Goal: Task Accomplishment & Management: Manage account settings

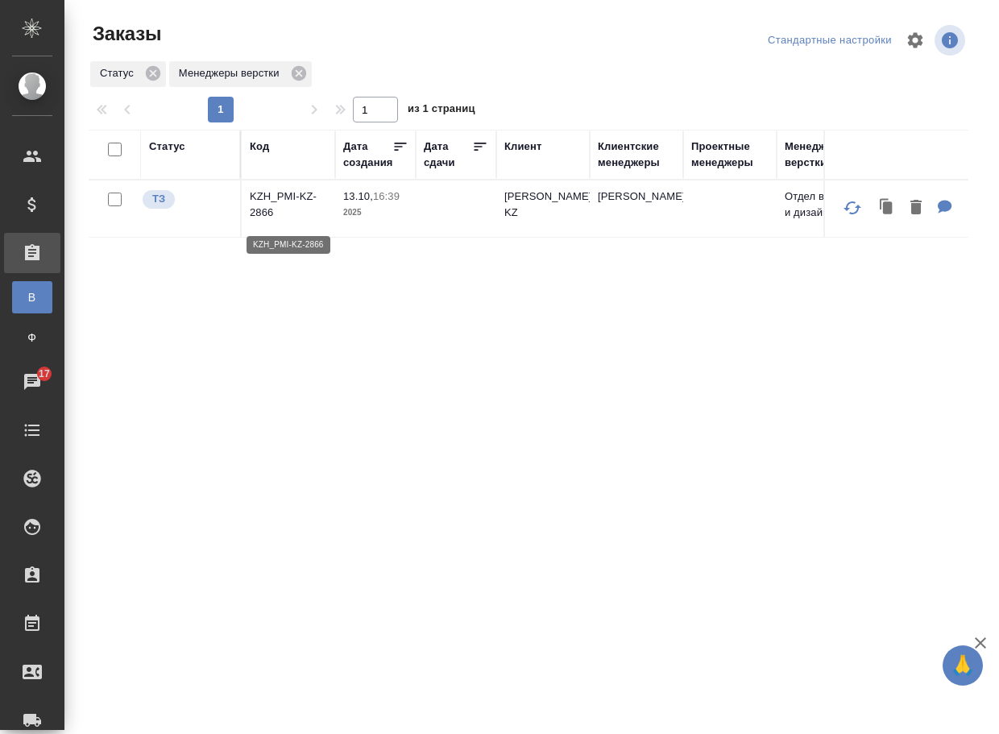
click at [291, 214] on p "KZH_PMI-KZ-2866" at bounding box center [288, 205] width 77 height 32
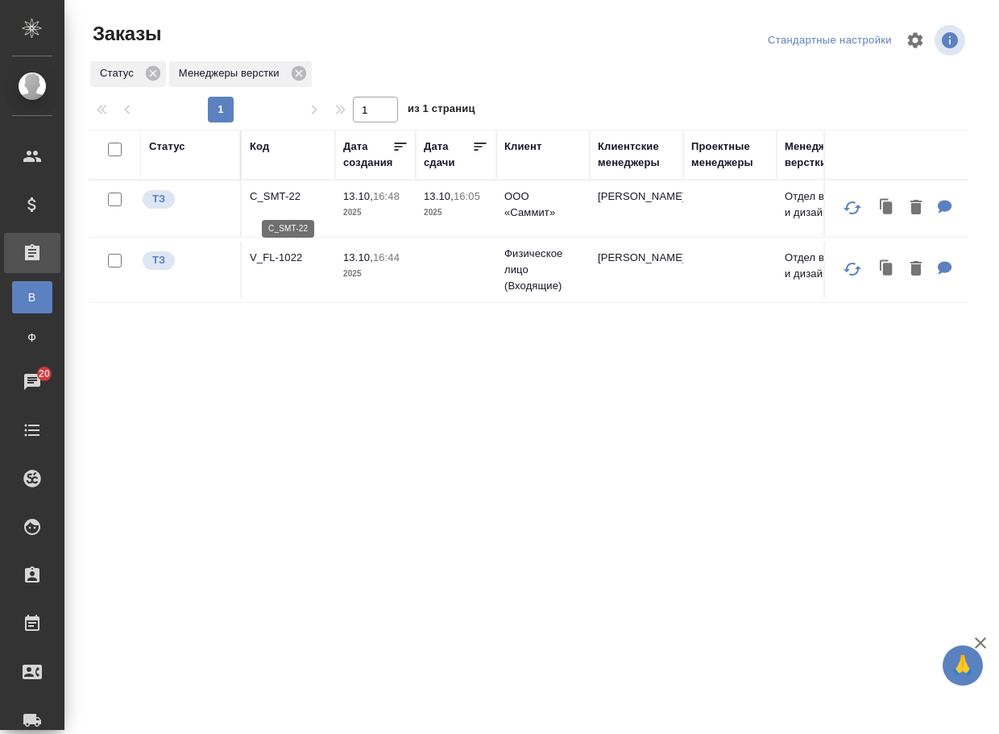
click at [267, 199] on p "C_SMT-22" at bounding box center [288, 197] width 77 height 16
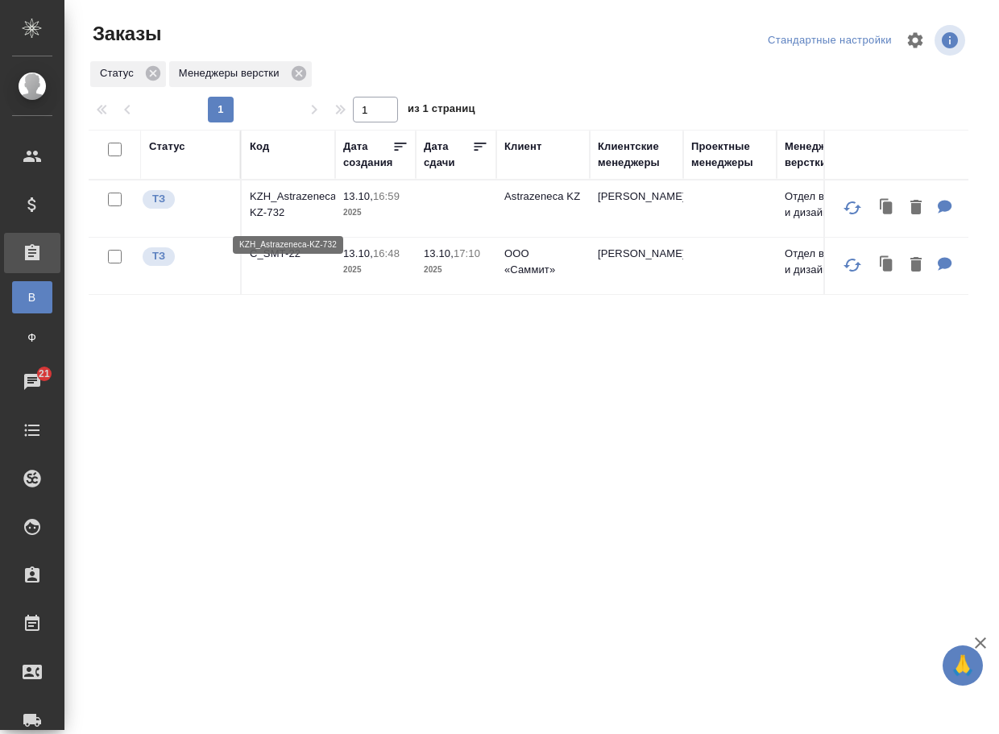
click at [277, 210] on p "KZH_Astrazeneca-KZ-732" at bounding box center [288, 205] width 77 height 32
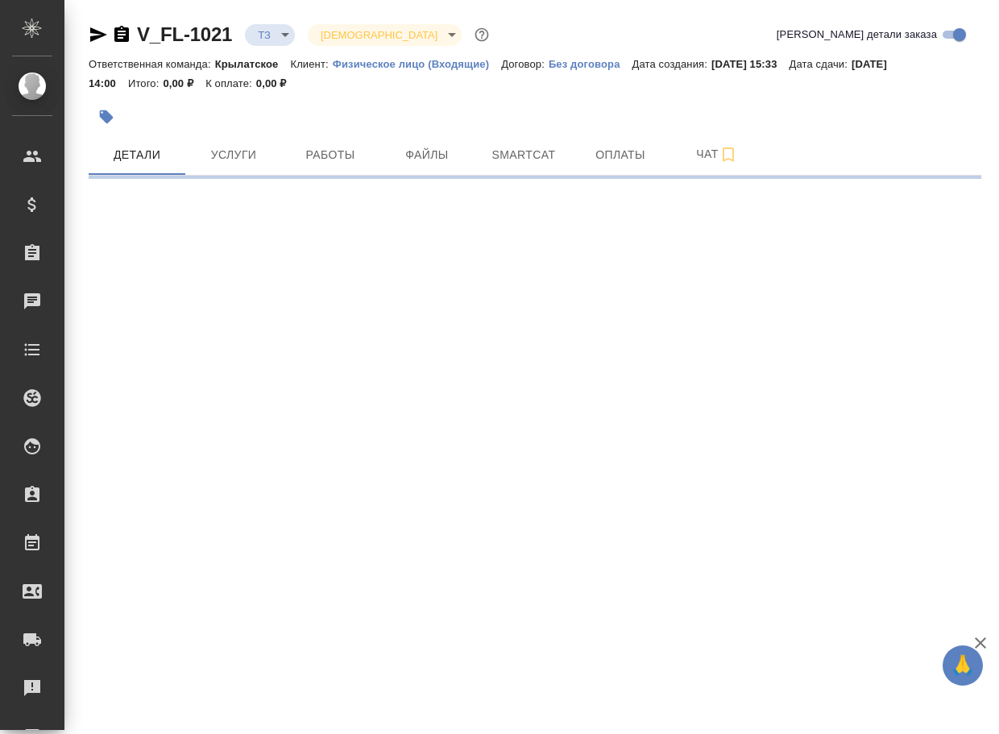
select select "RU"
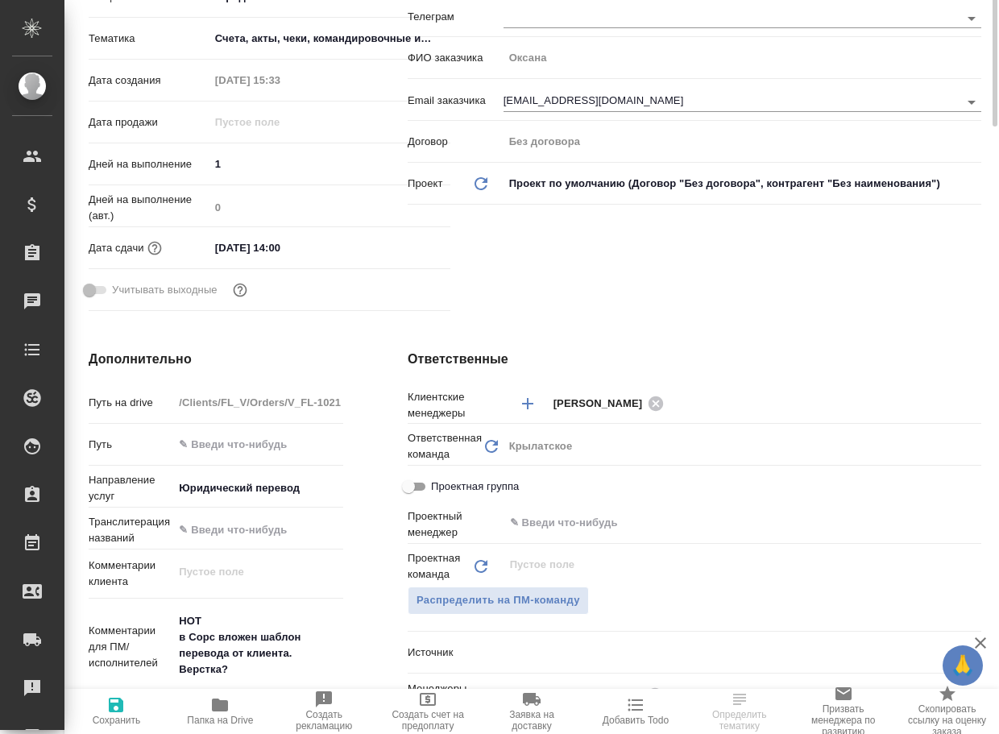
type textarea "x"
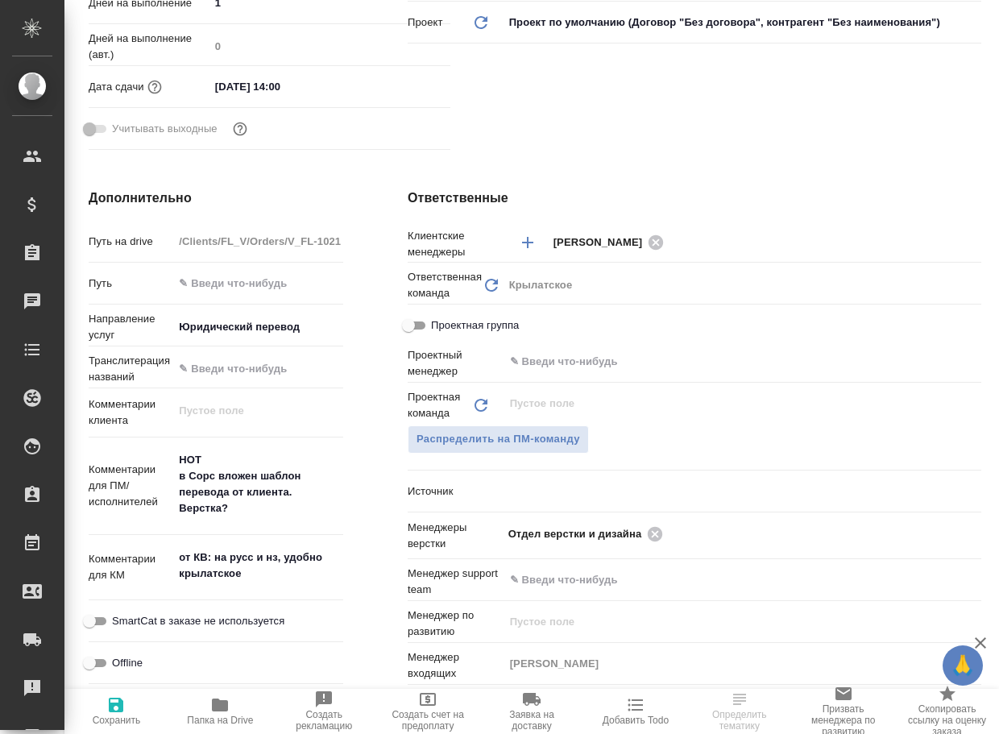
type textarea "x"
click at [223, 706] on icon "button" at bounding box center [220, 705] width 16 height 13
type textarea "x"
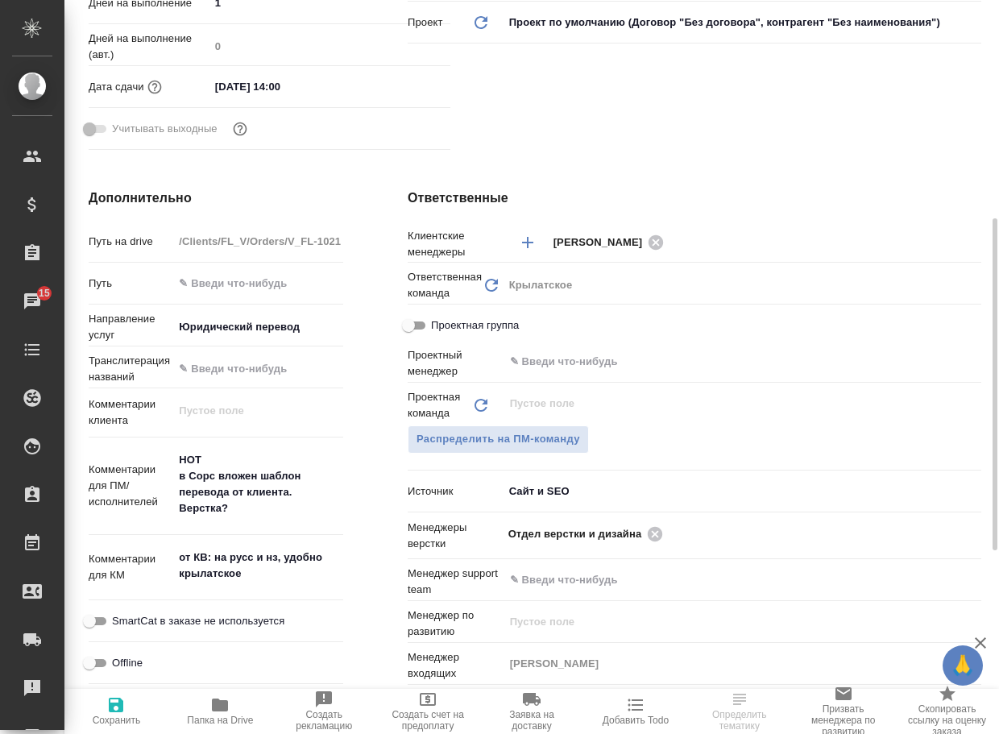
type textarea "x"
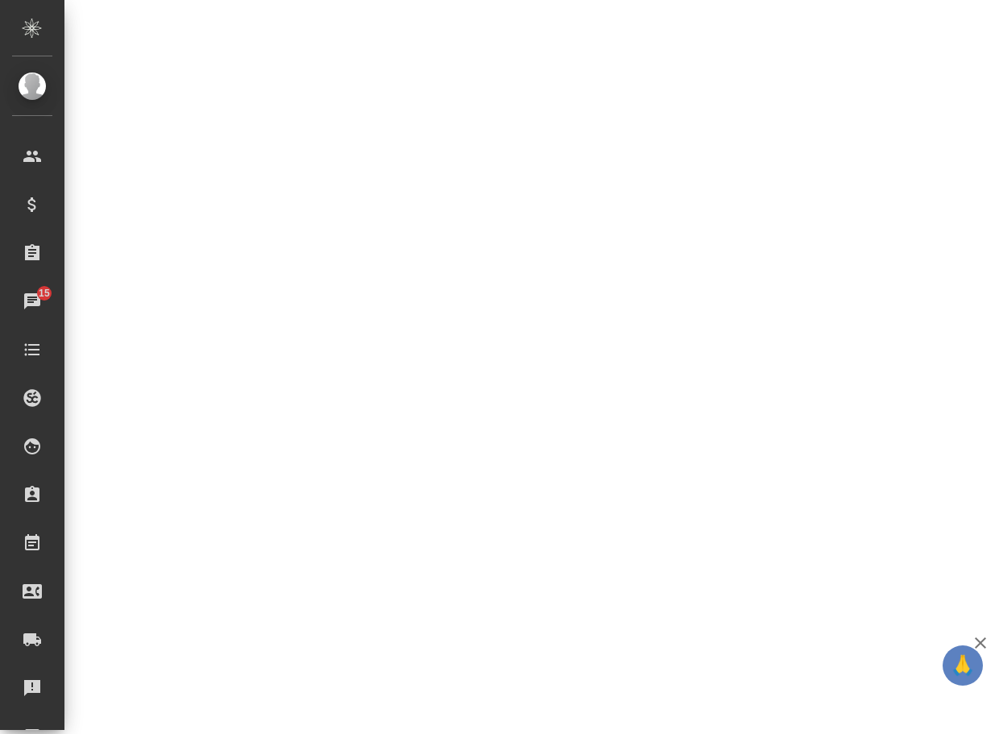
select select "RU"
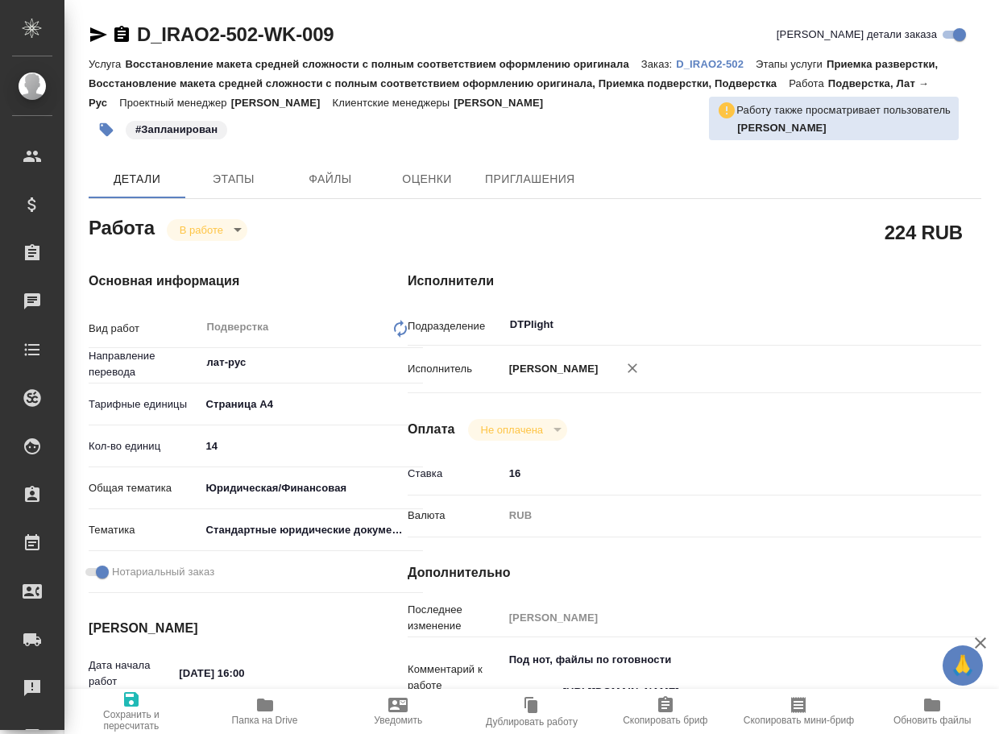
type textarea "x"
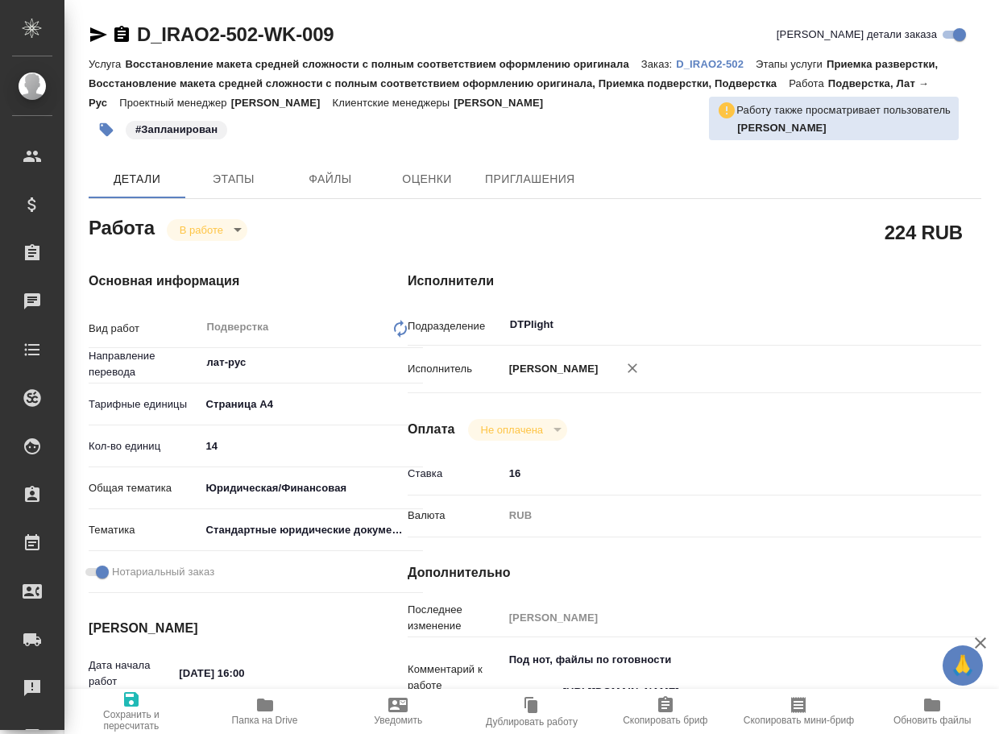
type textarea "x"
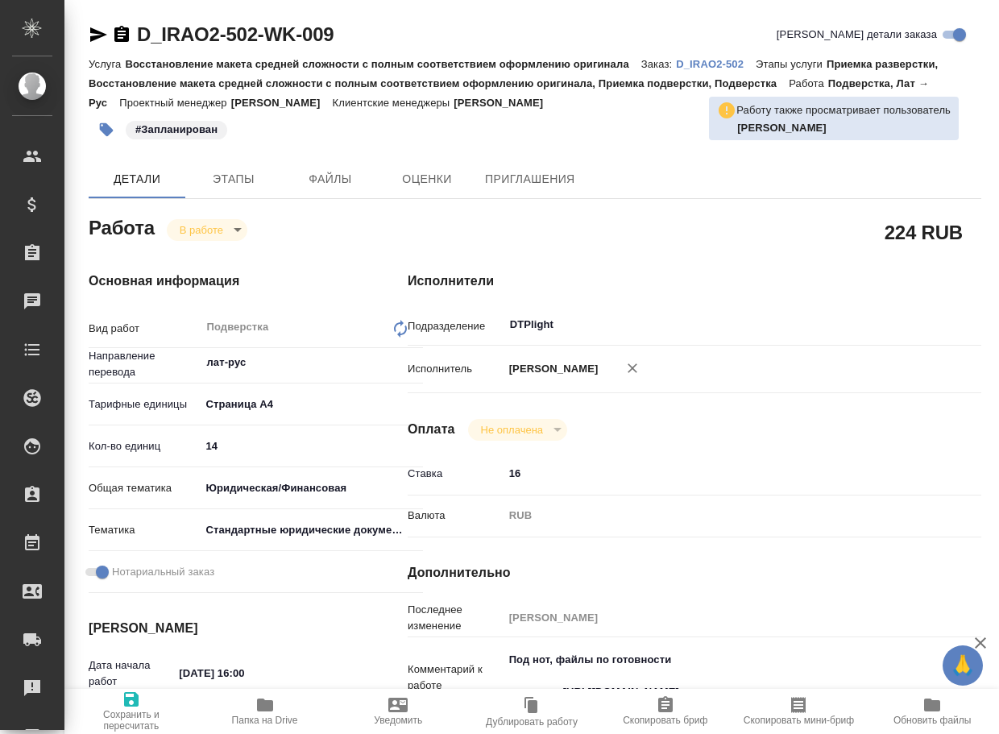
type textarea "x"
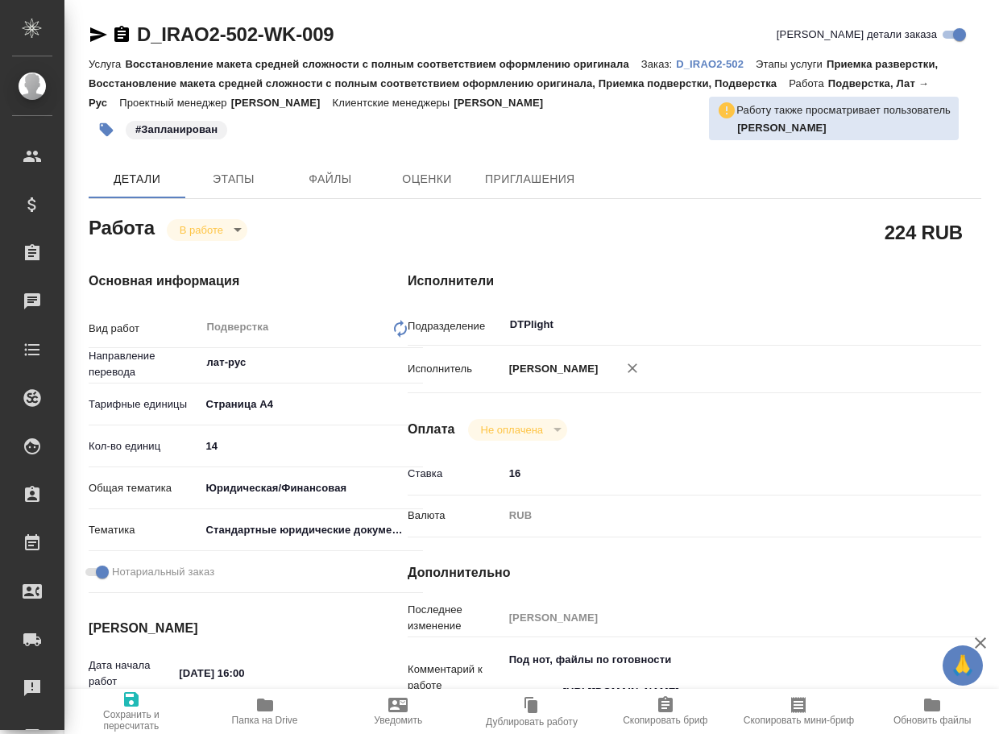
type textarea "x"
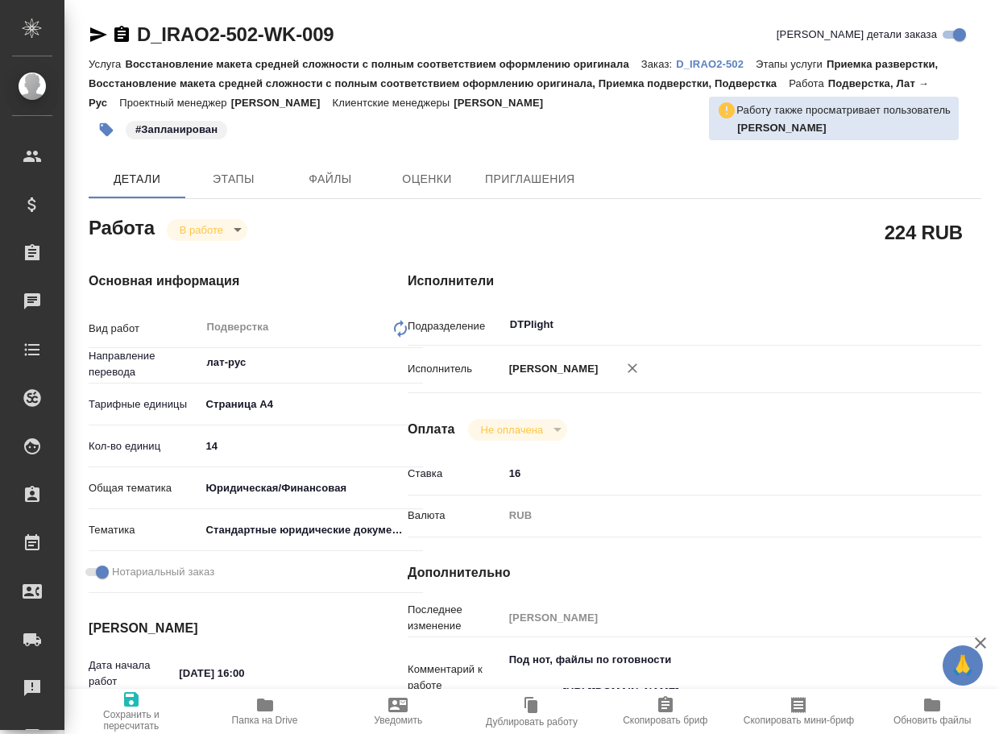
scroll to position [81, 0]
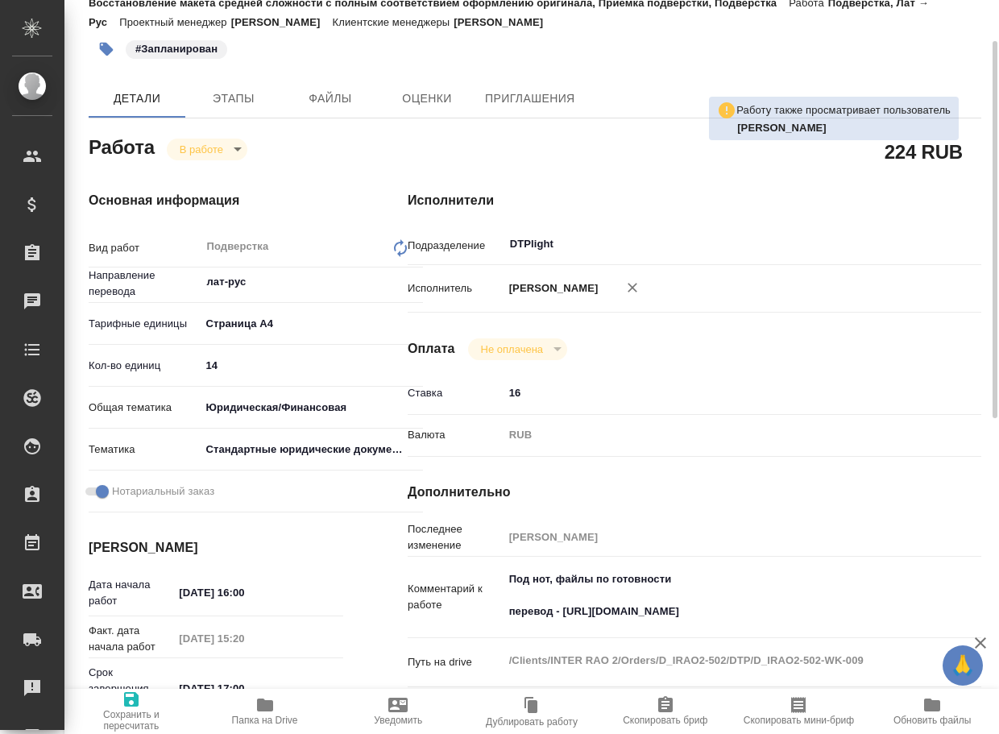
type textarea "x"
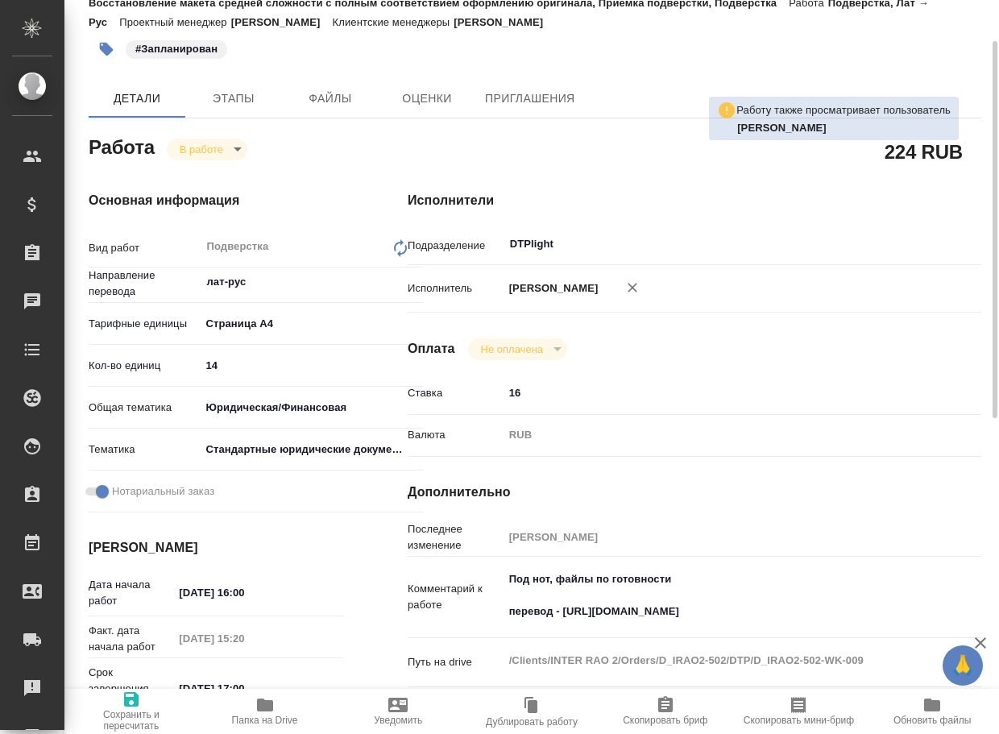
type textarea "x"
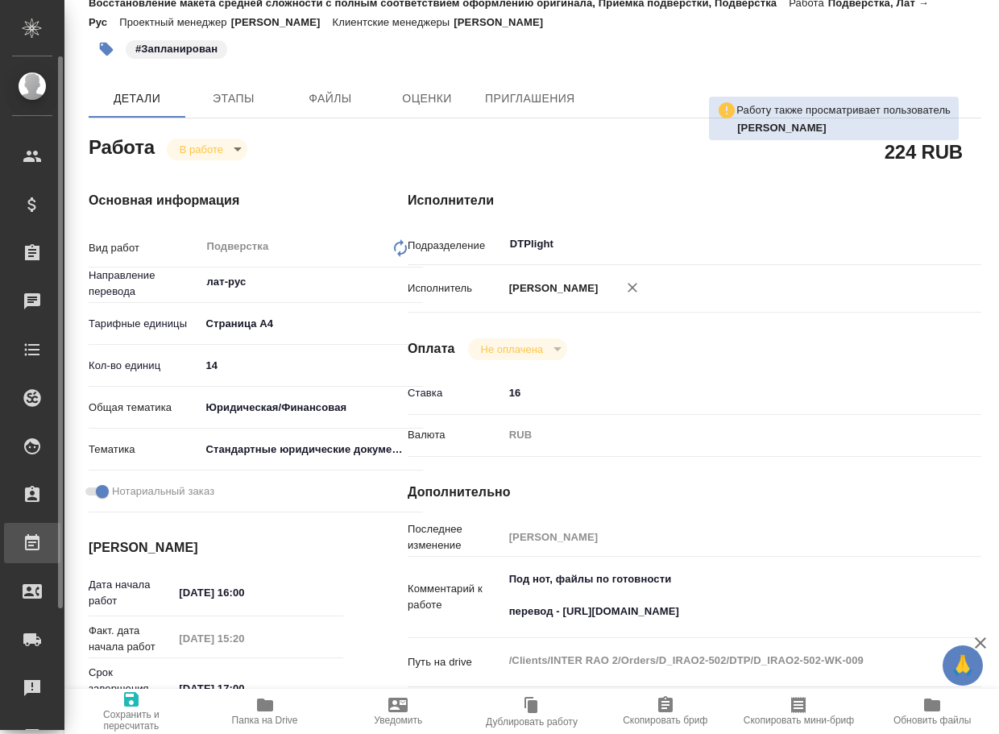
type textarea "x"
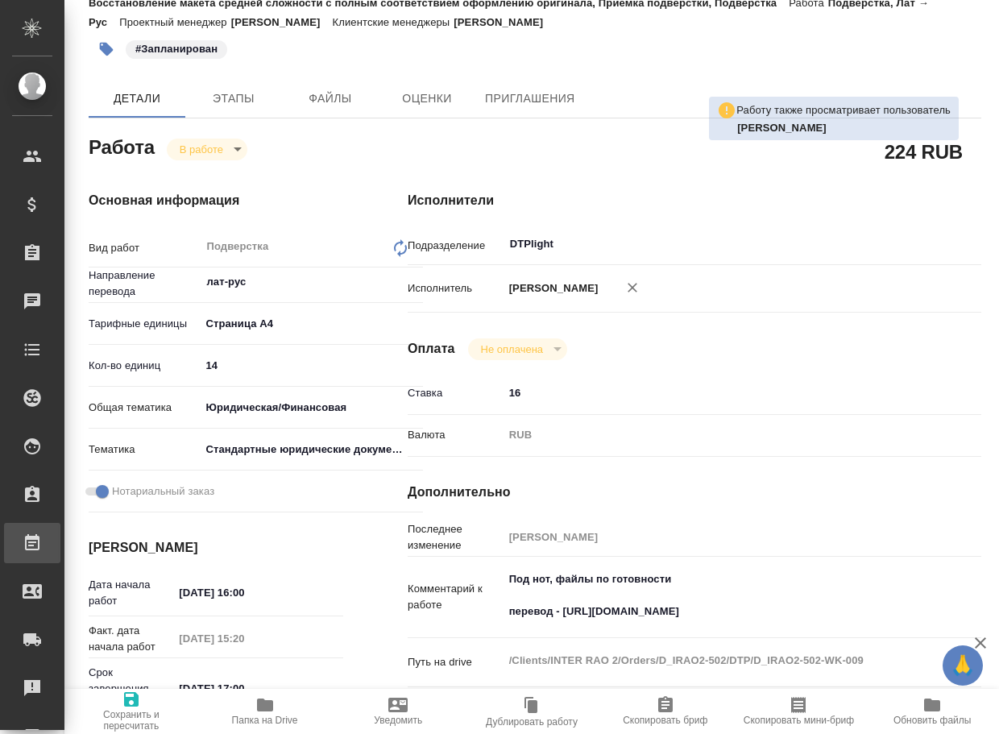
type textarea "x"
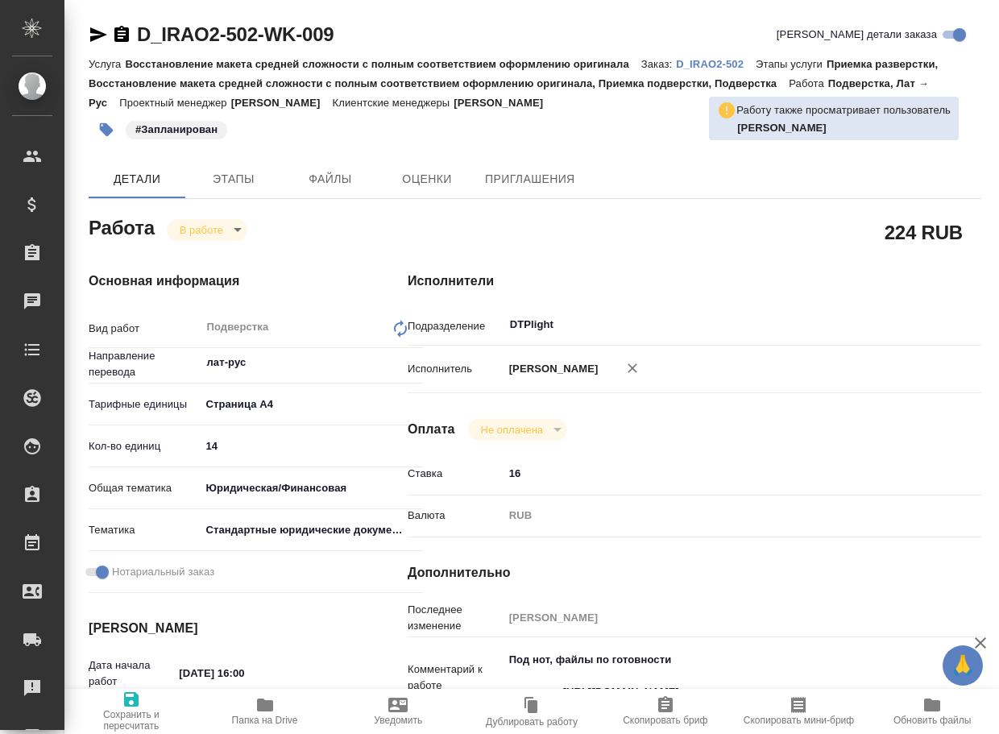
type textarea "x"
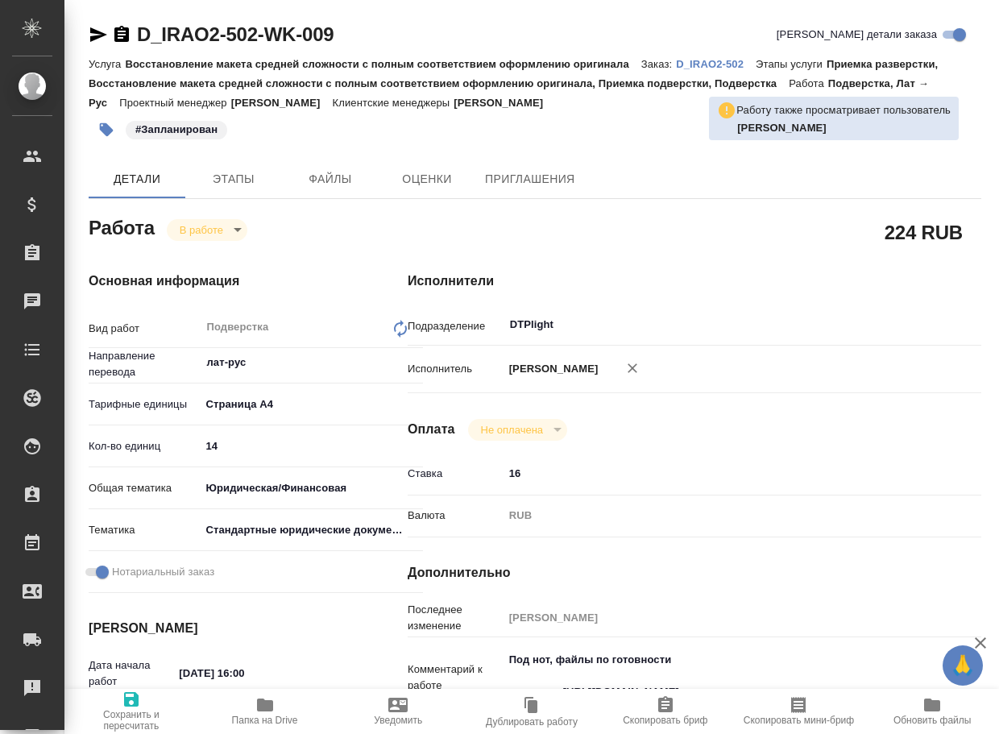
type textarea "x"
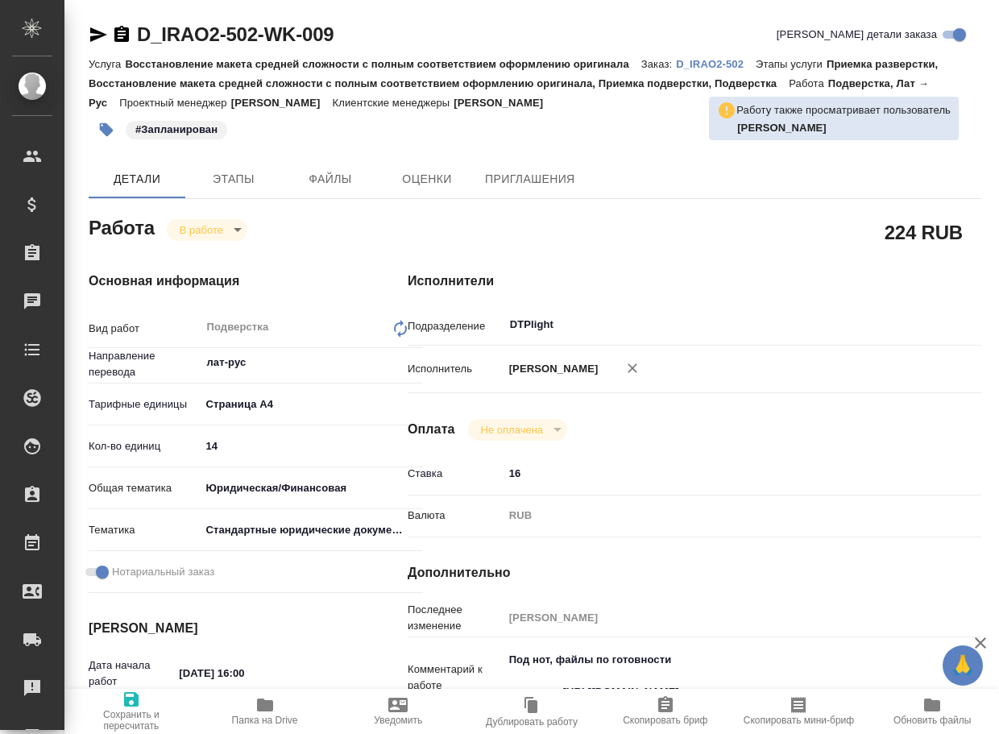
type textarea "x"
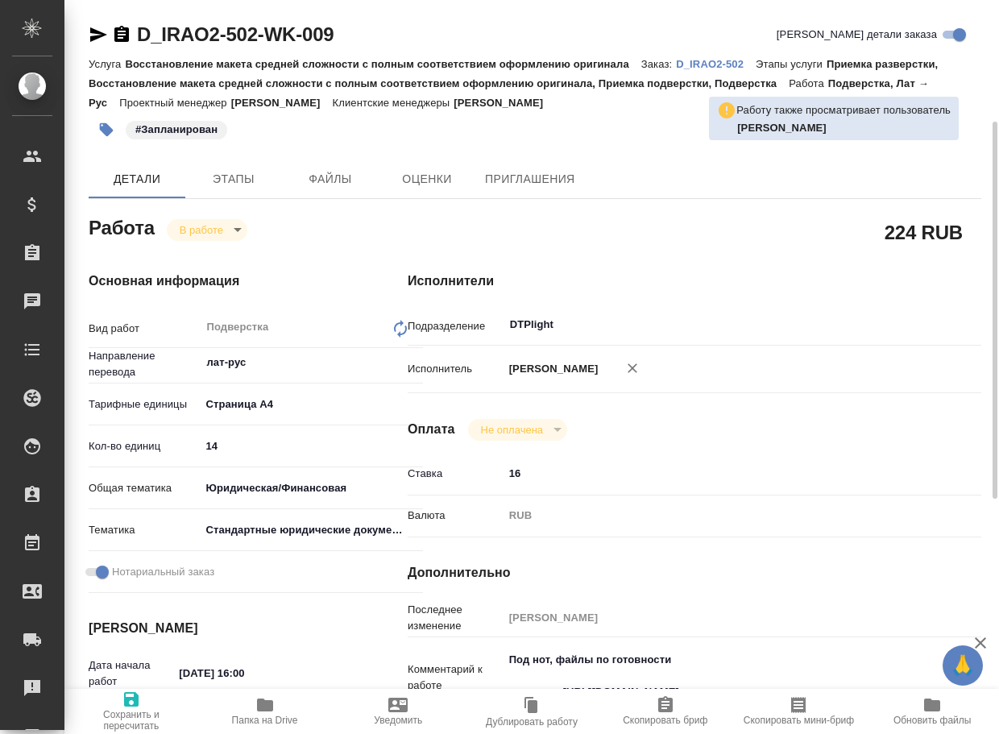
type textarea "x"
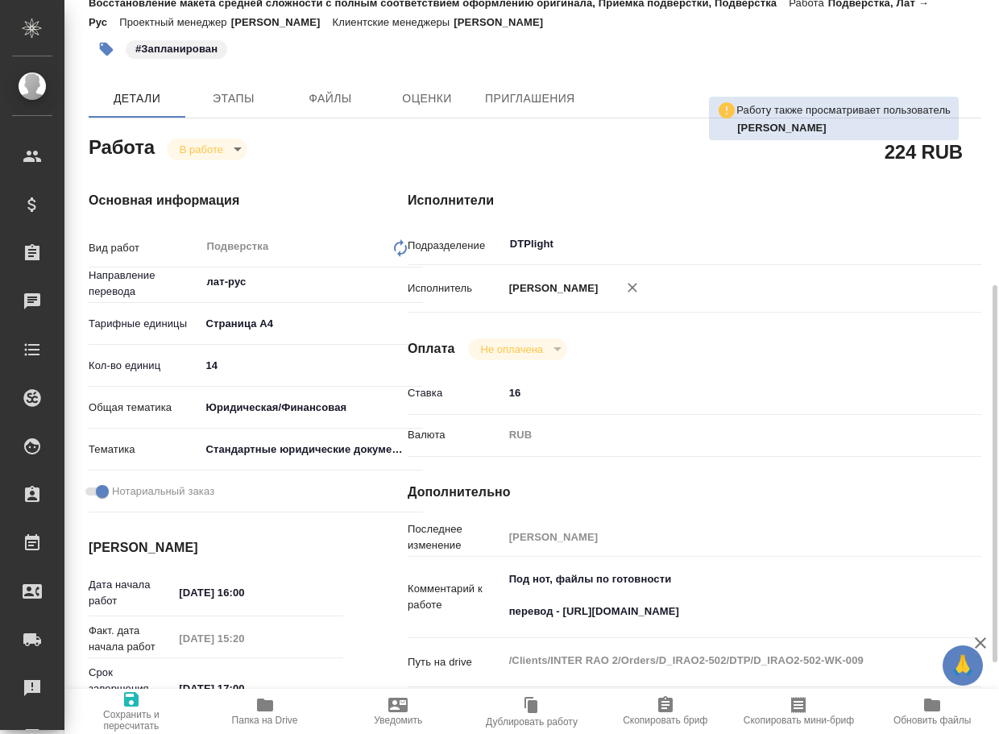
scroll to position [242, 0]
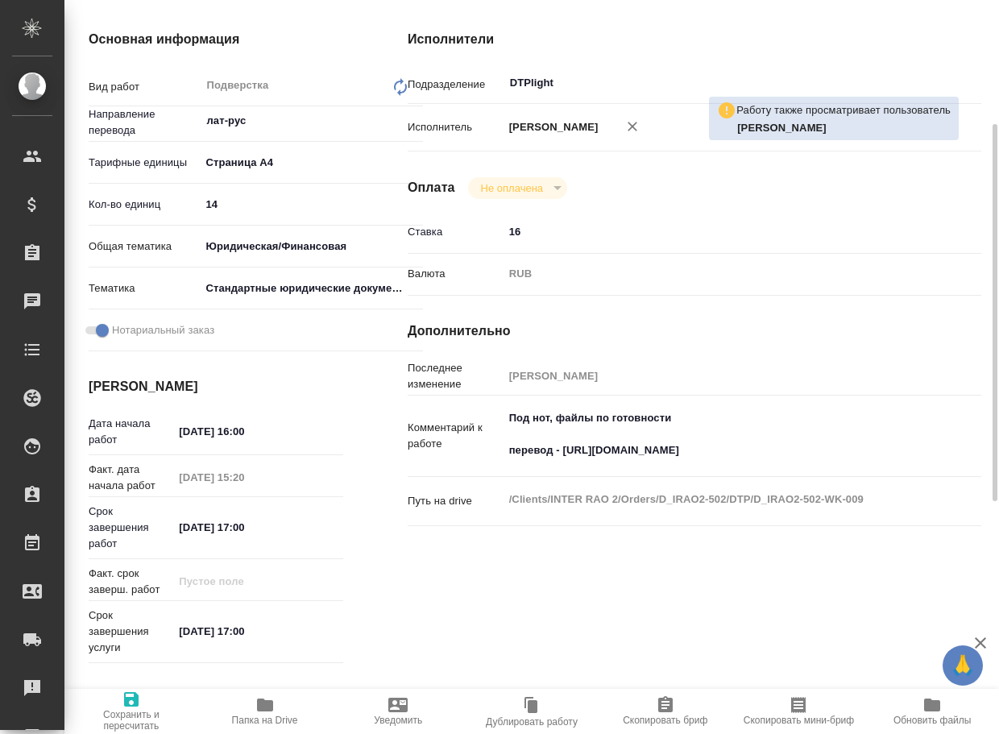
type textarea "x"
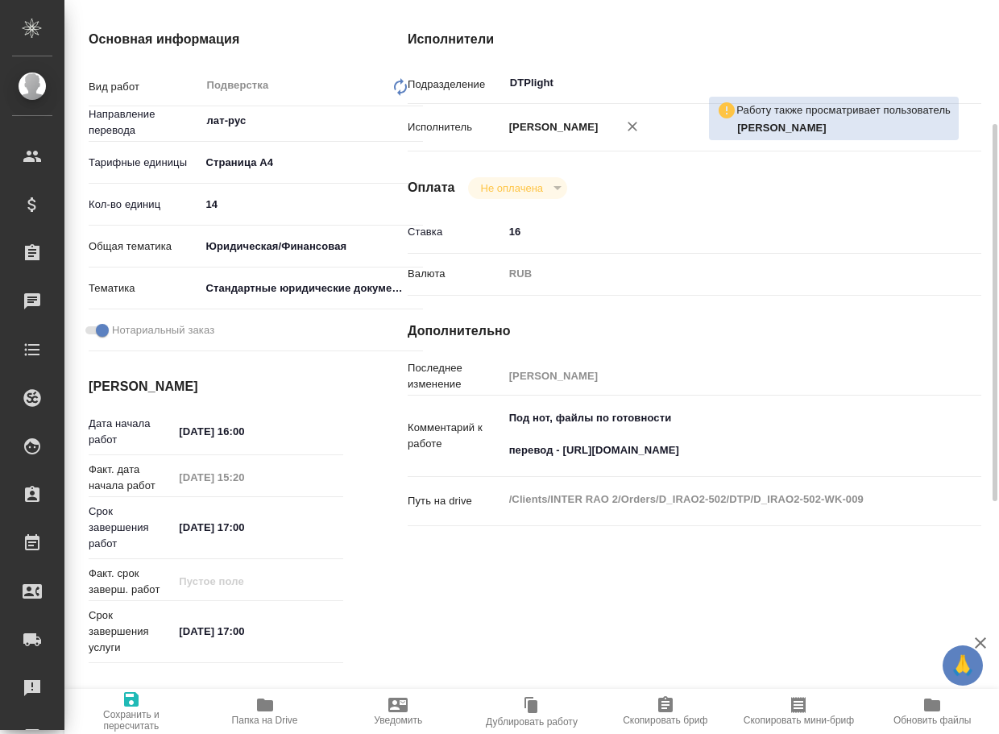
type textarea "x"
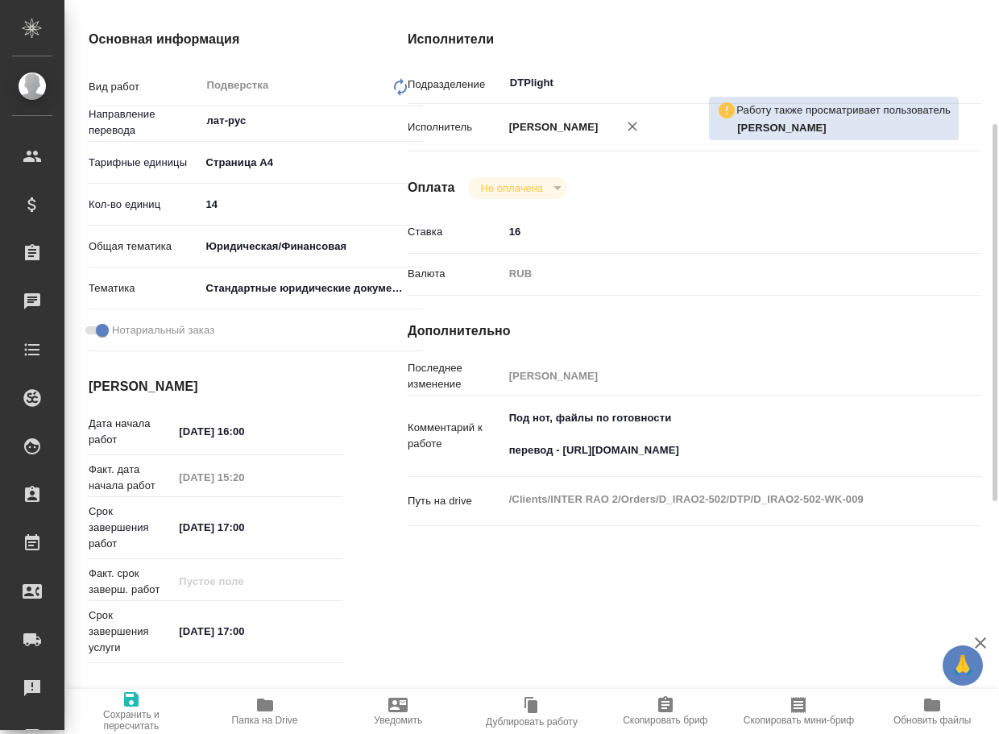
type textarea "x"
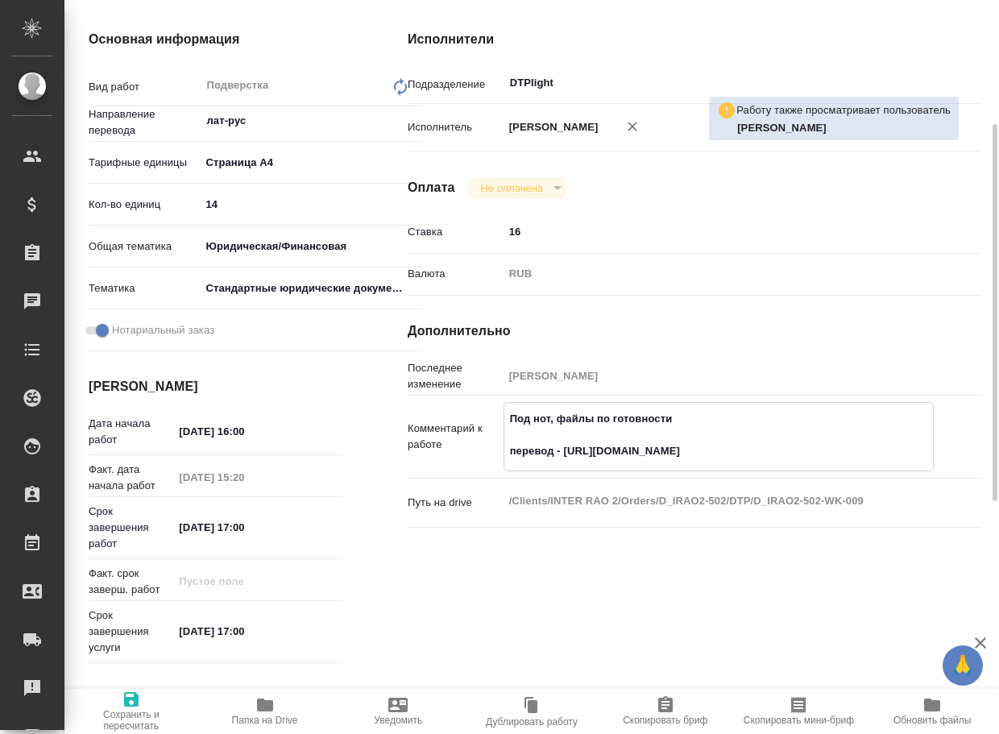
type textarea "x"
drag, startPoint x: 760, startPoint y: 458, endPoint x: 565, endPoint y: 458, distance: 195.0
click at [565, 458] on textarea "Под нот, файлы по готовности перевод - https://drive.awatera.com/s/xba8GKidDBZN…" at bounding box center [718, 435] width 429 height 60
type textarea "x"
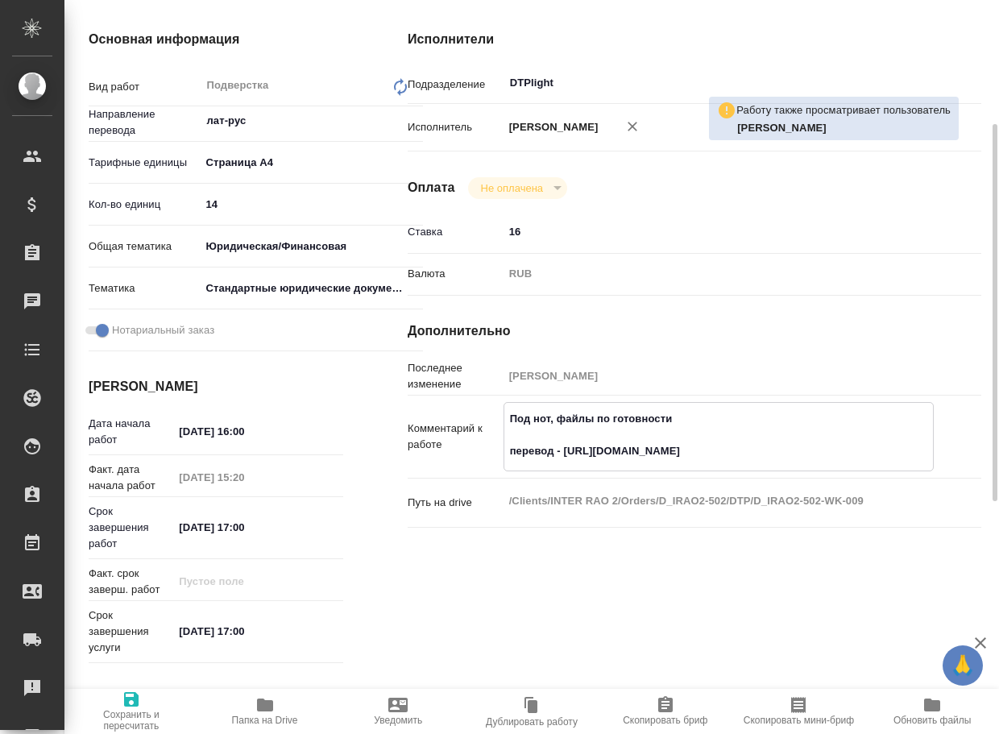
type textarea "x"
click at [283, 700] on span "Папка на Drive" at bounding box center [265, 710] width 114 height 31
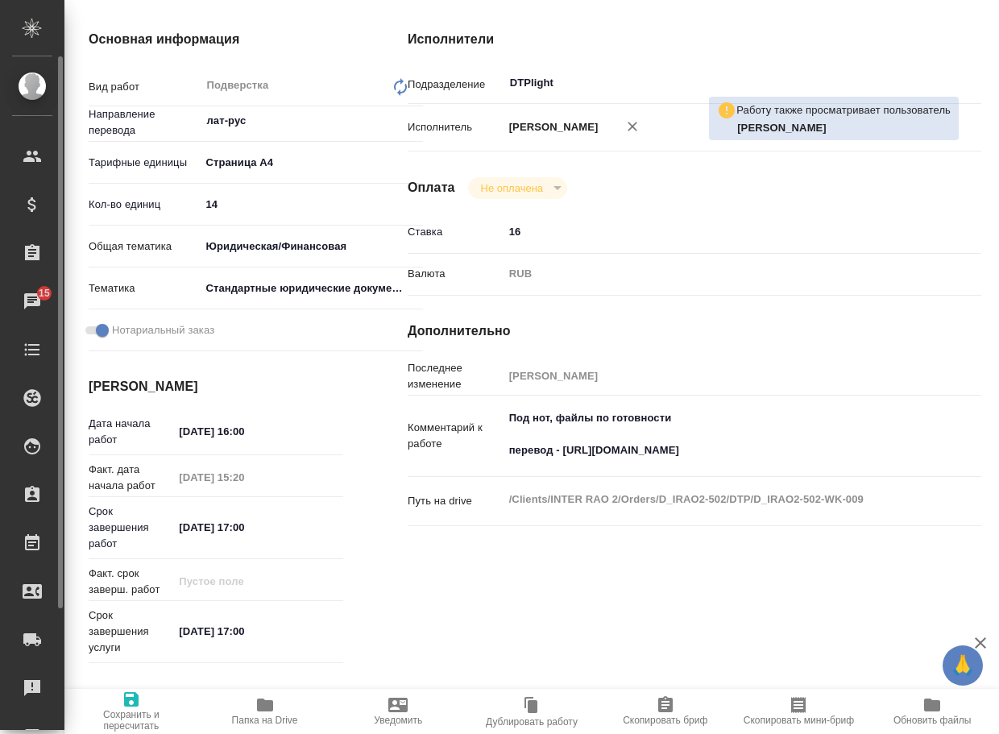
type textarea "x"
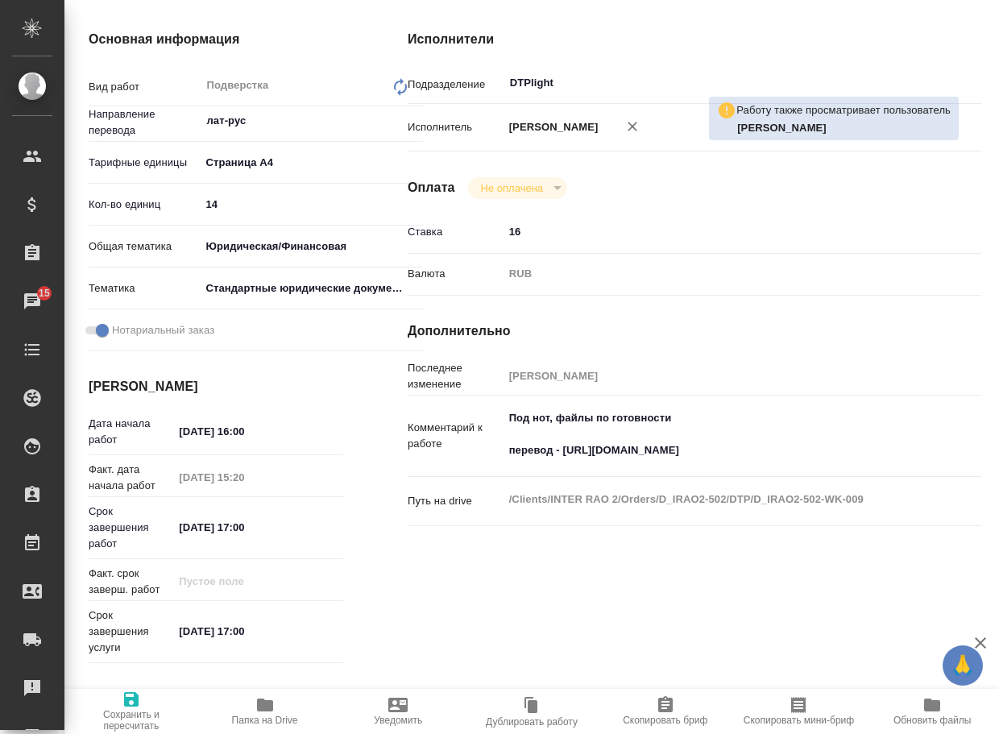
type textarea "x"
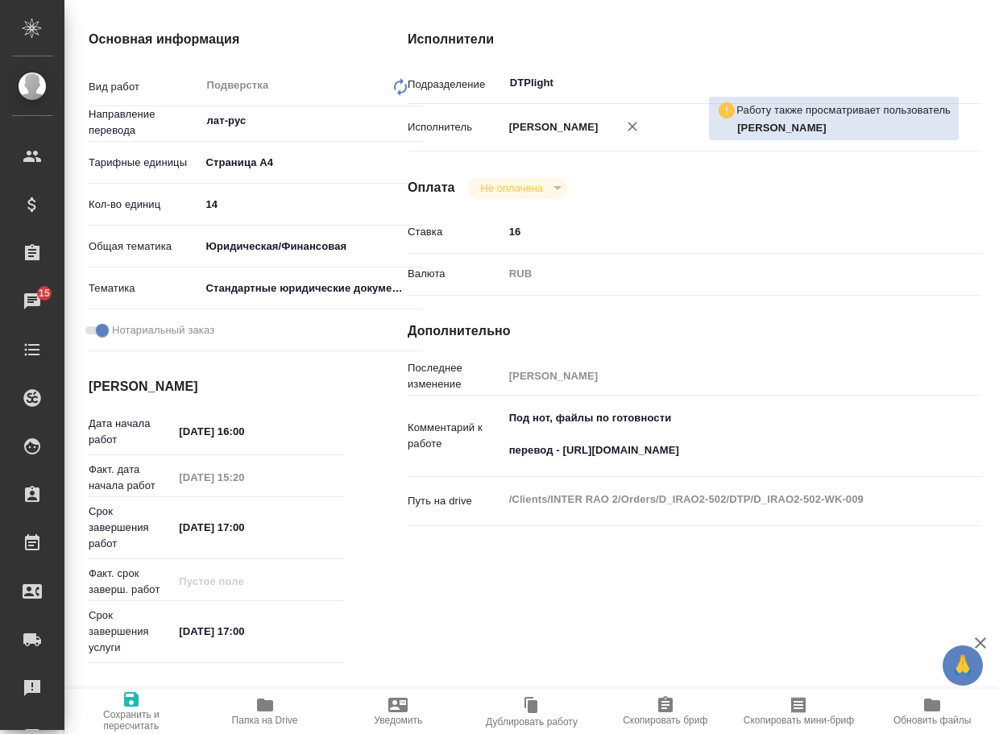
type textarea "x"
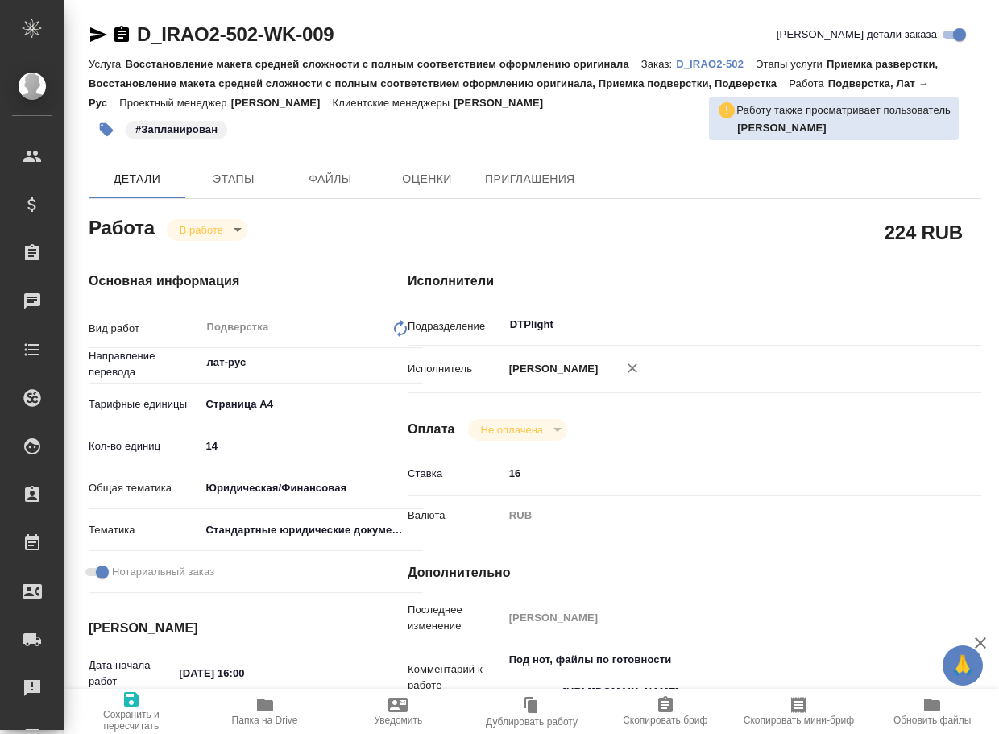
type textarea "x"
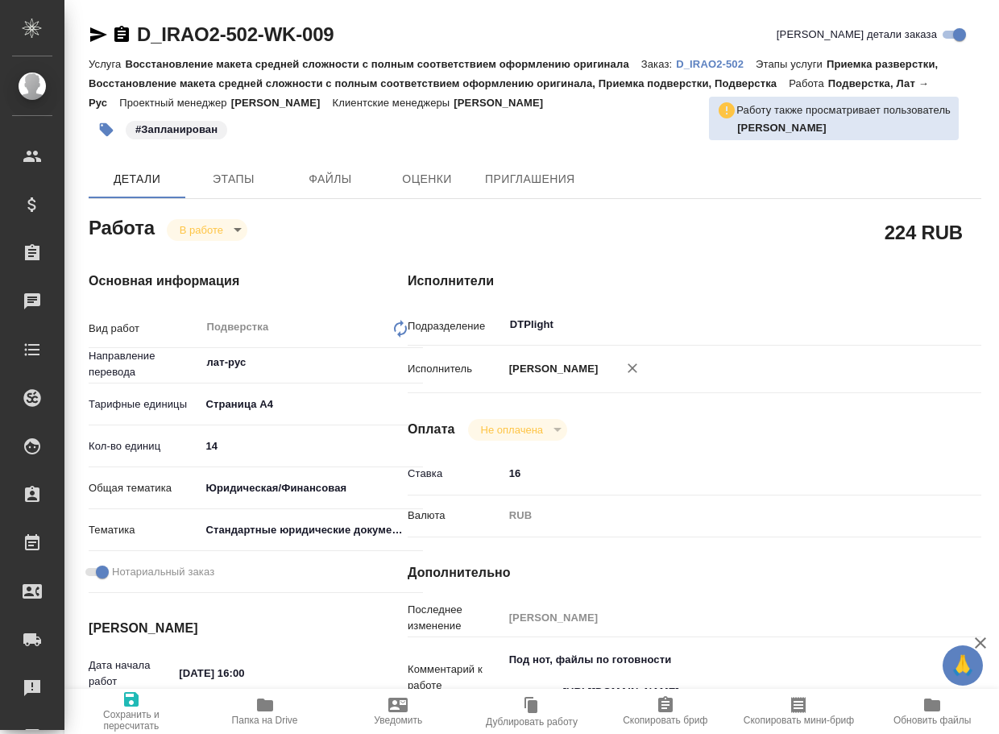
type textarea "x"
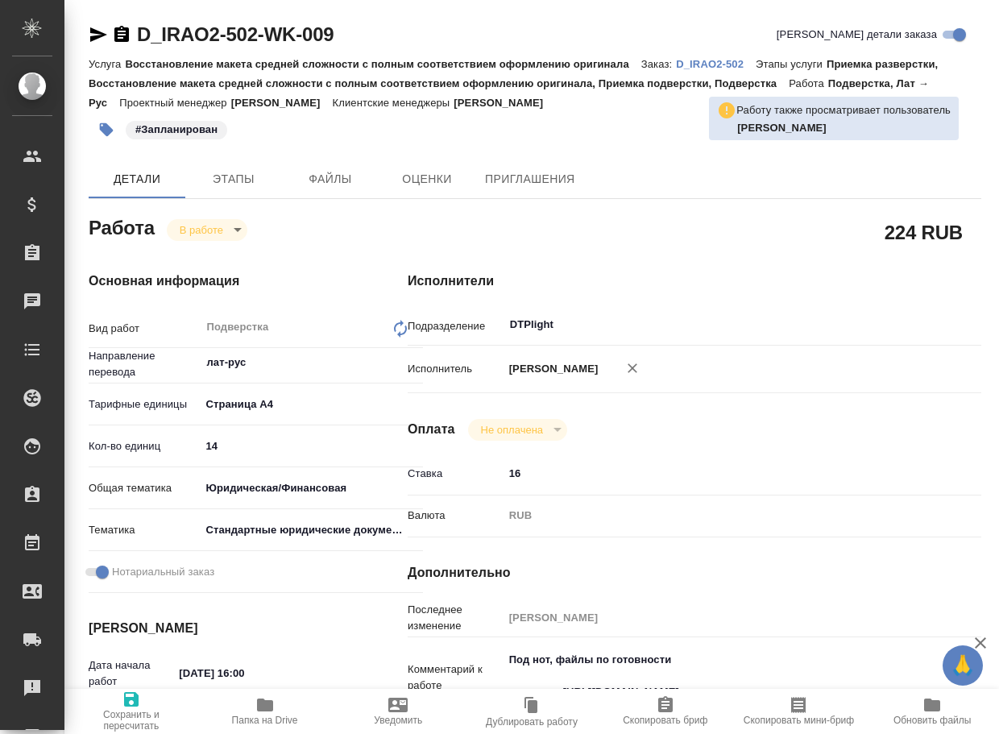
type textarea "x"
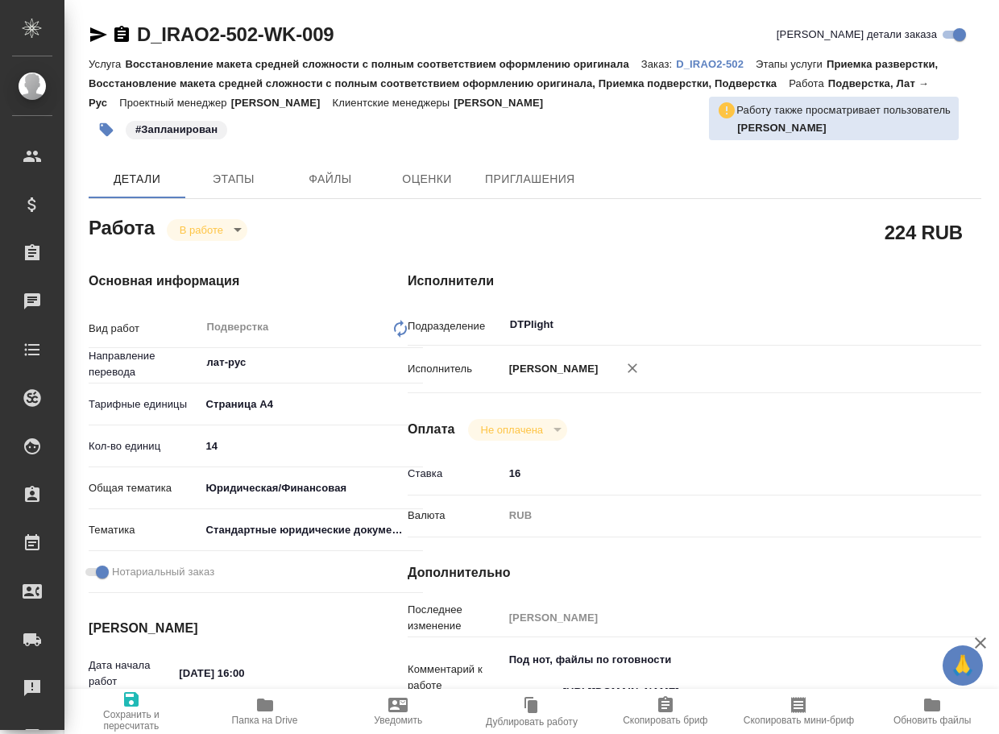
type textarea "x"
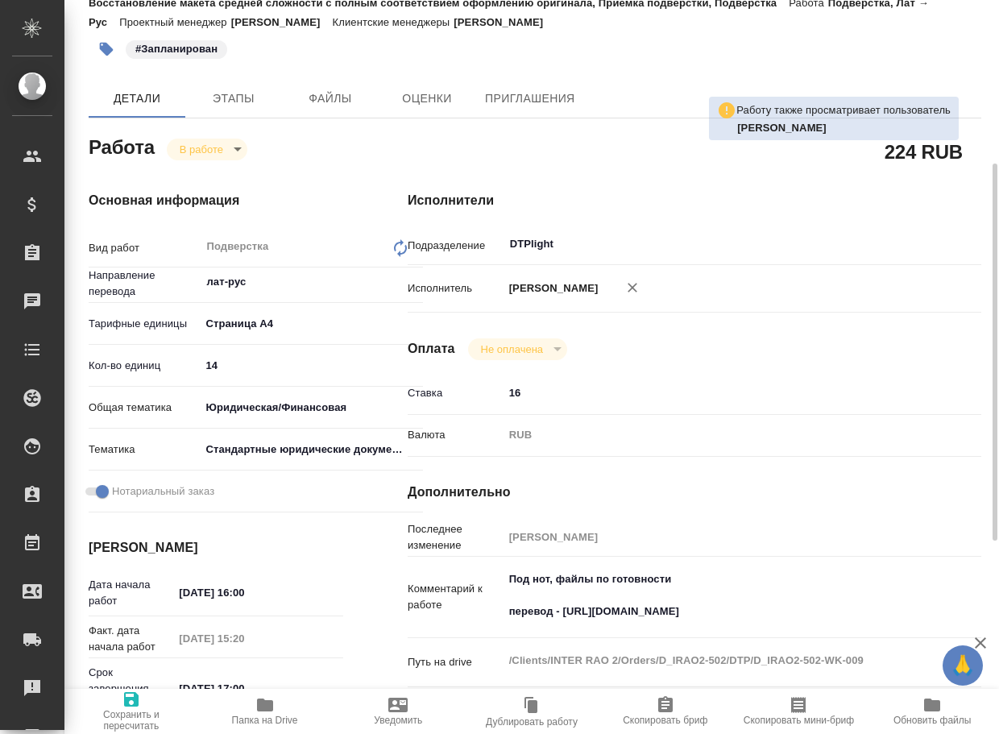
scroll to position [161, 0]
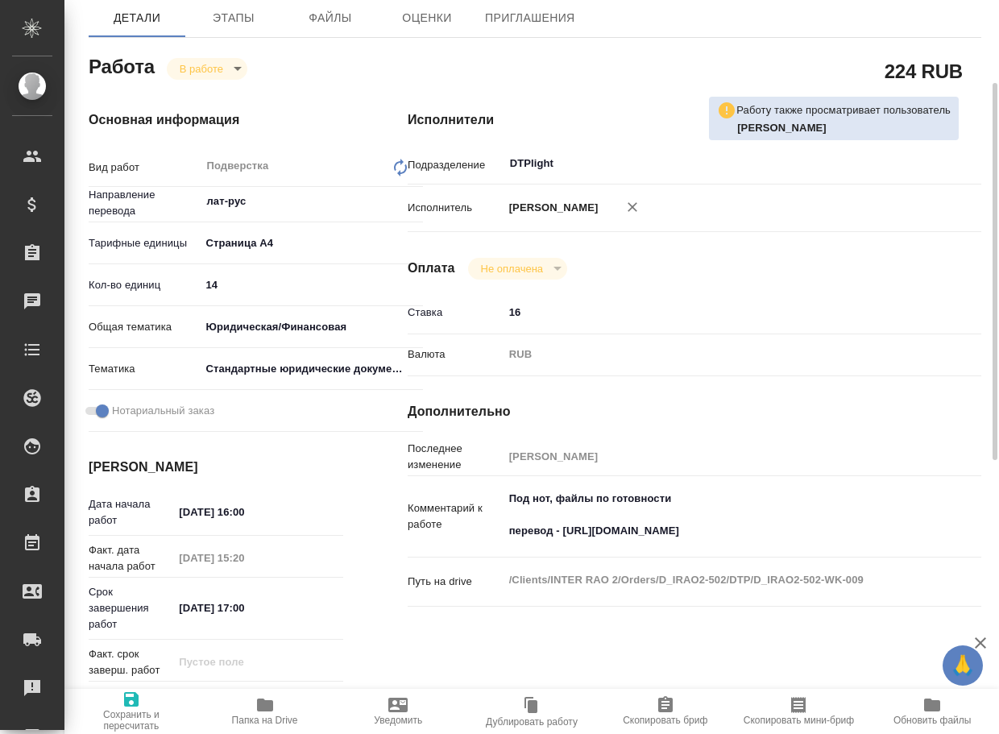
type textarea "x"
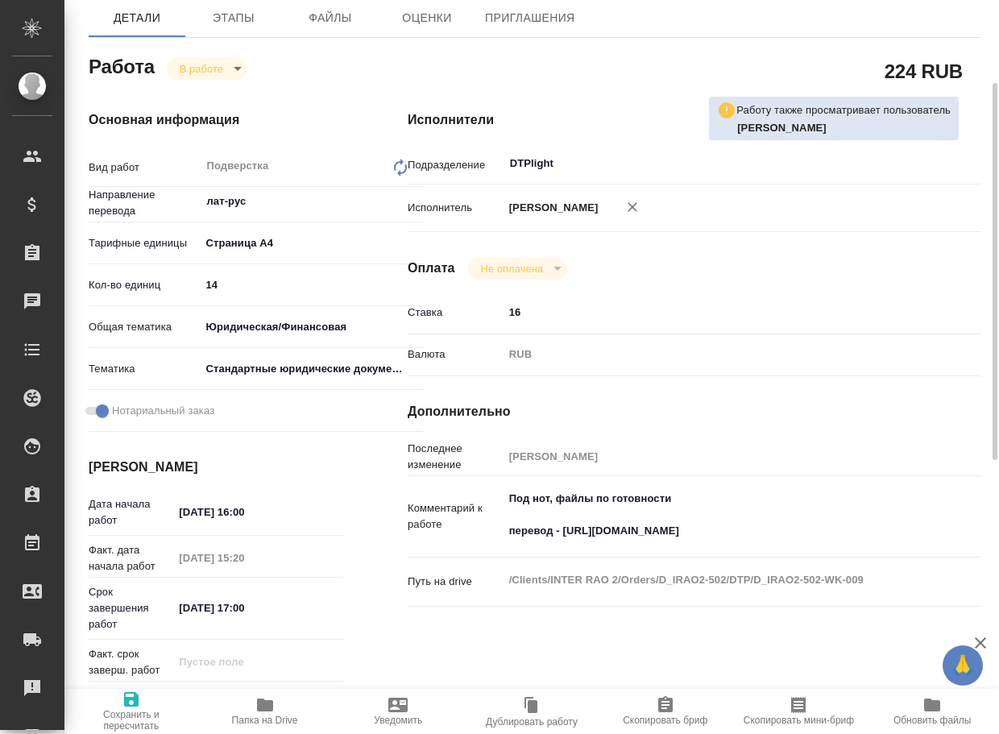
type textarea "x"
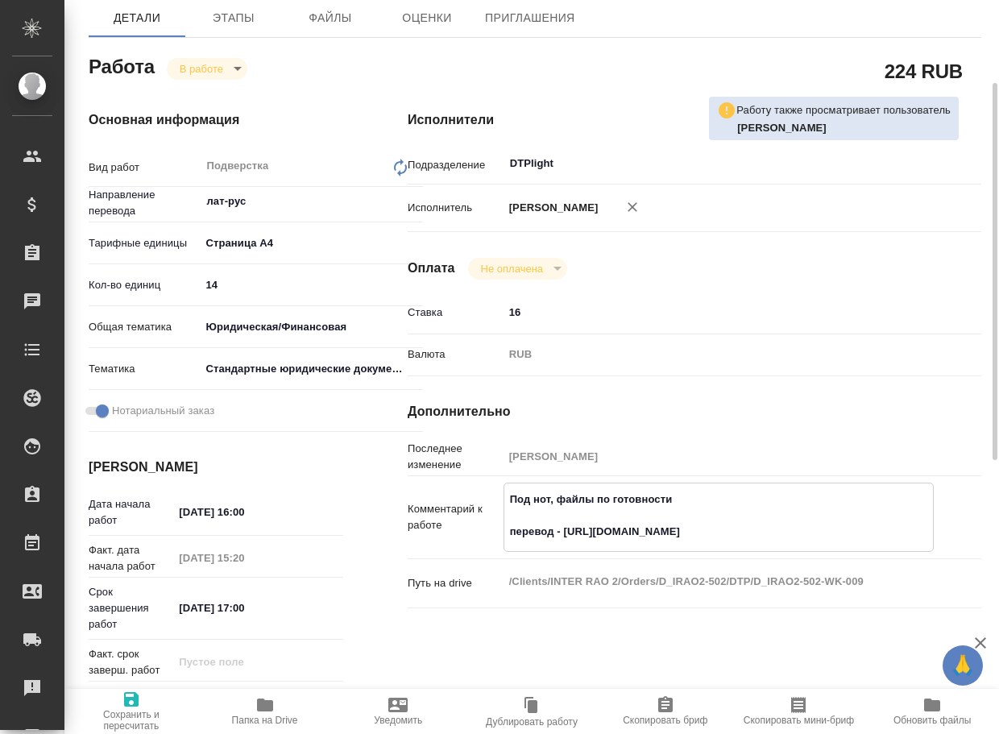
type textarea "x"
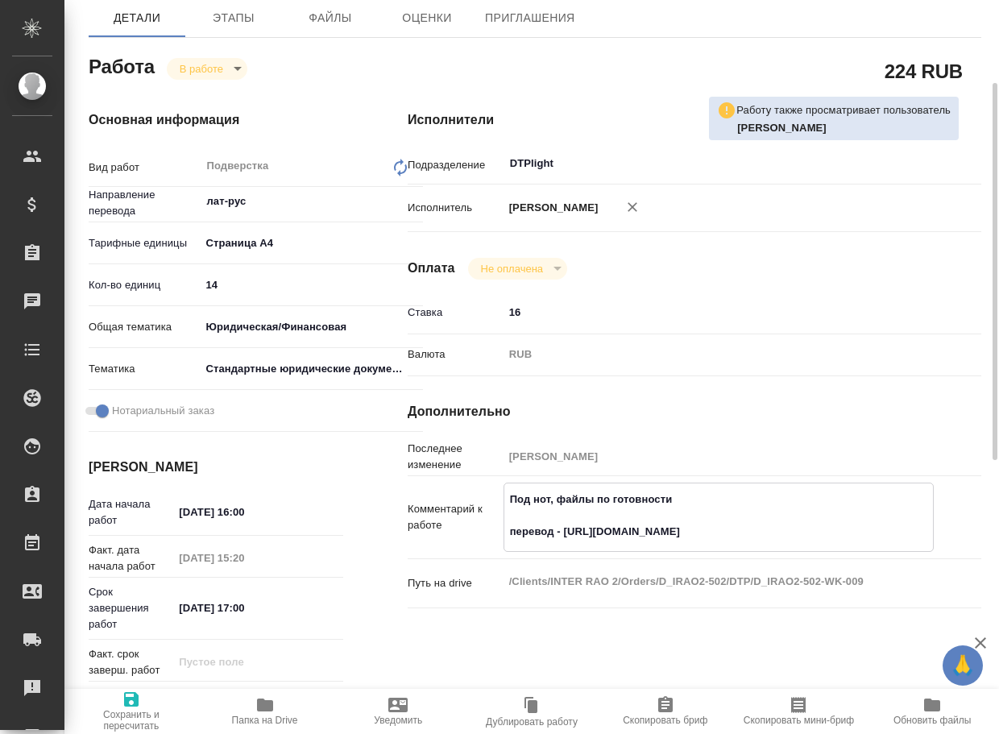
type textarea "x"
drag, startPoint x: 808, startPoint y: 528, endPoint x: 567, endPoint y: 530, distance: 240.9
click at [567, 530] on textarea "Под нот, файлы по готовности перевод - [URL][DOMAIN_NAME]" at bounding box center [718, 516] width 429 height 60
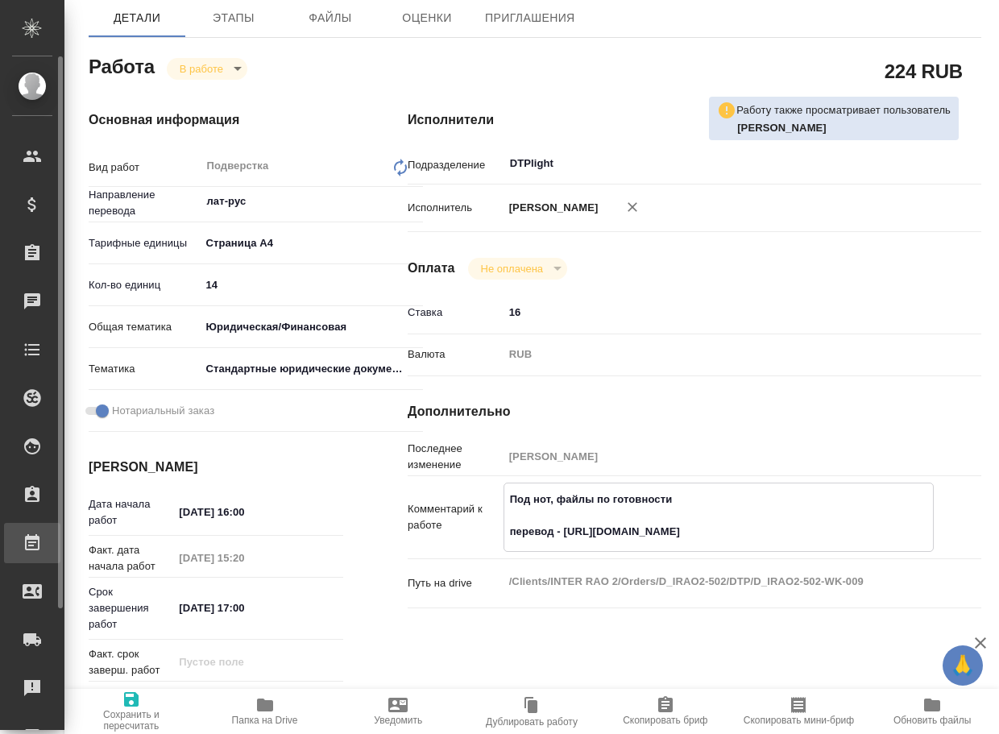
type textarea "x"
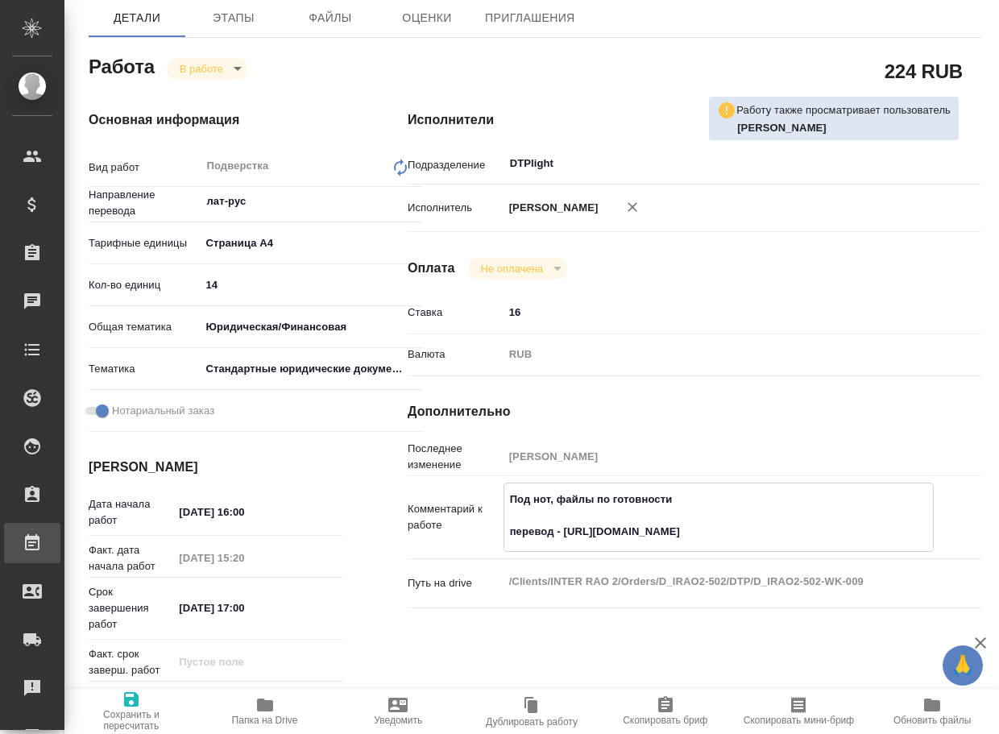
type textarea "x"
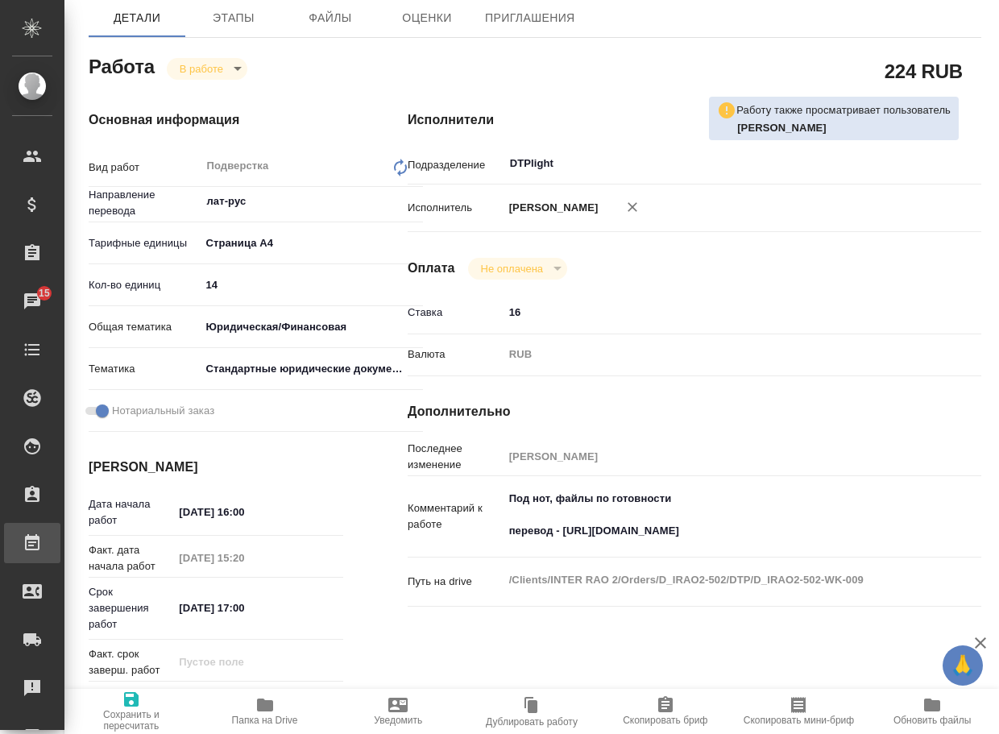
type textarea "x"
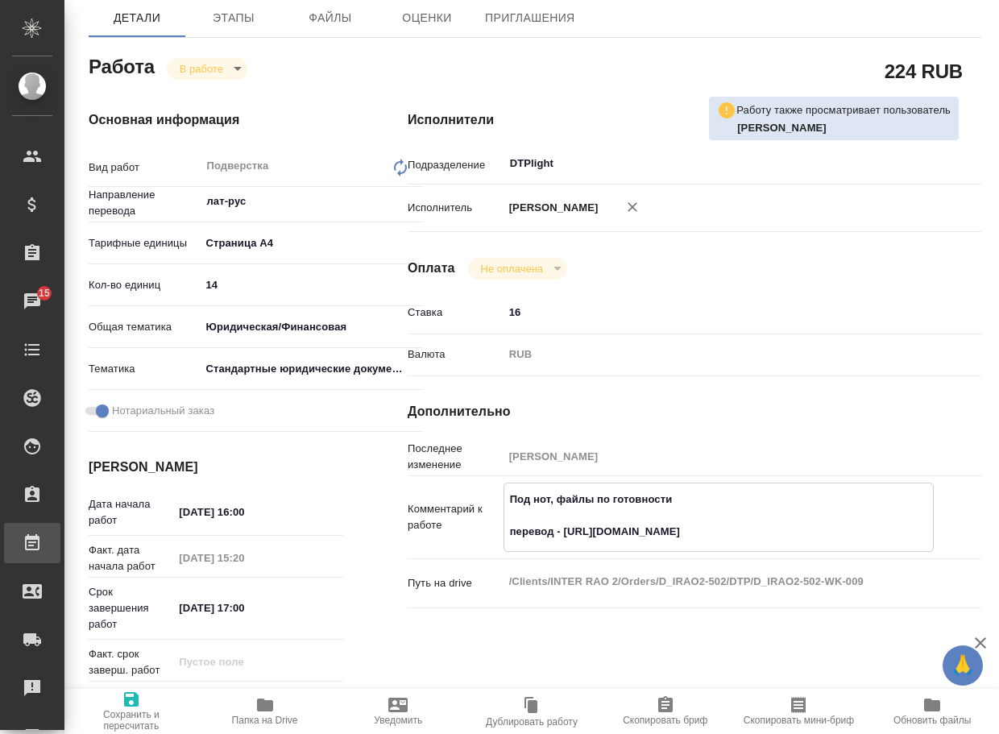
type textarea "x"
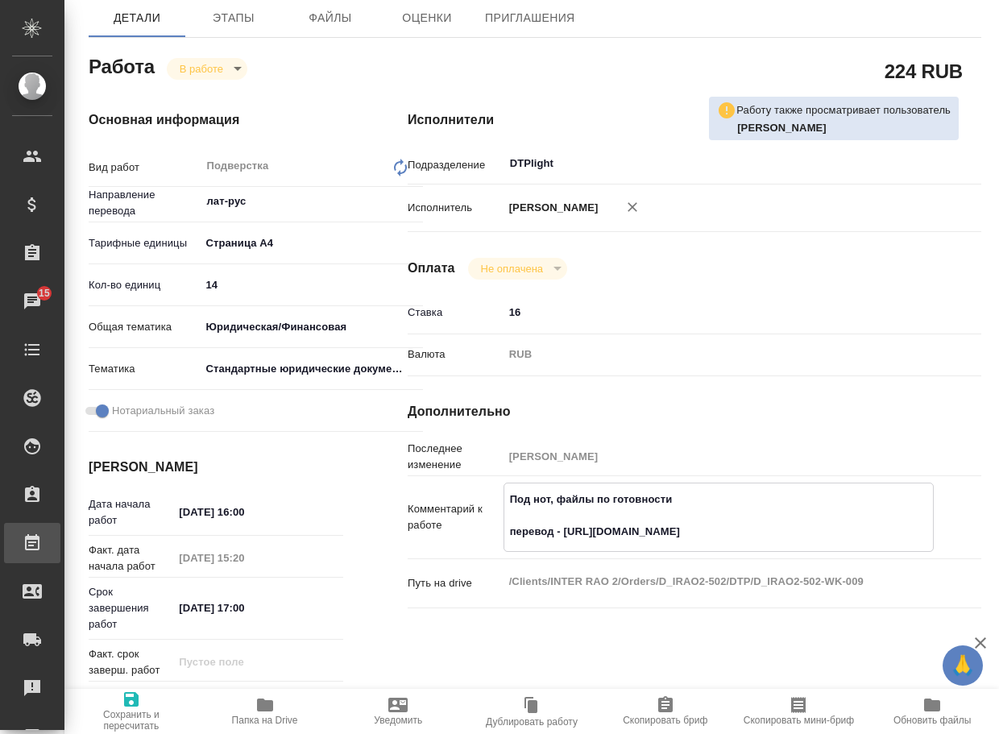
type textarea "x"
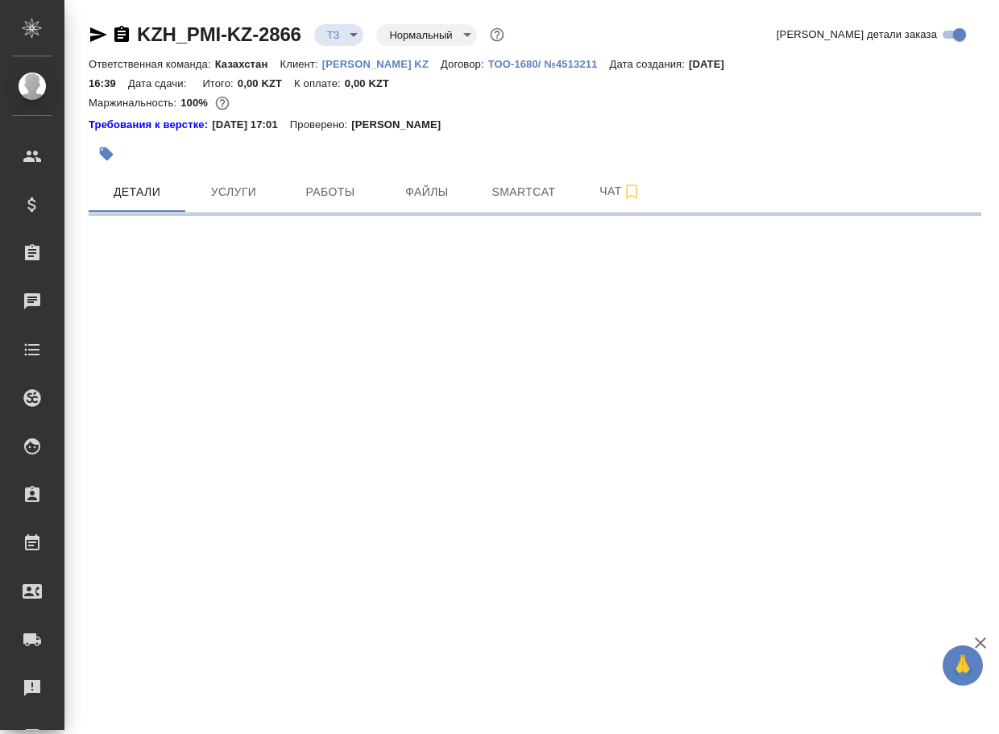
select select "RU"
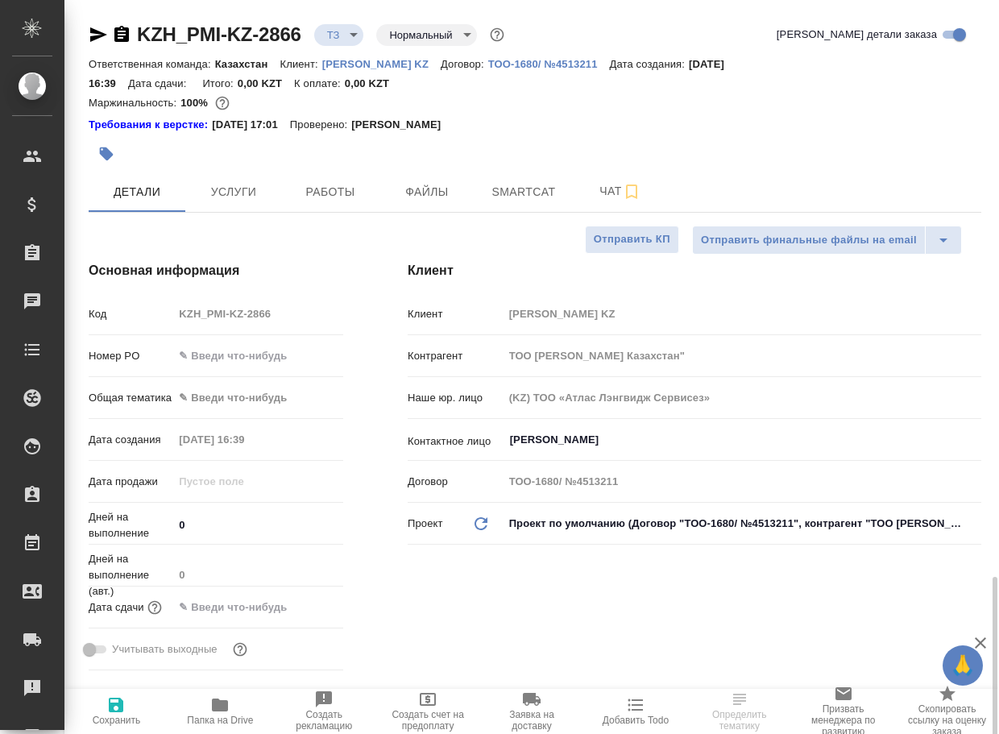
scroll to position [483, 0]
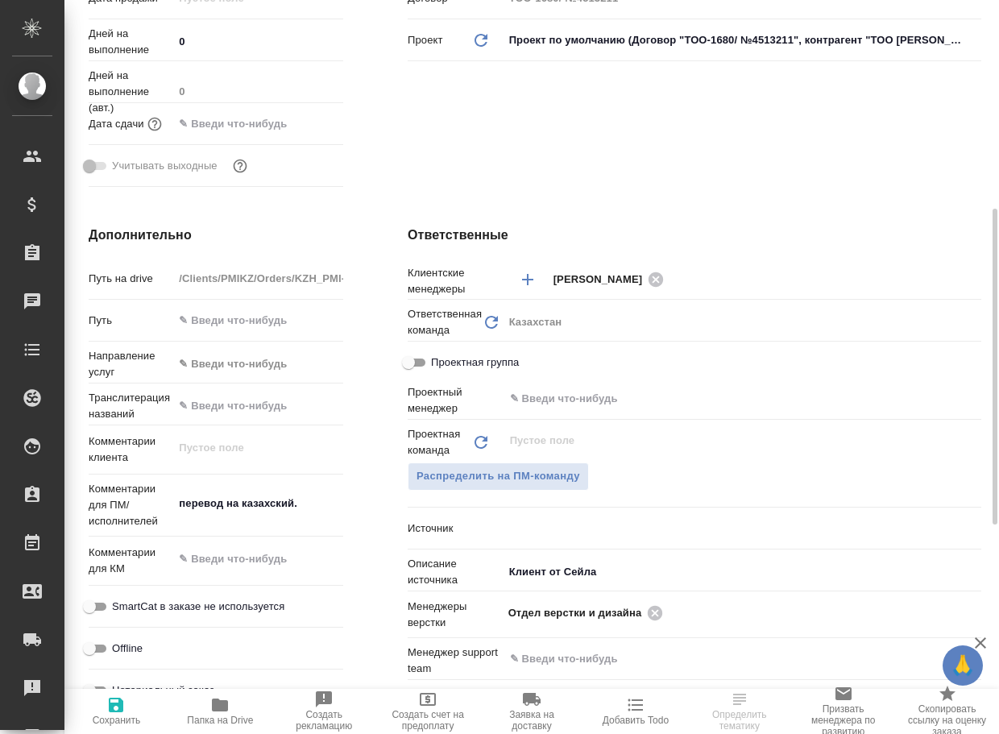
type textarea "x"
type input "[PERSON_NAME]"
click at [209, 697] on span "Папка на Drive" at bounding box center [220, 710] width 85 height 31
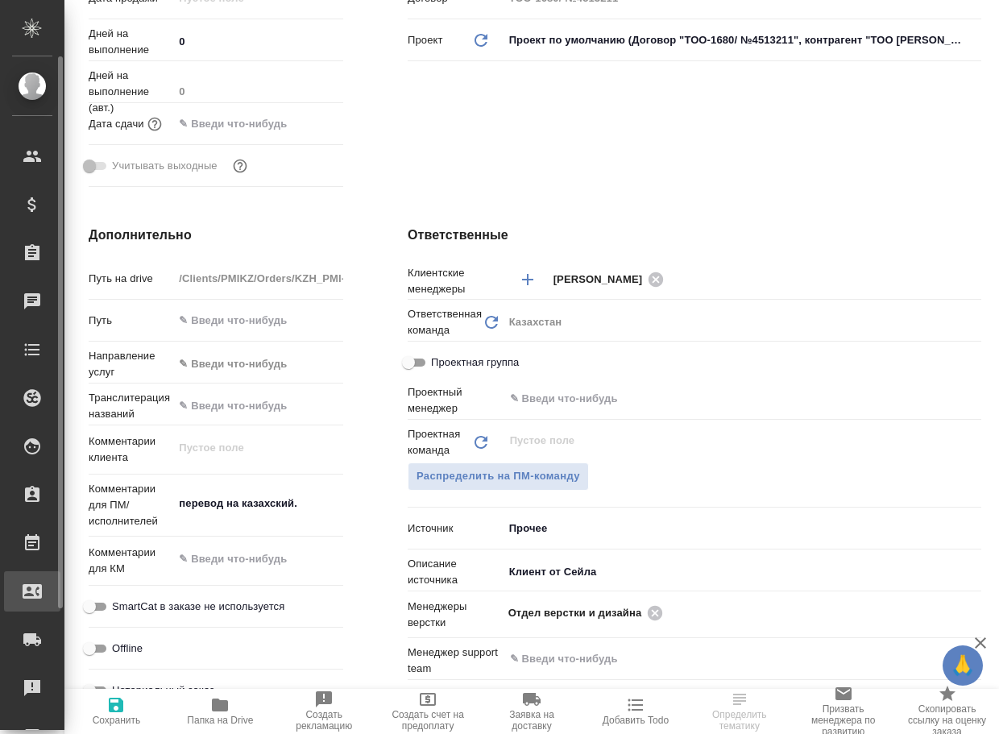
type textarea "x"
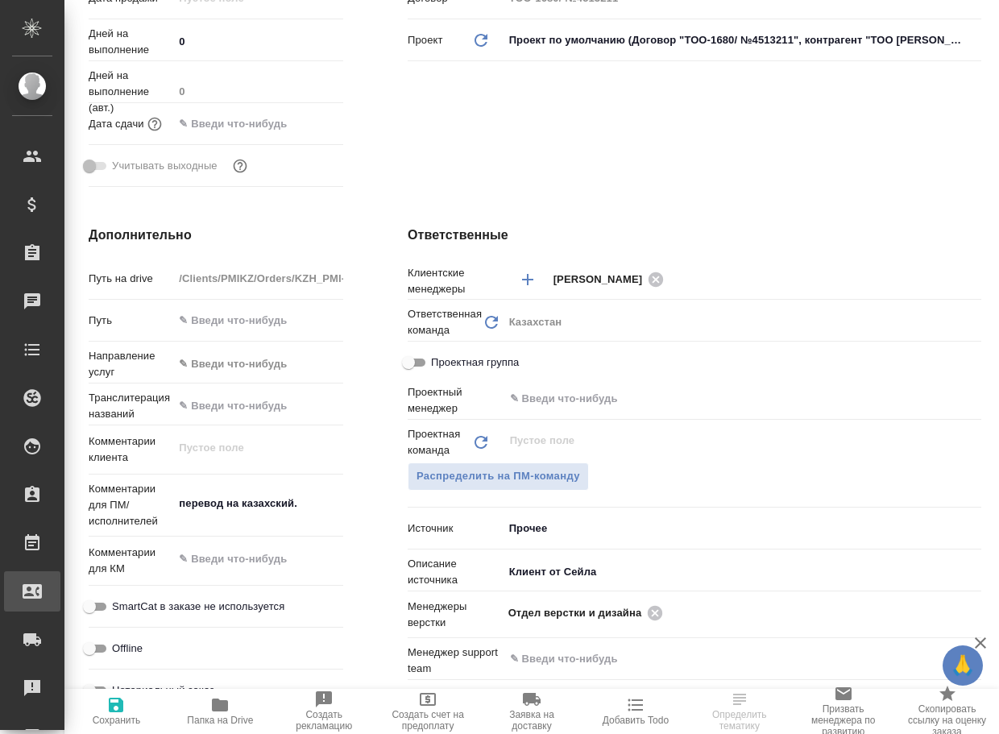
type textarea "x"
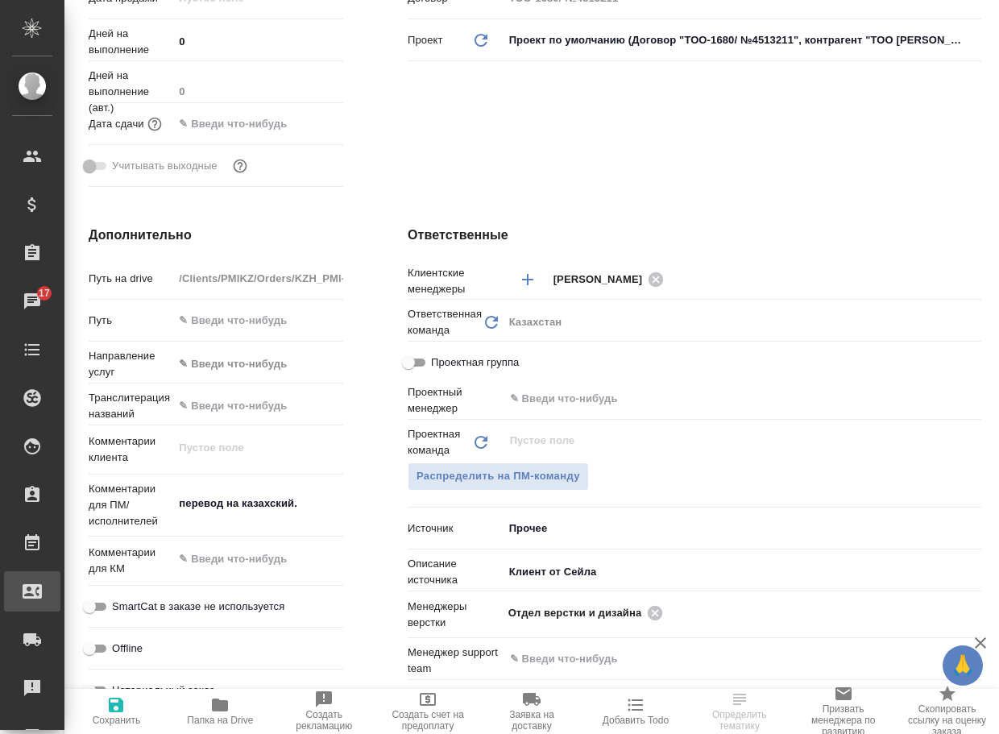
type textarea "x"
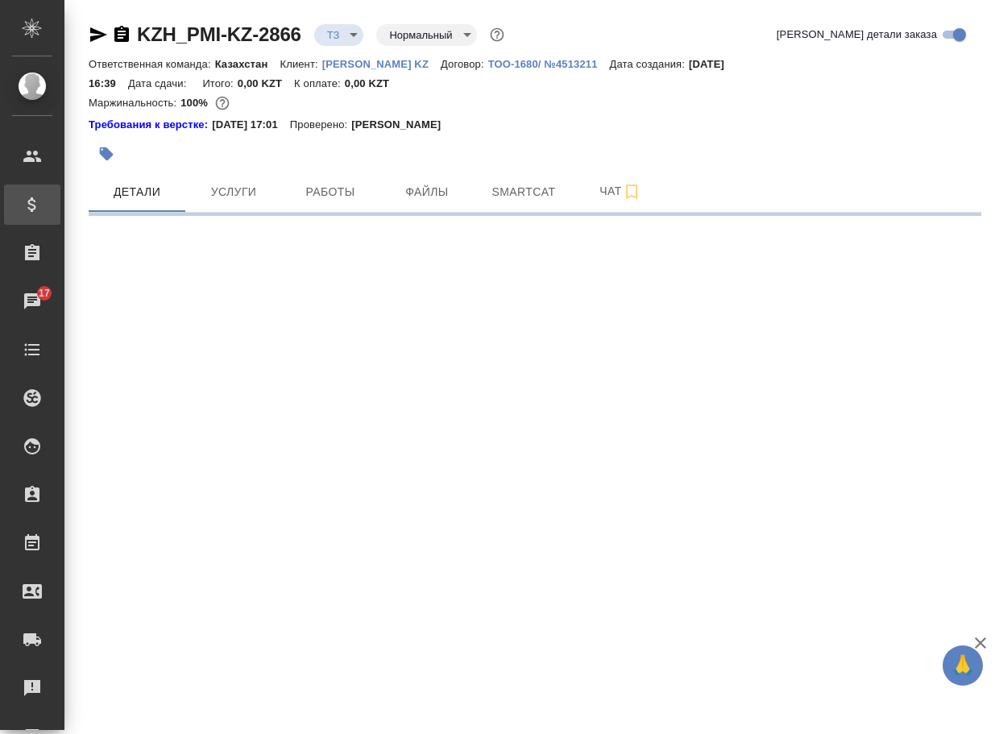
scroll to position [0, 0]
select select "RU"
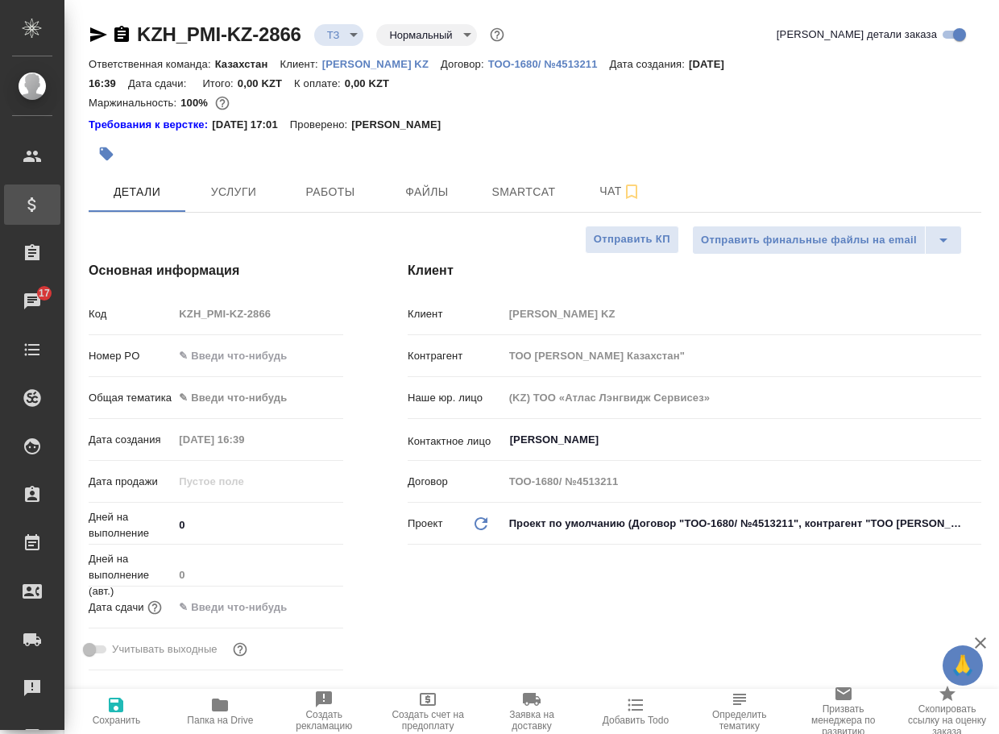
type textarea "x"
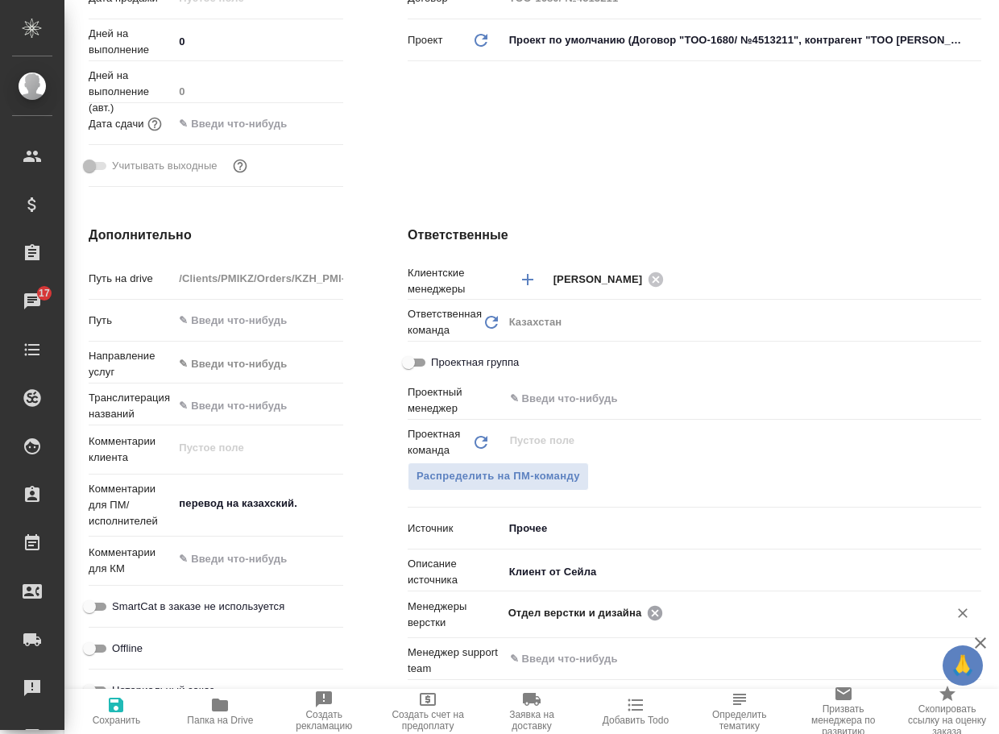
click at [657, 616] on icon at bounding box center [655, 612] width 15 height 15
type textarea "x"
click at [657, 616] on input "text" at bounding box center [715, 612] width 414 height 19
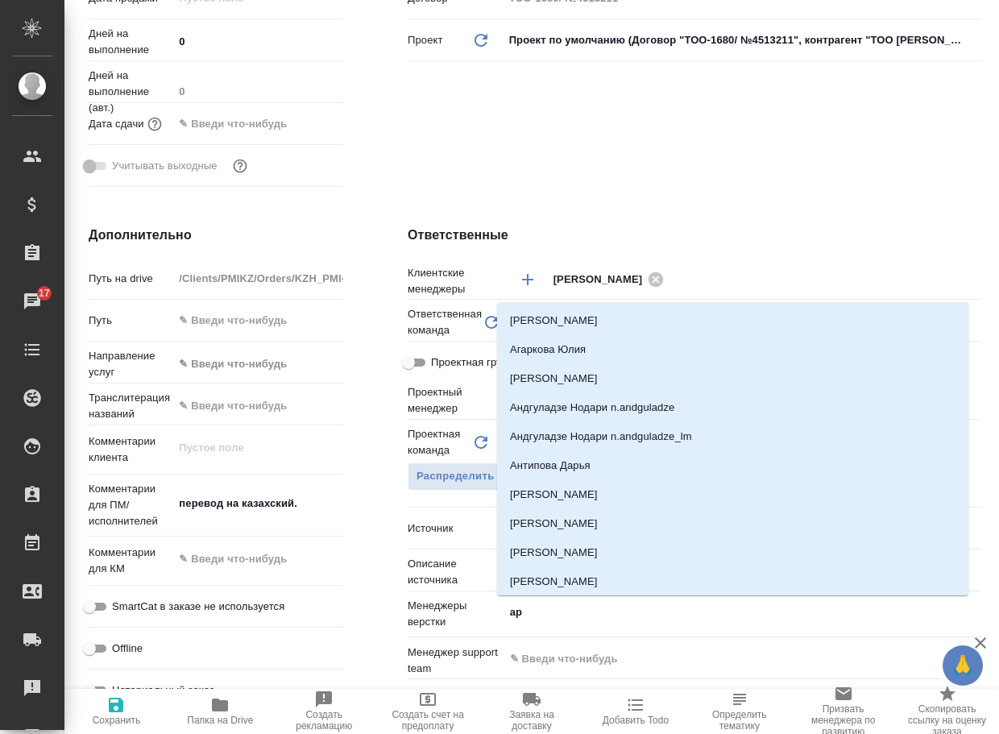
type input "арс"
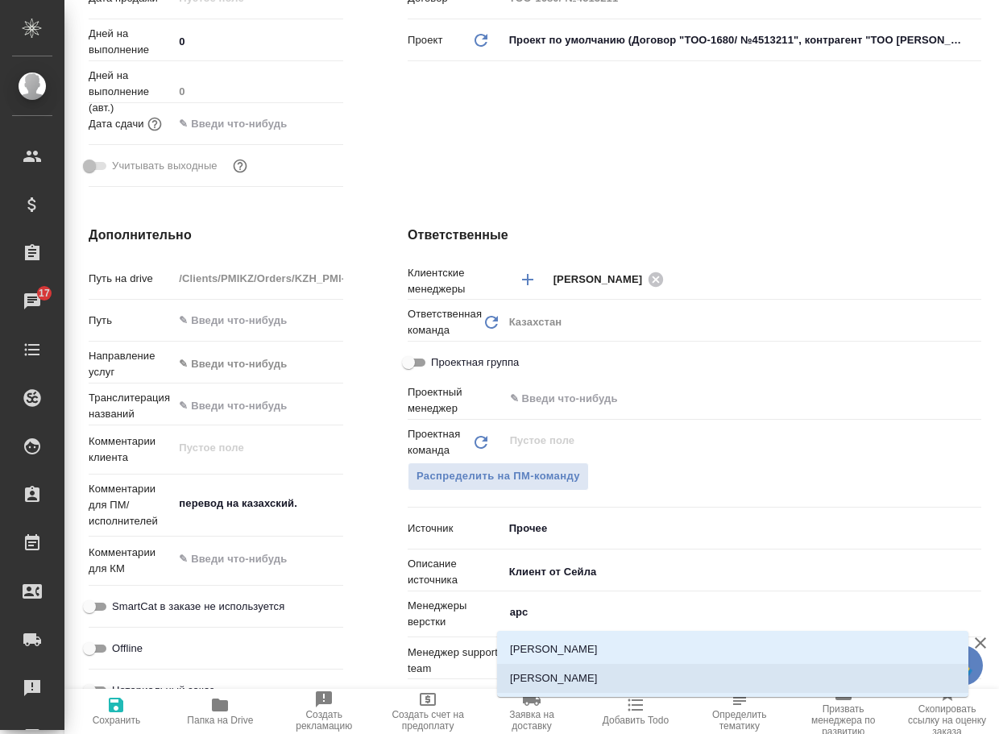
click at [608, 677] on li "[PERSON_NAME]" at bounding box center [732, 678] width 471 height 29
type textarea "x"
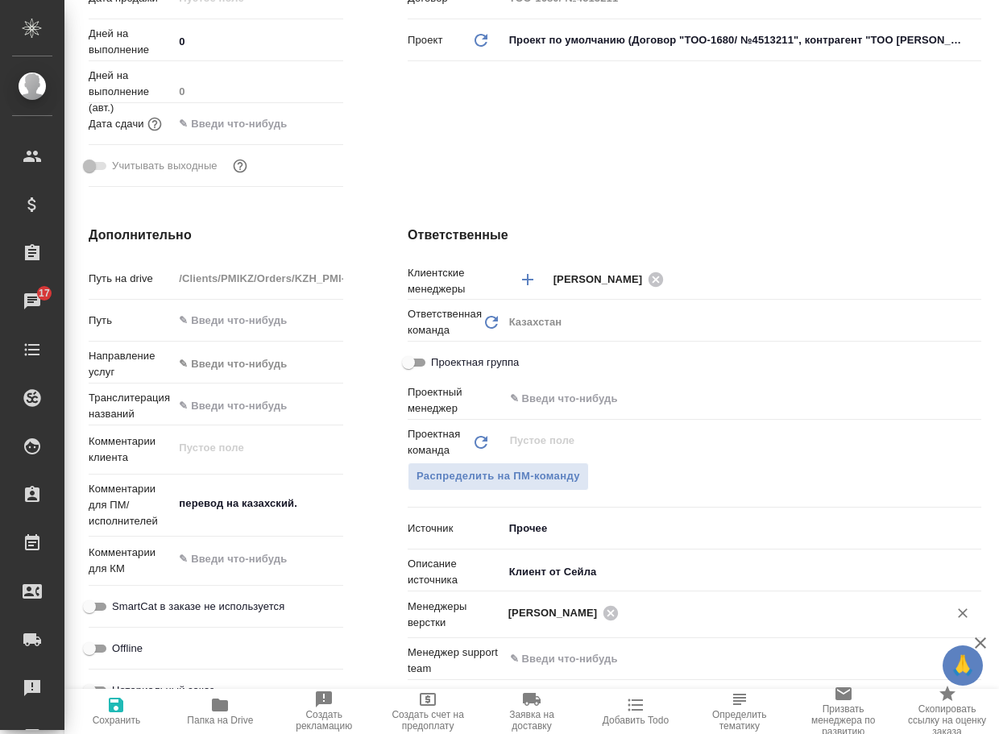
click at [129, 718] on span "Сохранить" at bounding box center [117, 720] width 48 height 11
type textarea "x"
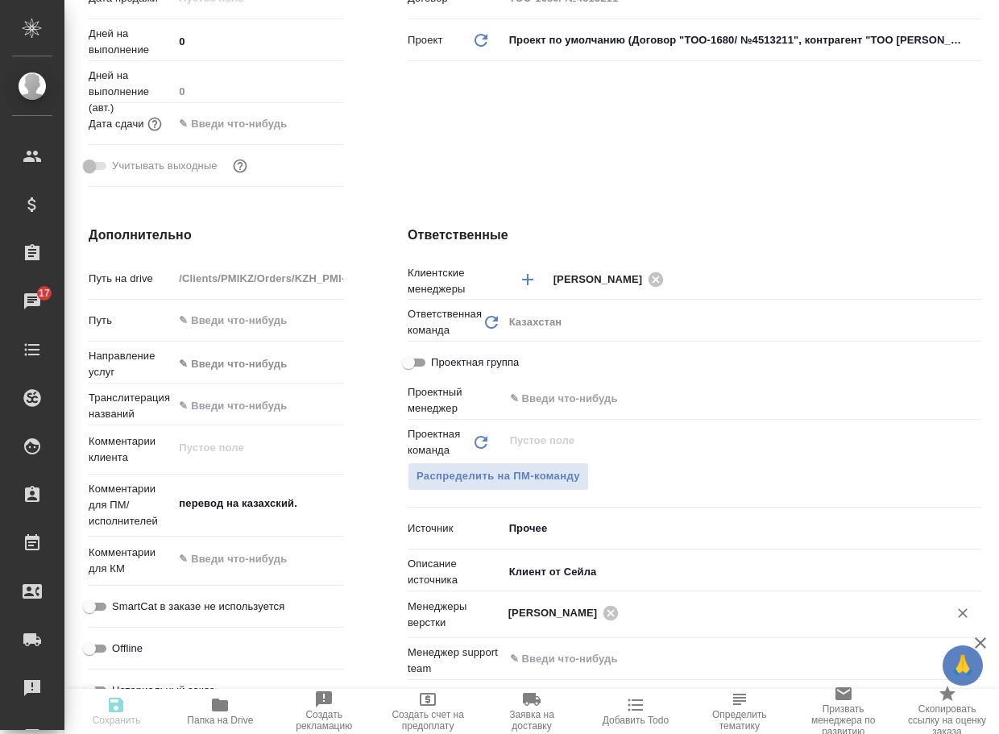
type textarea "x"
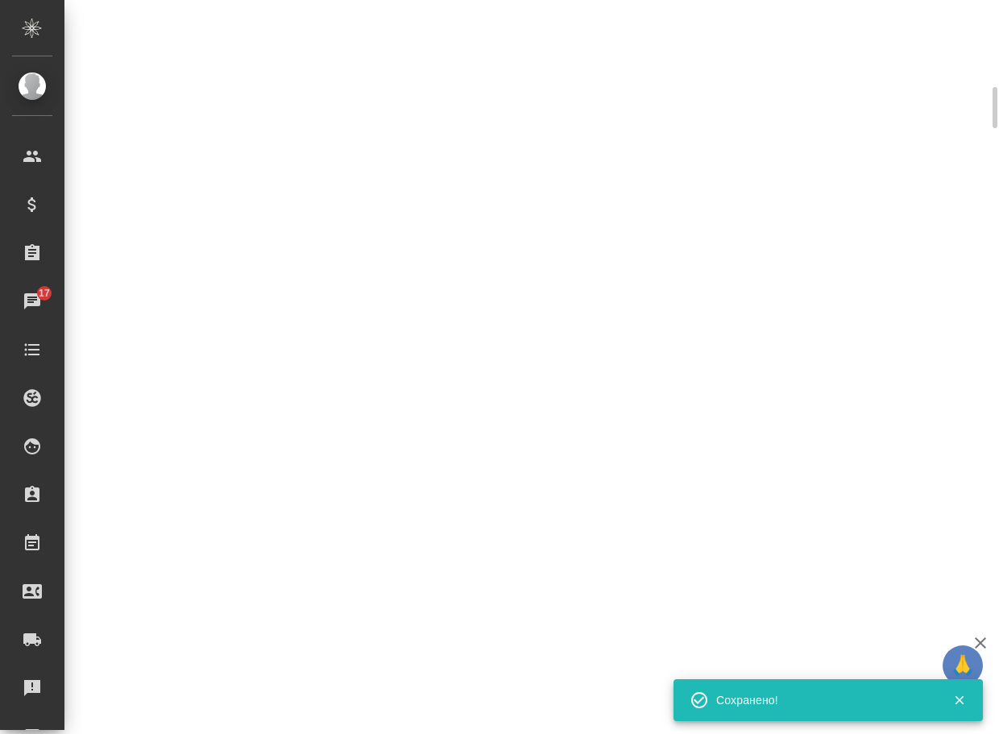
select select "RU"
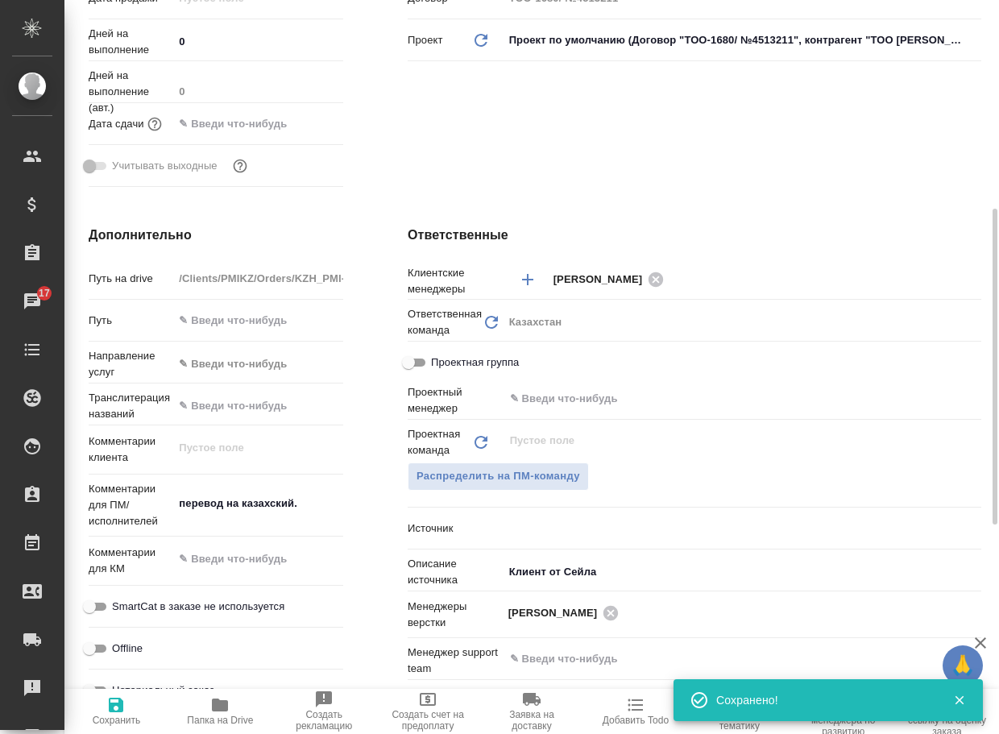
type textarea "x"
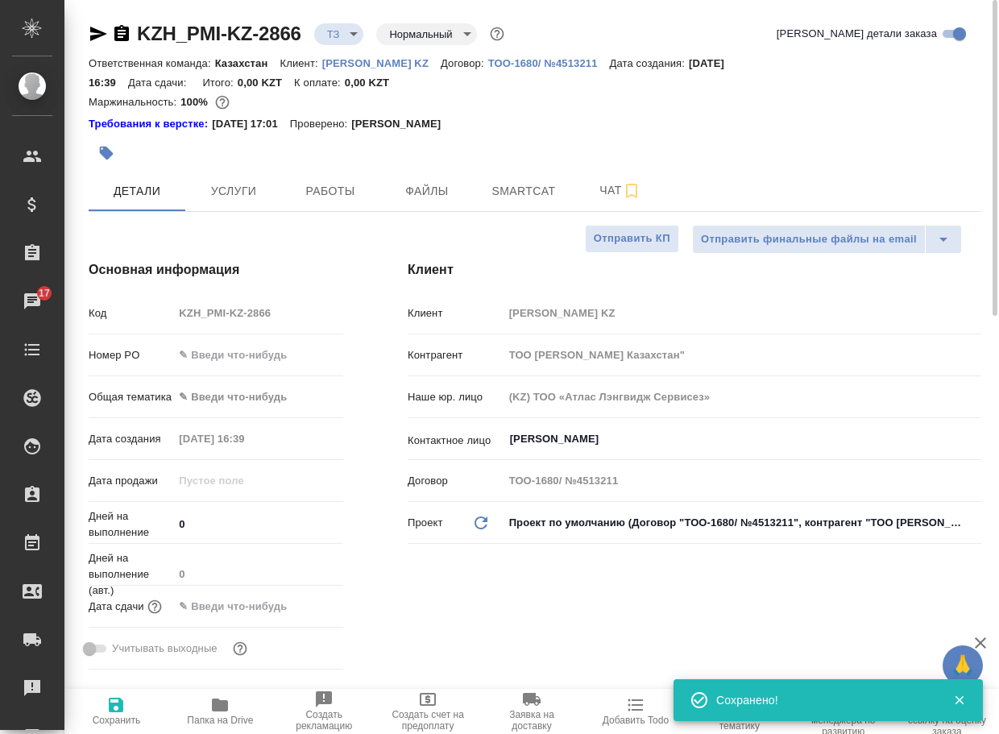
scroll to position [0, 0]
click at [345, 35] on body "🙏 .cls-1 fill:#fff; AWATERA Arsenyeva Vera Клиенты Спецификации Заказы 17 Чаты …" at bounding box center [499, 367] width 999 height 734
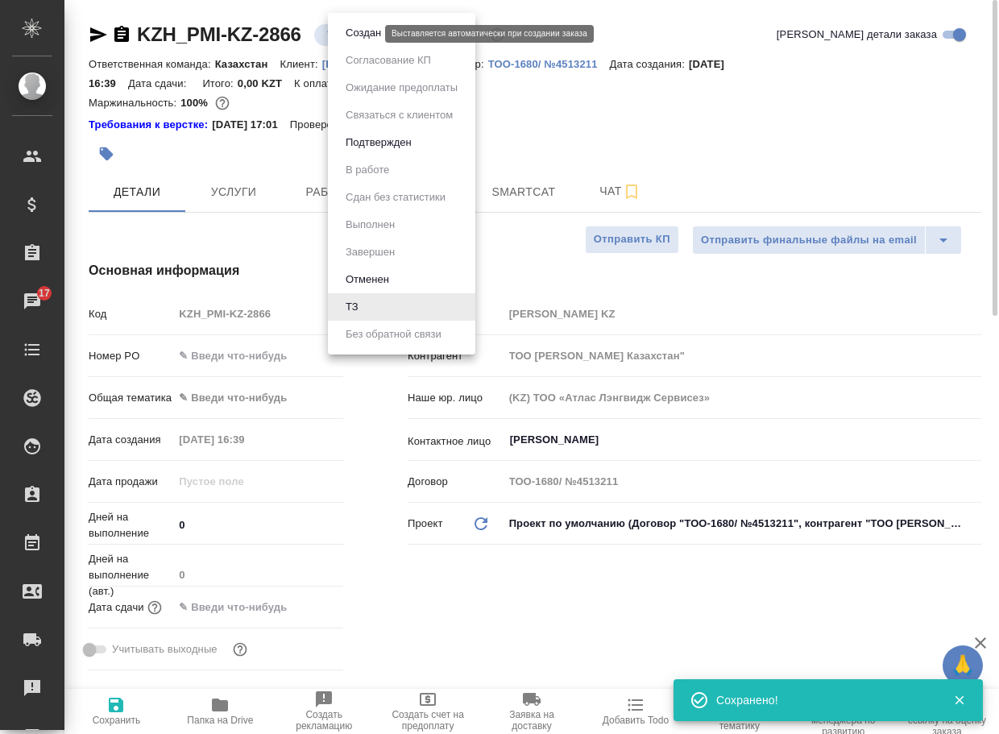
click at [355, 36] on button "Создан" at bounding box center [363, 33] width 45 height 18
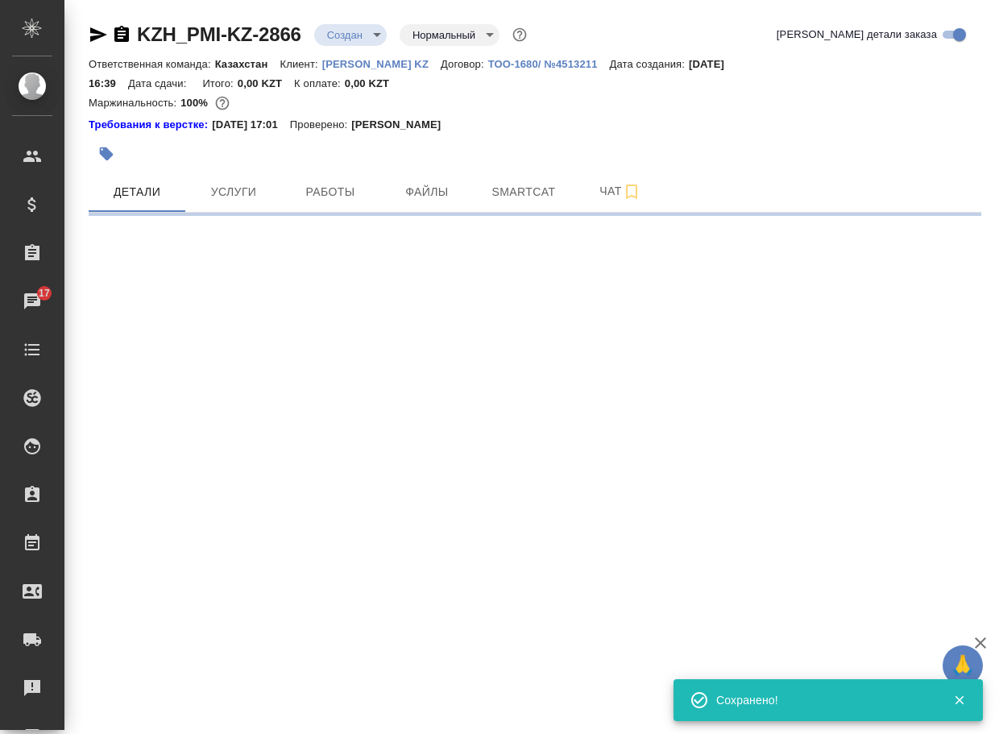
select select "RU"
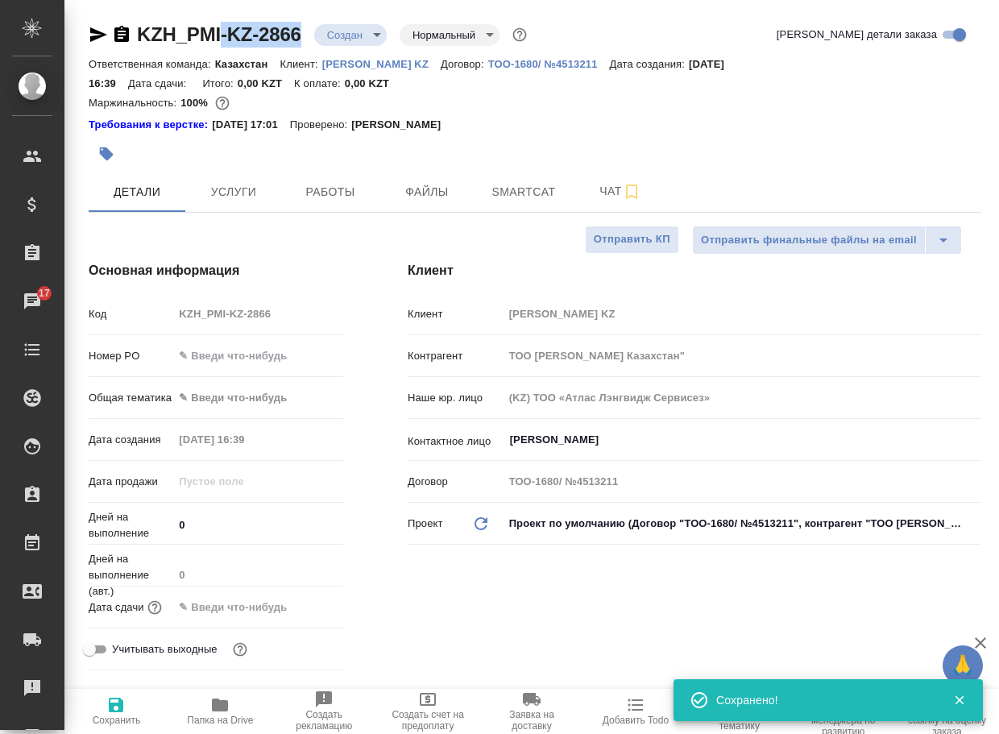
type textarea "x"
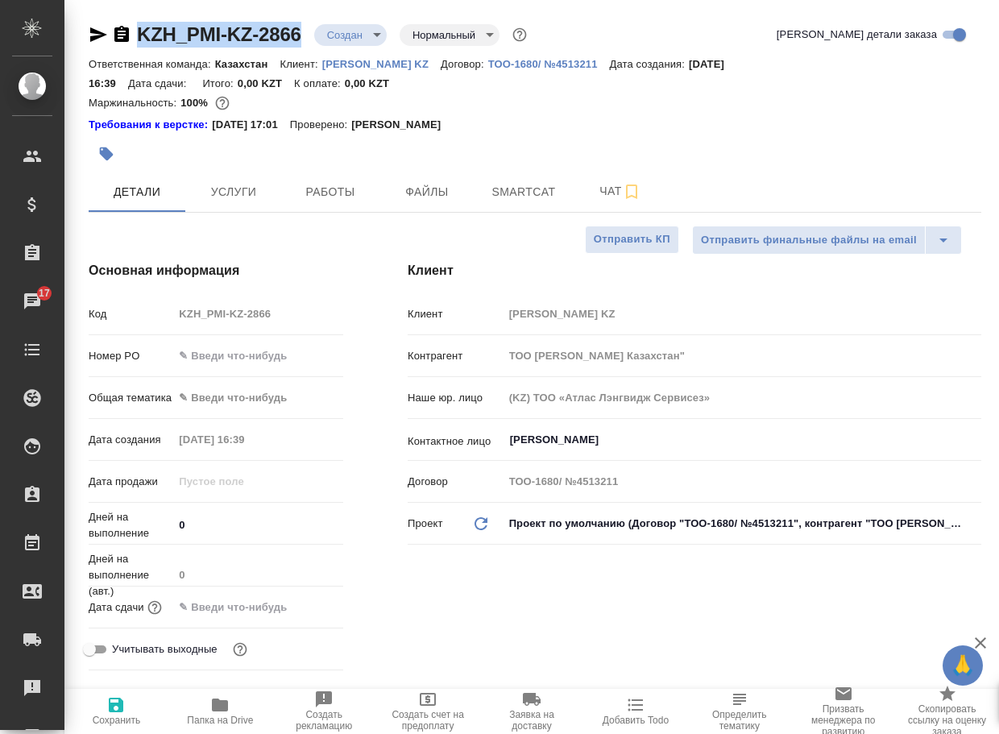
drag, startPoint x: 262, startPoint y: 46, endPoint x: 139, endPoint y: 42, distance: 122.5
click at [139, 42] on div "KZH_PMI-KZ-2866 Создан new Нормальный normal" at bounding box center [310, 35] width 442 height 26
copy link "KZH_PMI-KZ-2866"
type textarea "x"
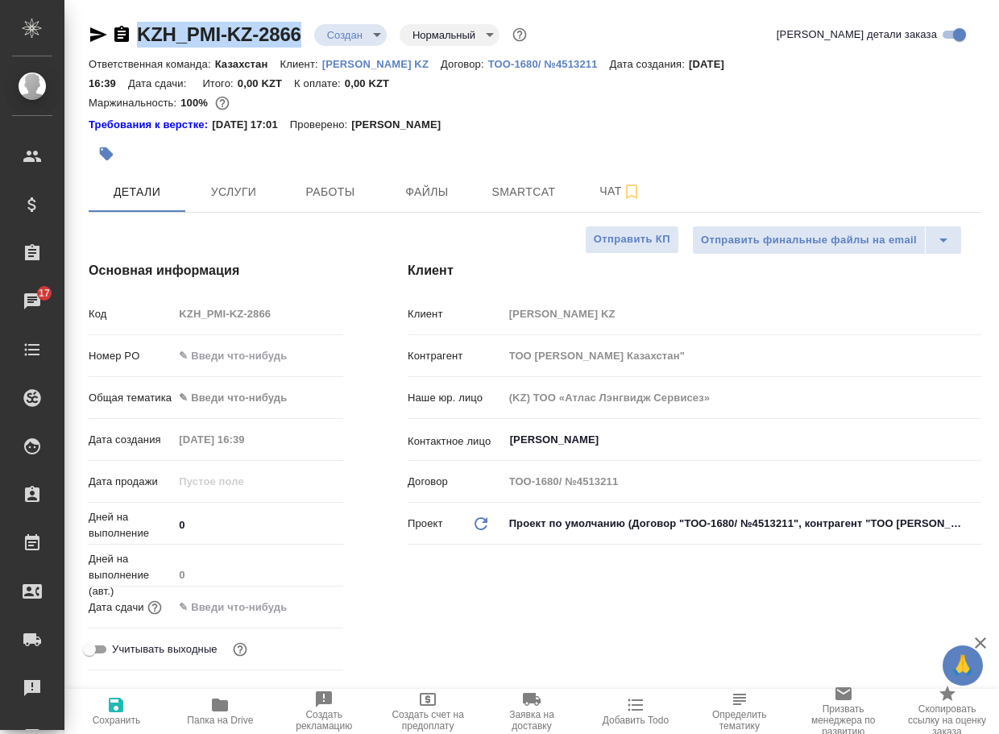
type textarea "x"
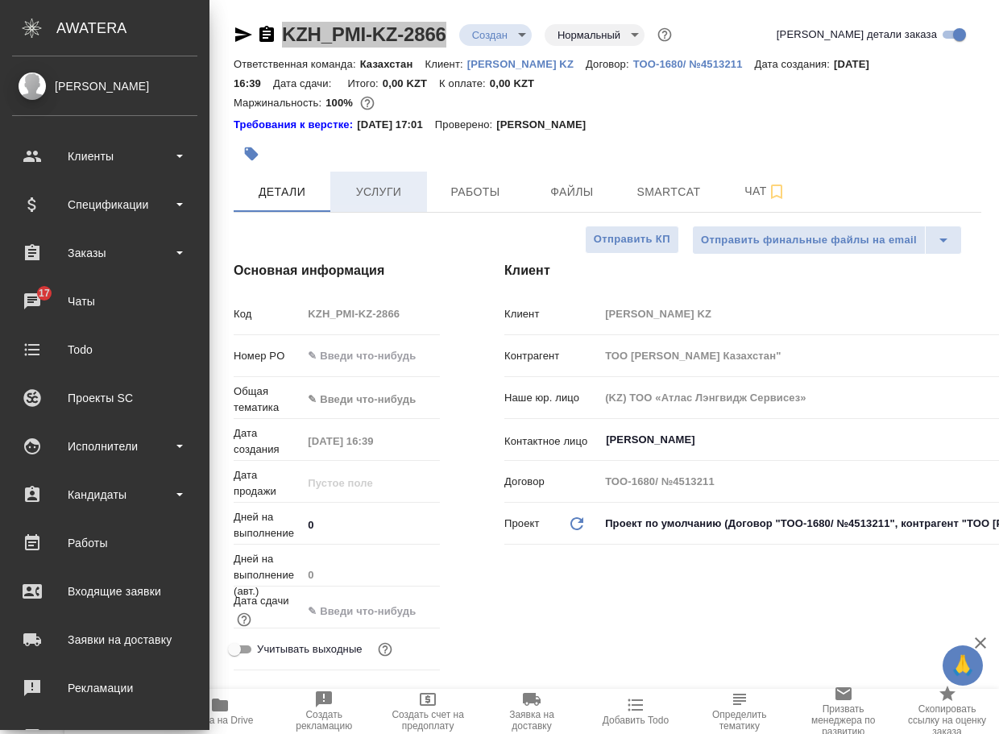
type textarea "x"
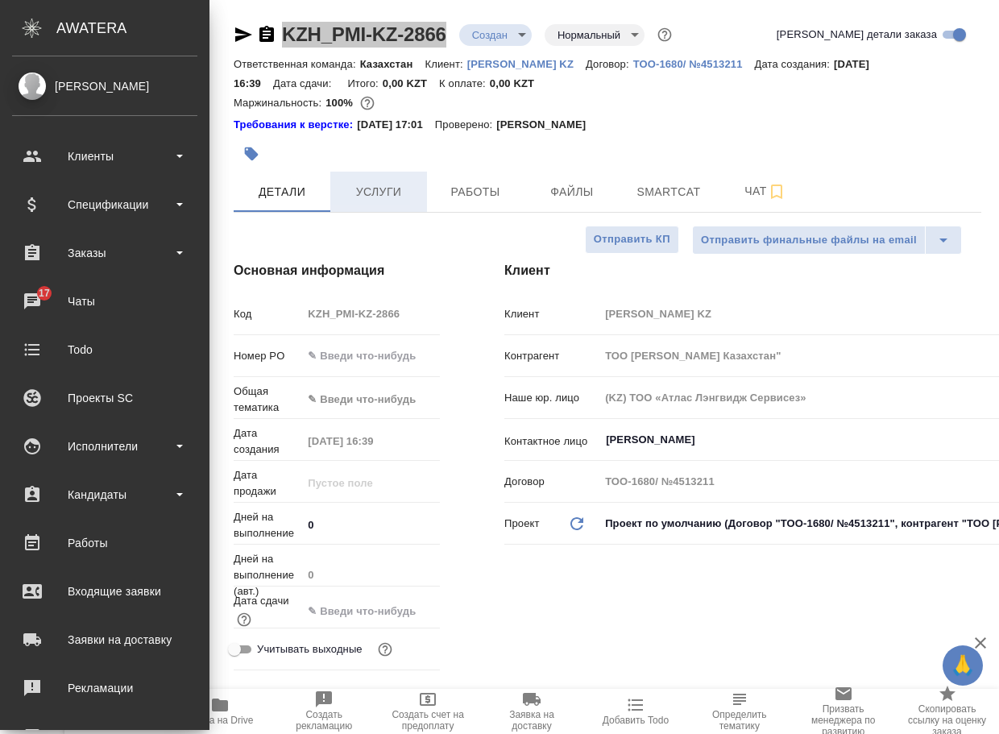
type textarea "x"
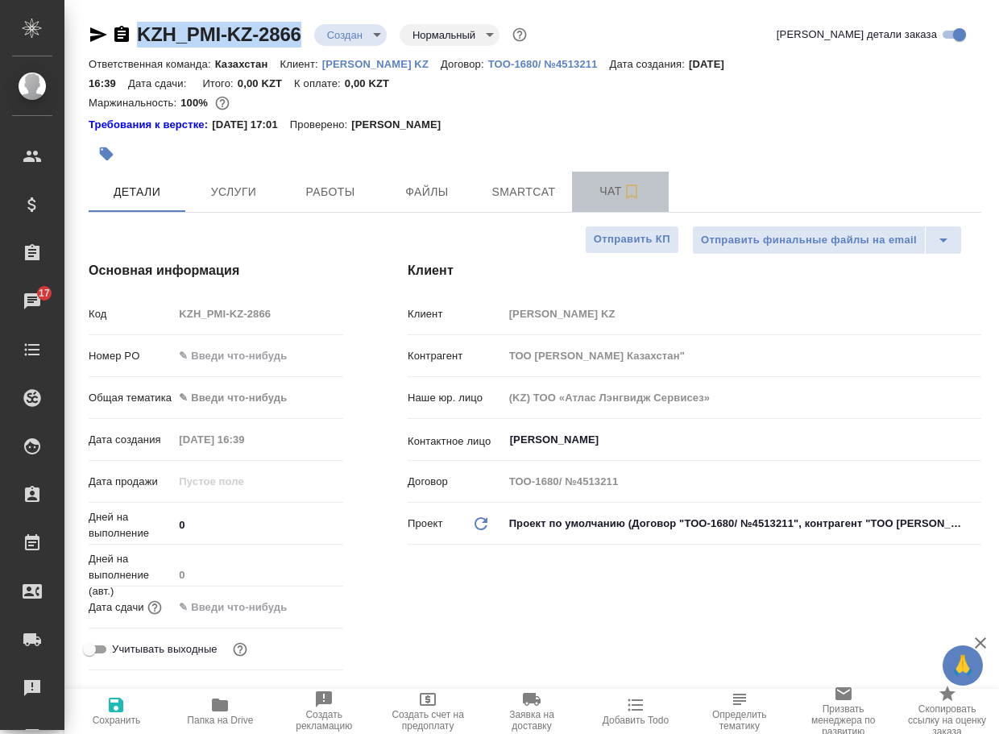
click at [612, 189] on span "Чат" at bounding box center [620, 191] width 77 height 20
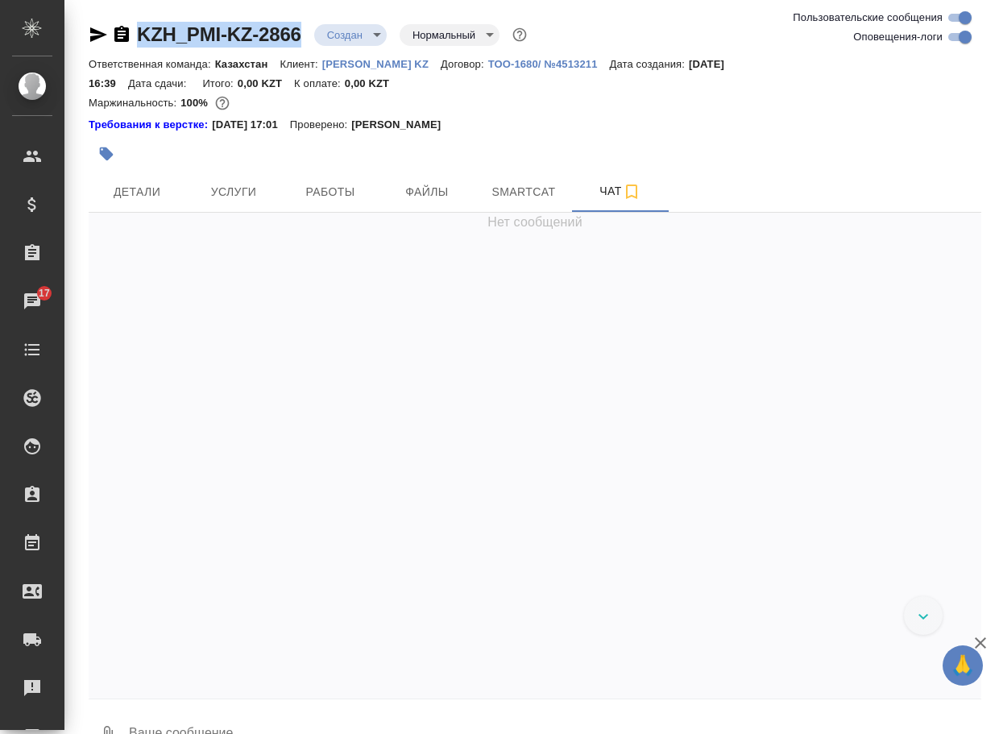
click at [109, 715] on button "0" at bounding box center [108, 734] width 39 height 55
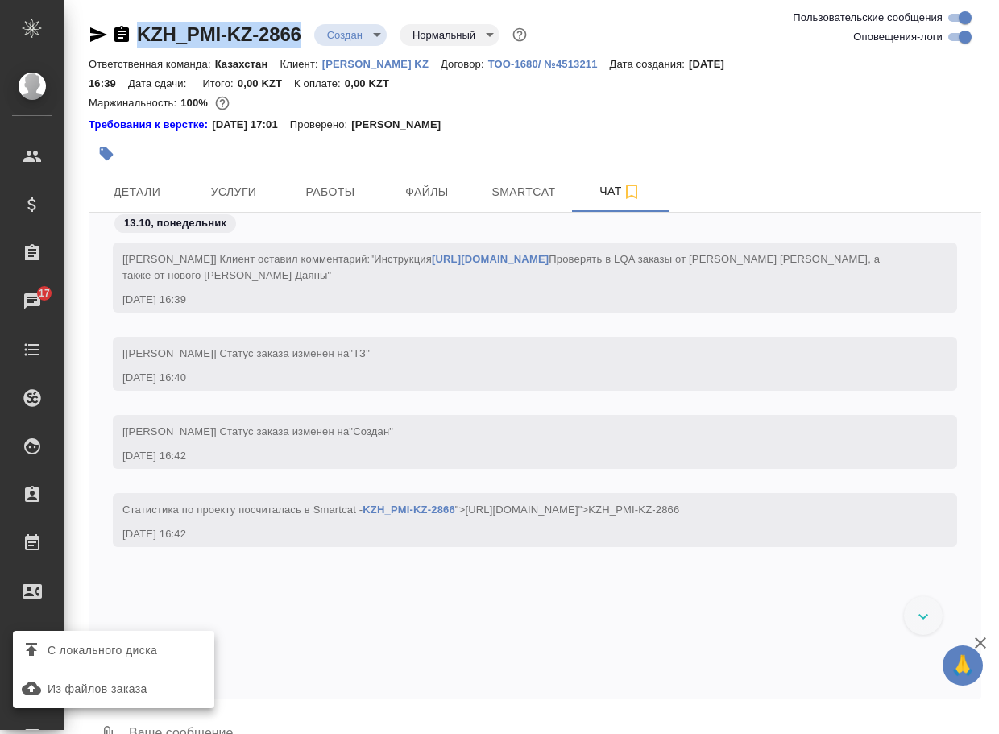
click at [154, 644] on span "С локального диска" at bounding box center [103, 651] width 110 height 20
click at [0, 0] on input "С локального диска" at bounding box center [0, 0] width 0 height 0
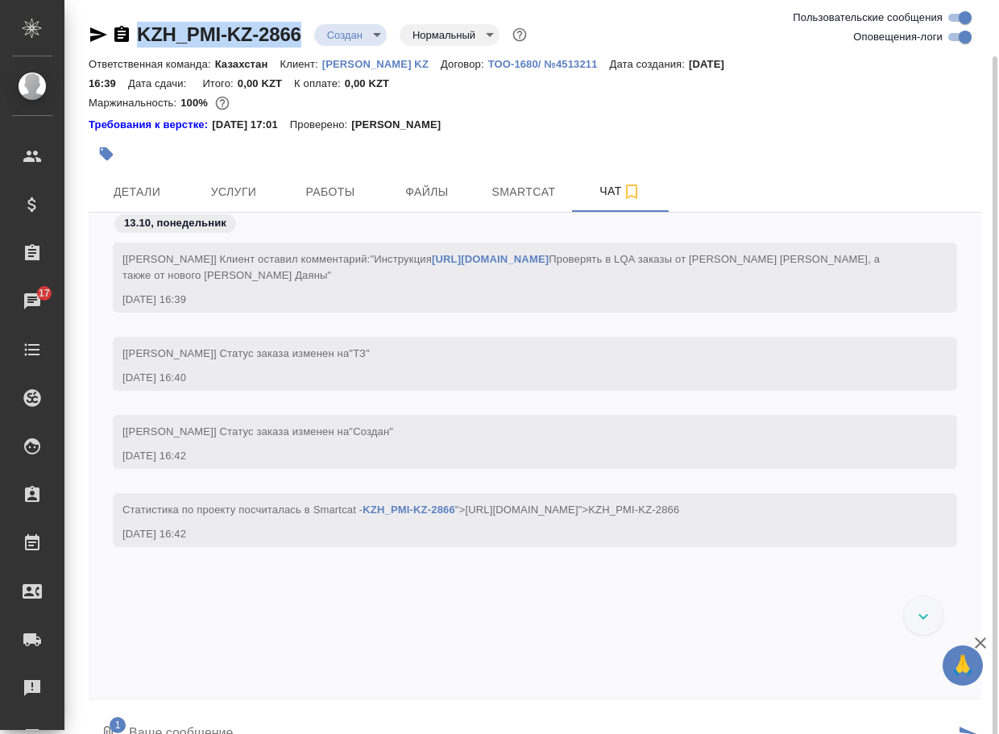
scroll to position [29, 0]
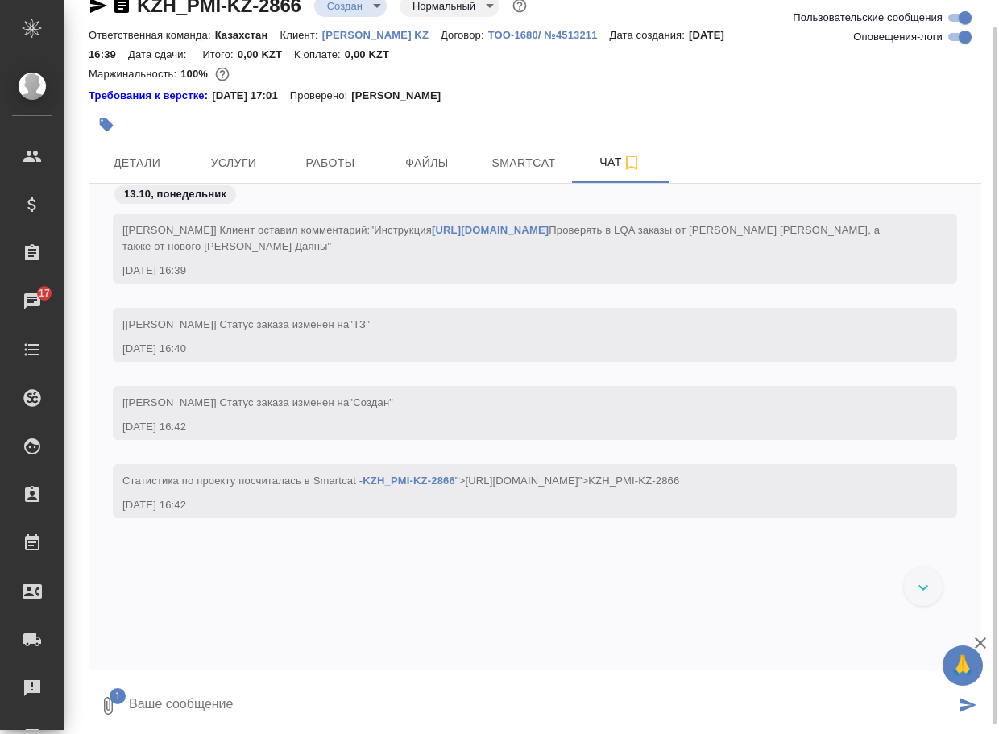
click at [174, 701] on textarea at bounding box center [540, 705] width 827 height 55
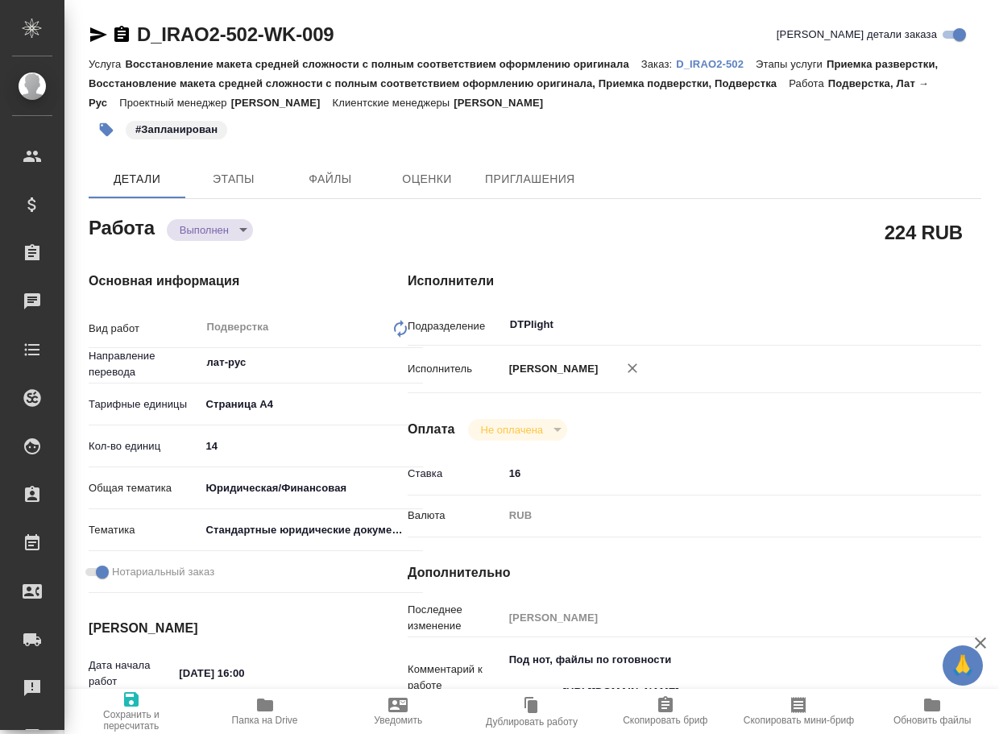
type textarea "x"
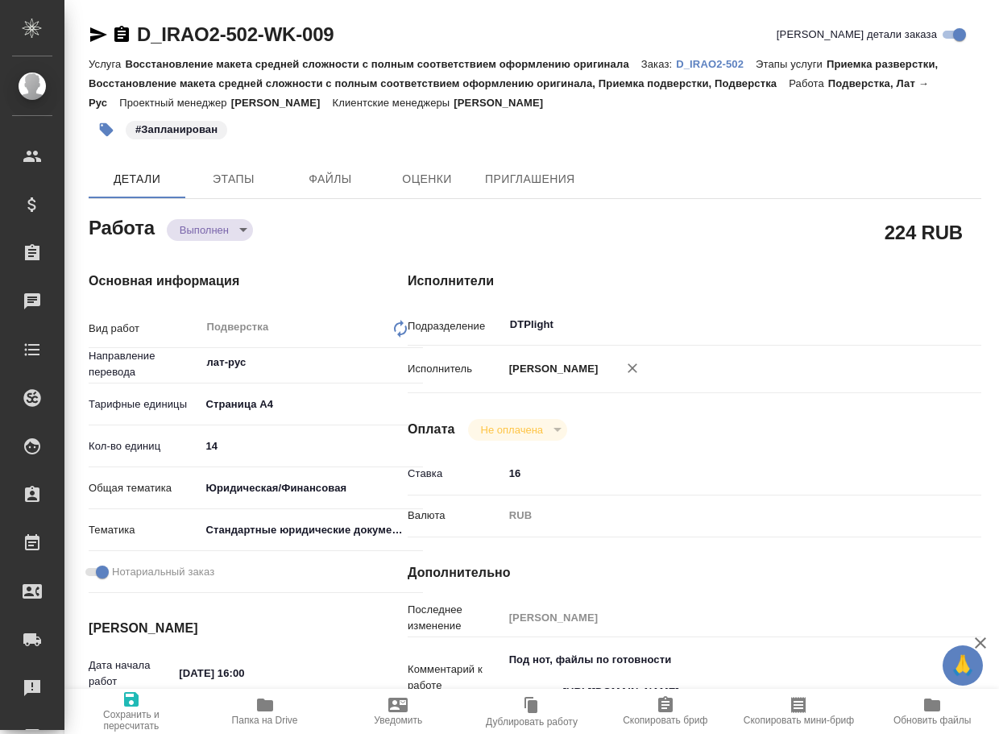
type textarea "x"
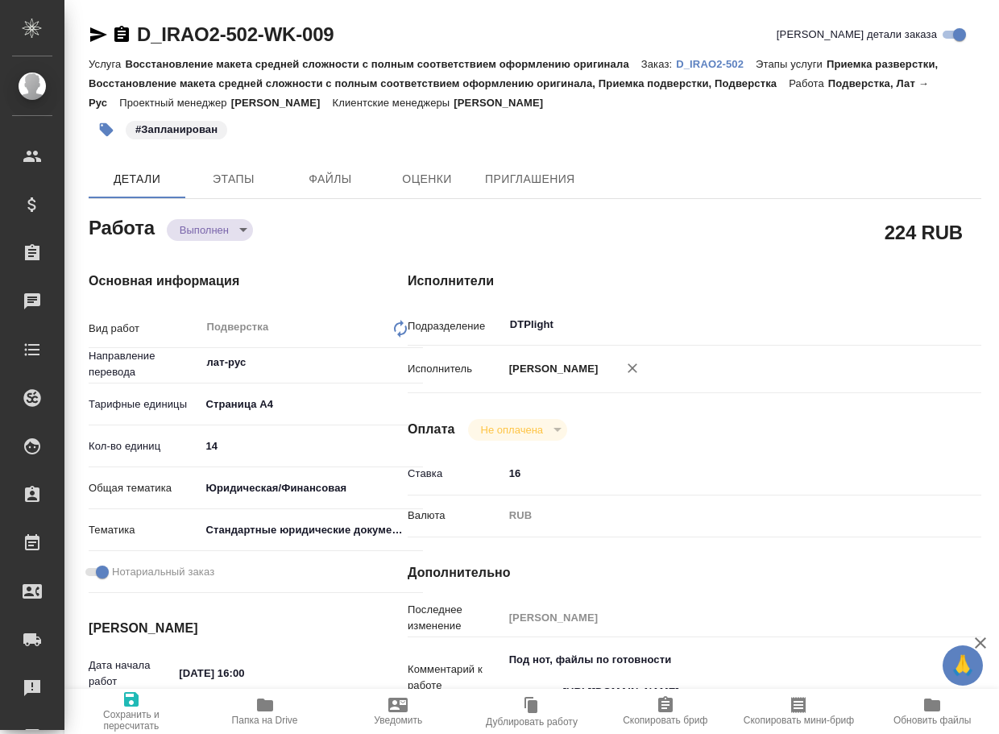
type textarea "x"
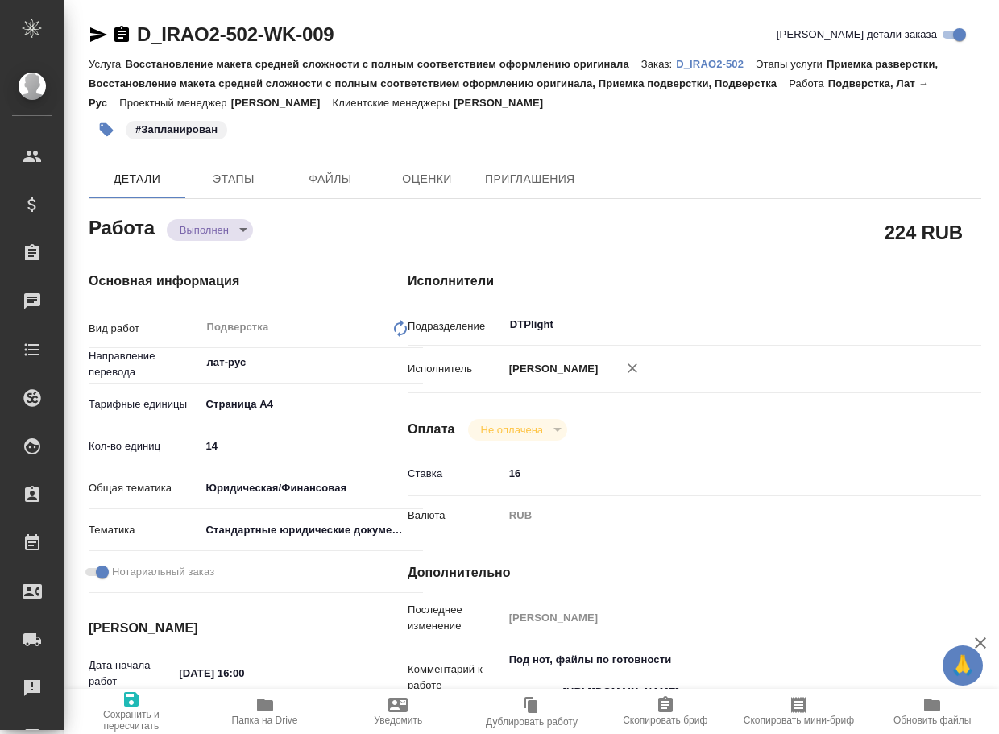
type textarea "x"
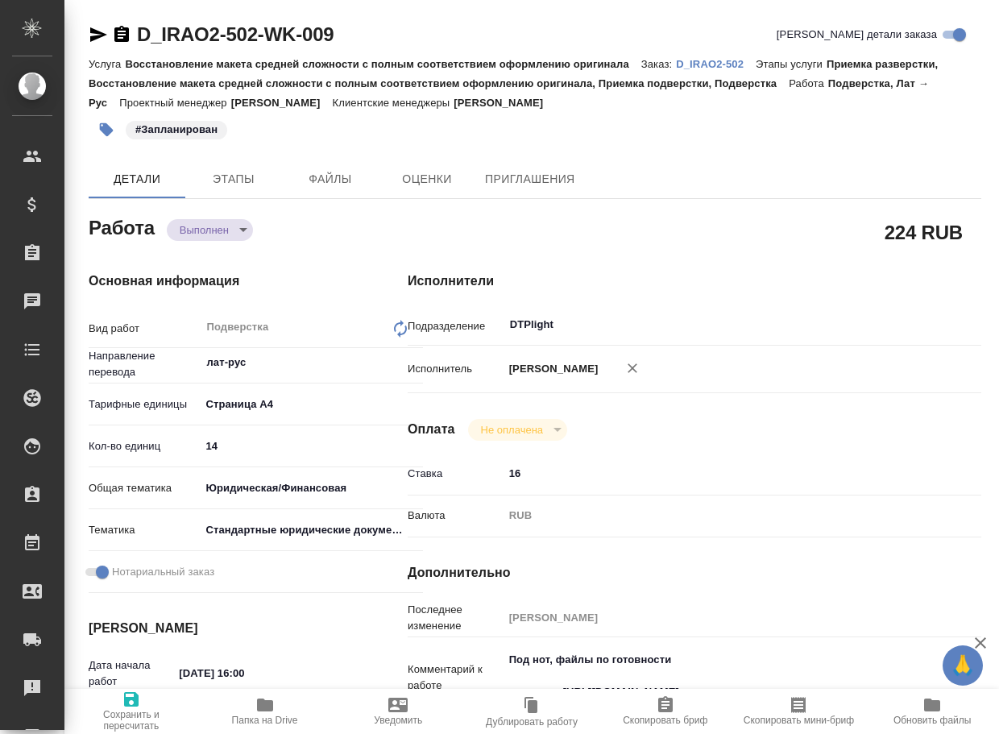
type textarea "x"
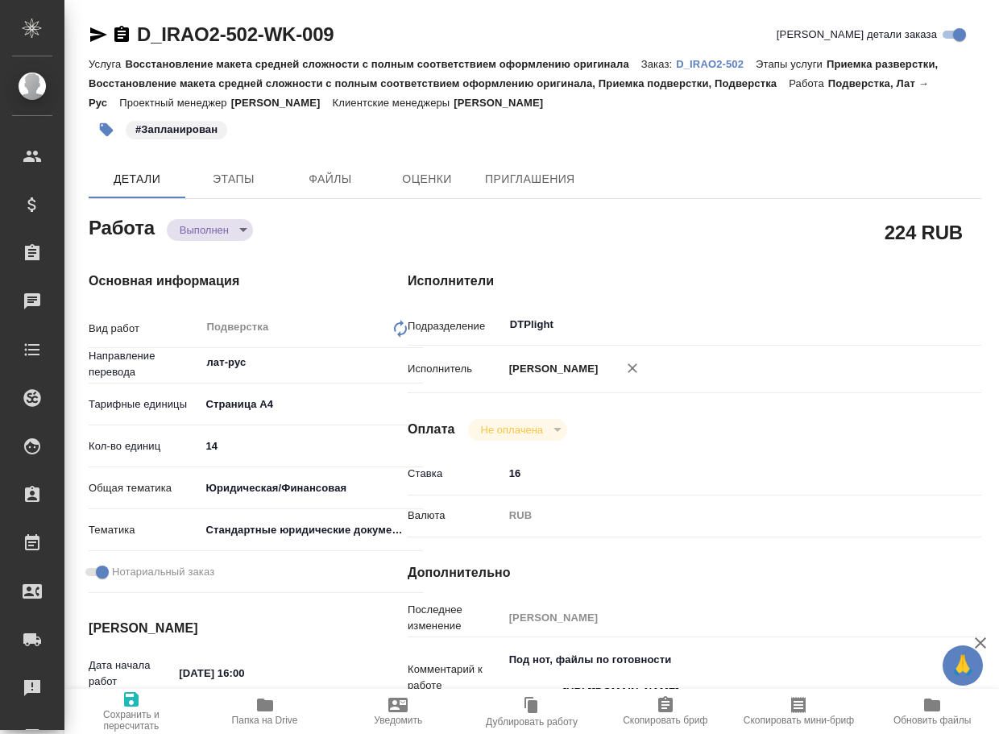
type textarea "x"
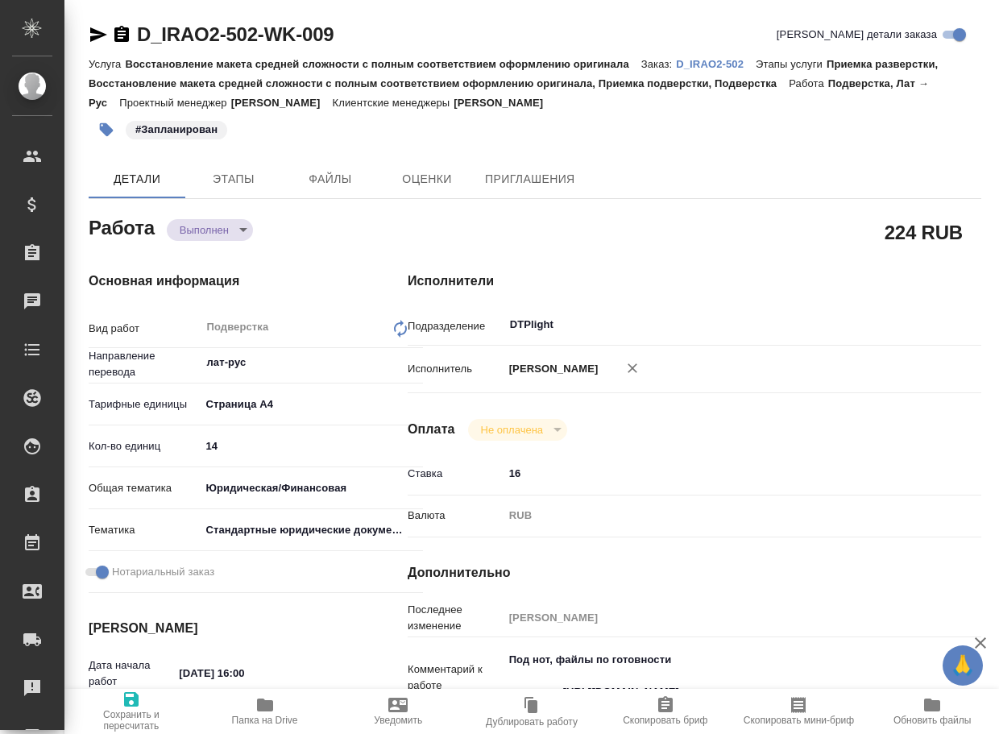
type textarea "x"
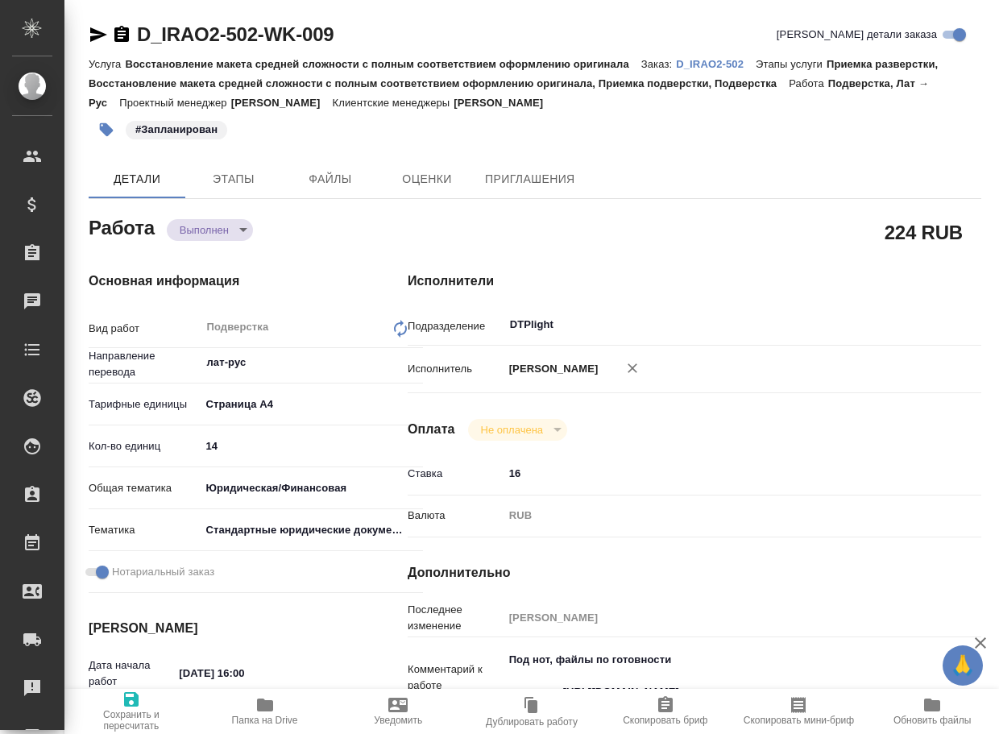
type textarea "x"
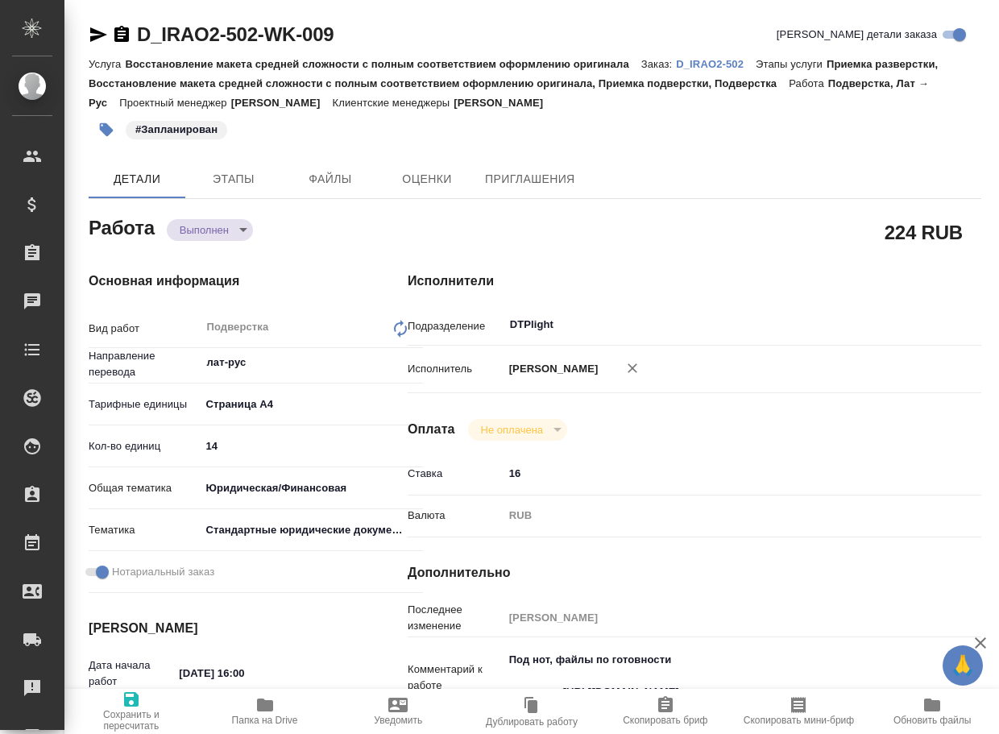
click at [255, 714] on icon "button" at bounding box center [264, 704] width 19 height 19
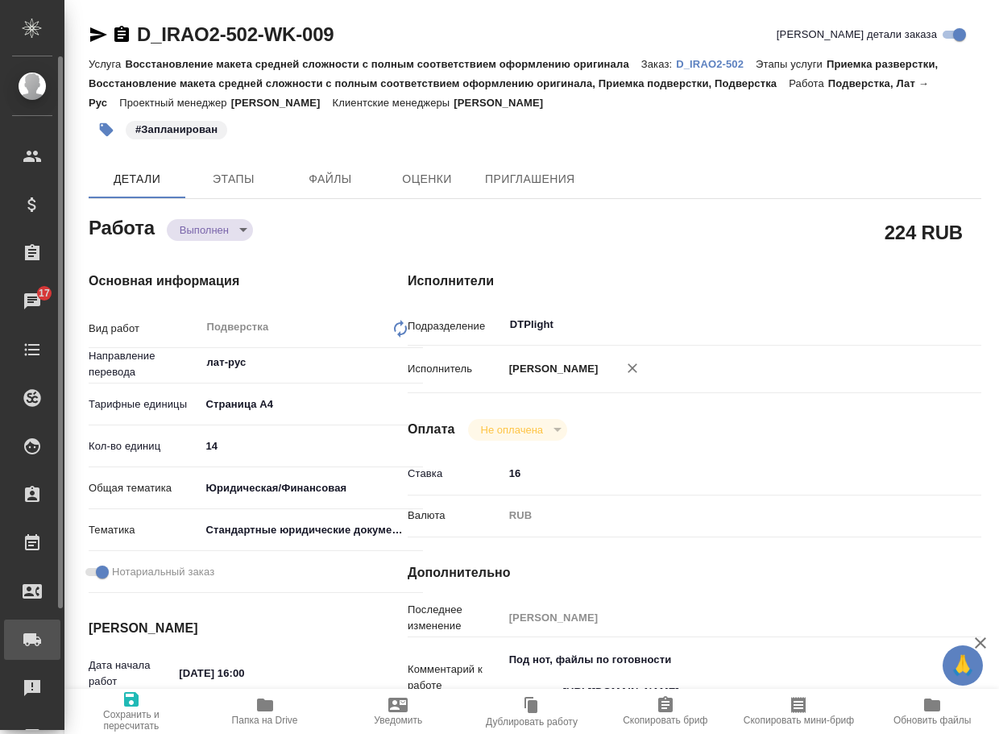
type textarea "x"
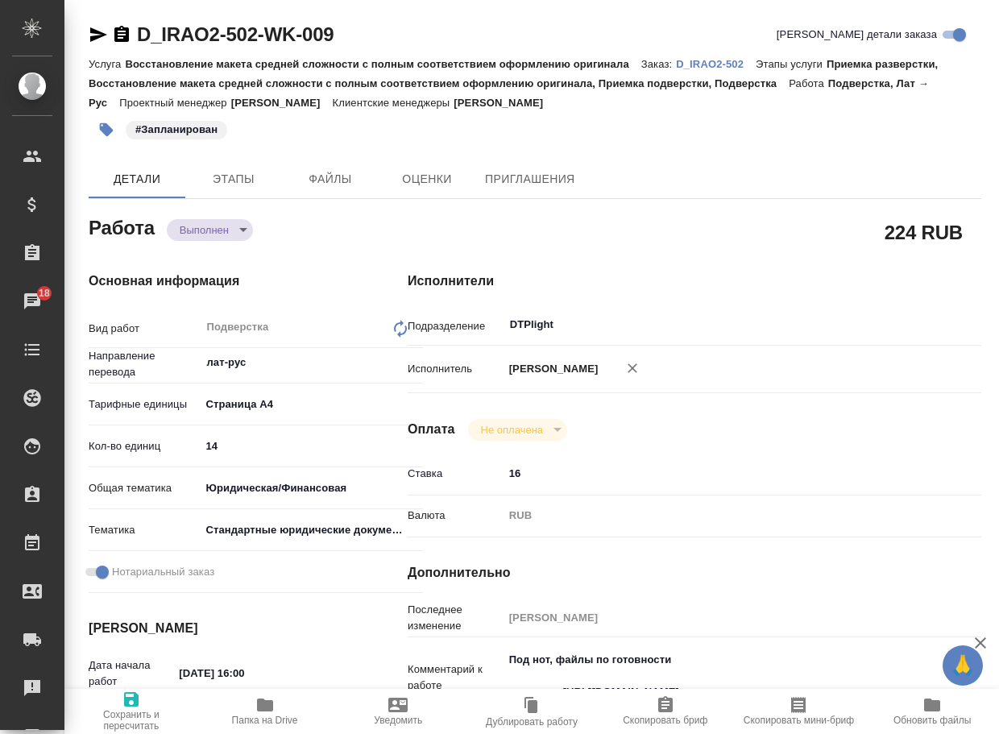
click at [207, 230] on body "🙏 .cls-1 fill:#fff; AWATERA Arsenyeva [PERSON_NAME] Спецификации Заказы 18 Чаты…" at bounding box center [499, 367] width 999 height 734
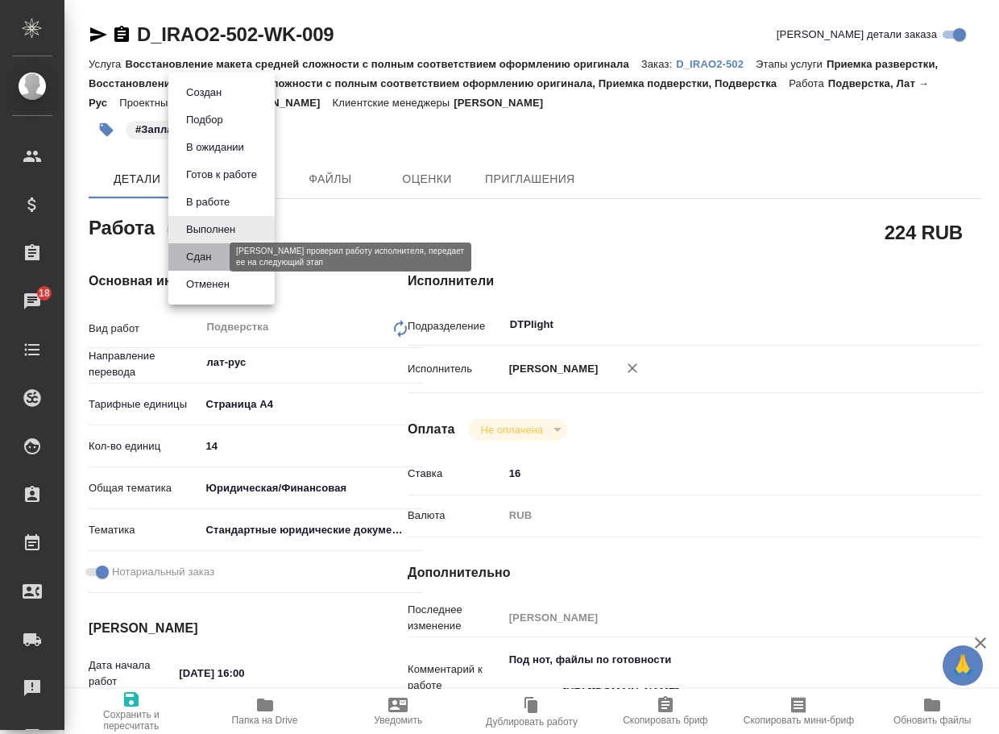
drag, startPoint x: 197, startPoint y: 254, endPoint x: 231, endPoint y: 234, distance: 40.1
click at [200, 252] on button "Сдан" at bounding box center [198, 257] width 35 height 18
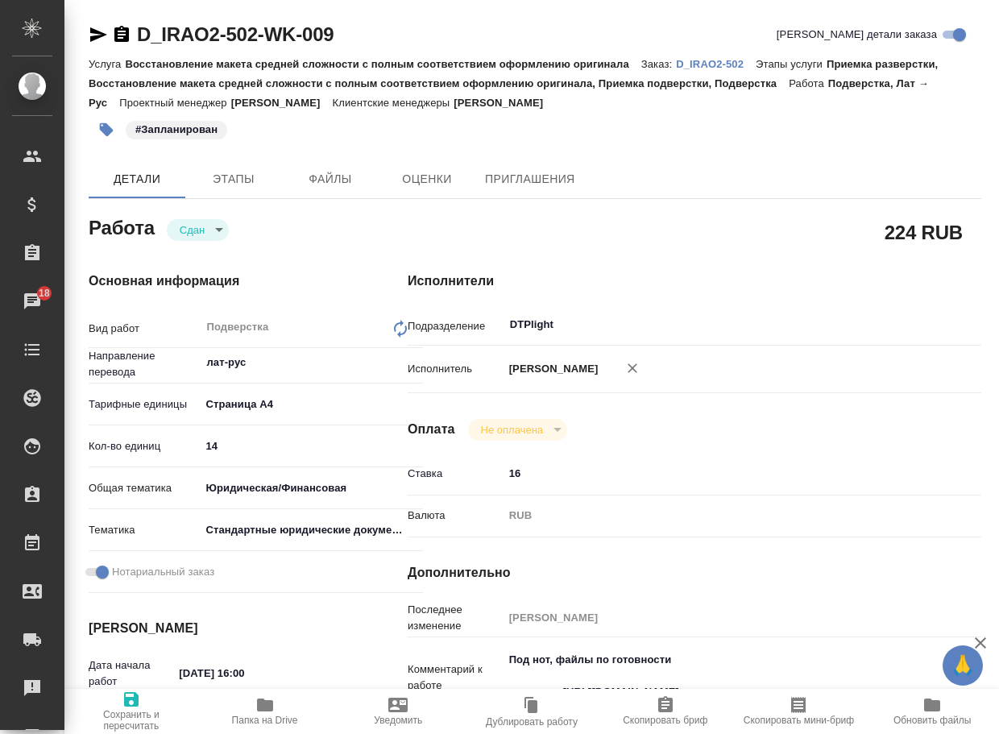
type textarea "x"
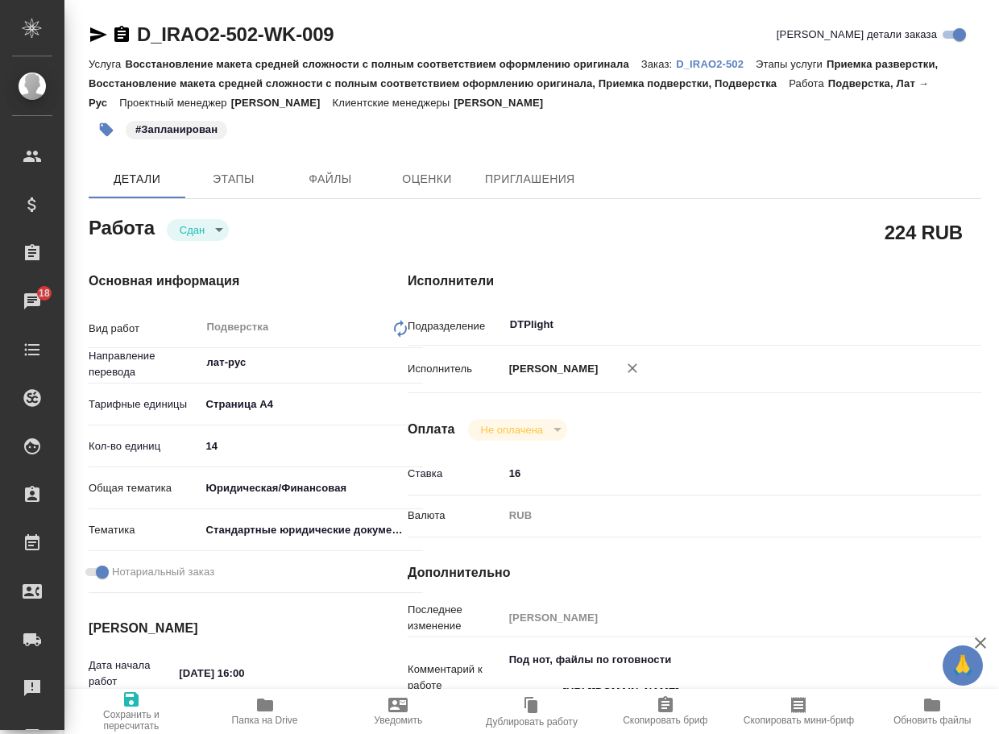
type textarea "x"
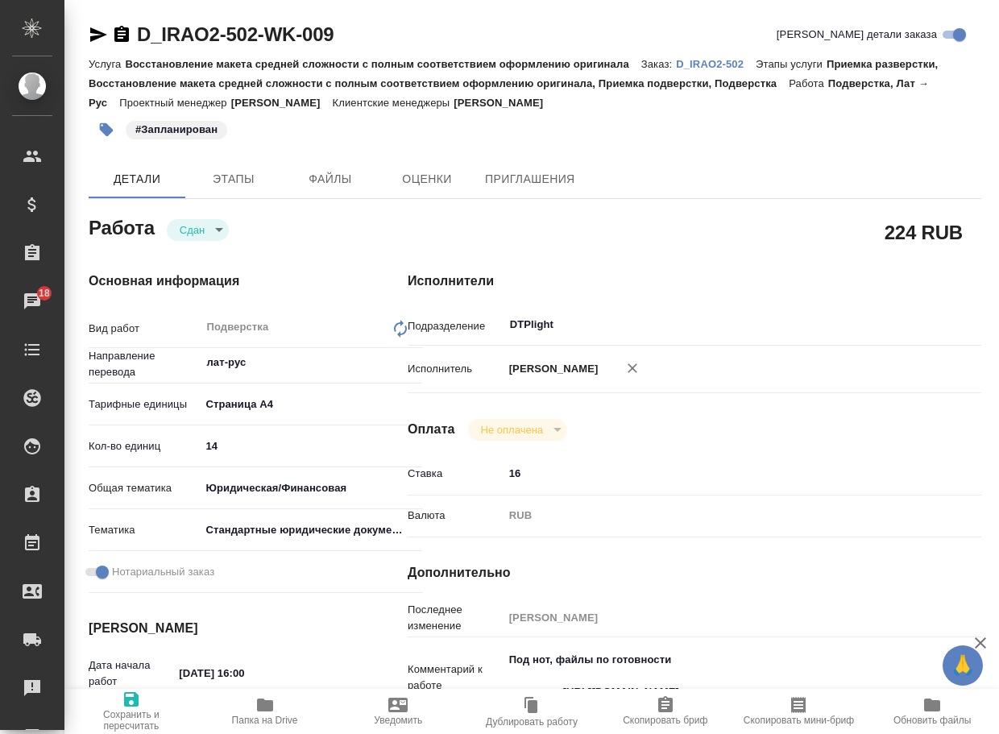
click at [736, 59] on p "D_IRAO2-502" at bounding box center [716, 64] width 80 height 12
type textarea "x"
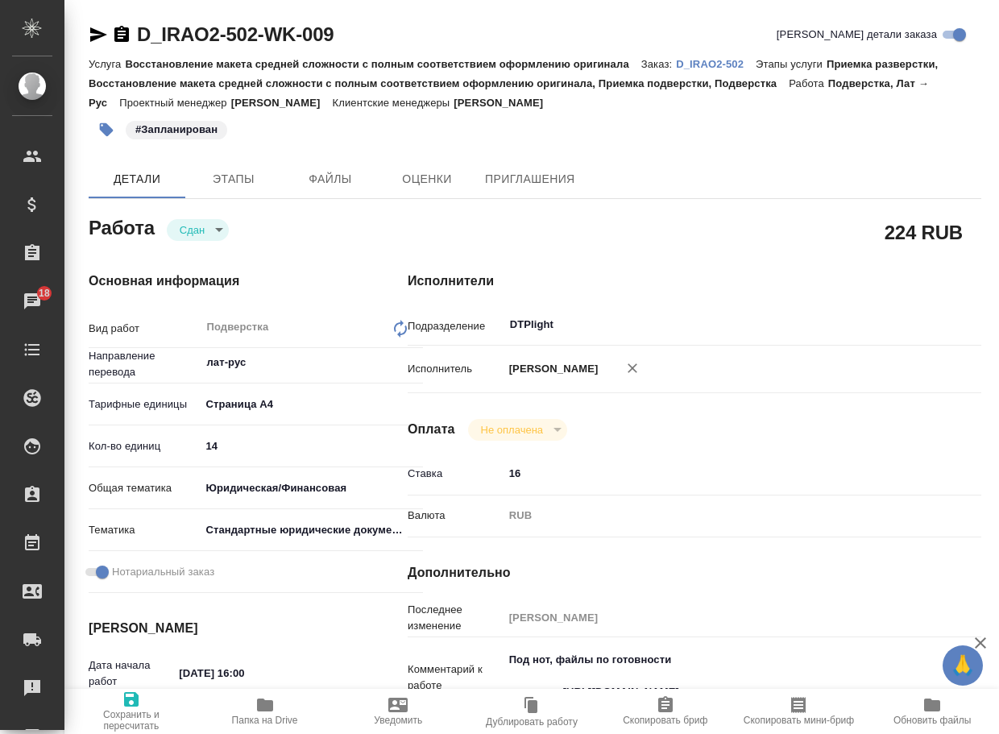
type textarea "x"
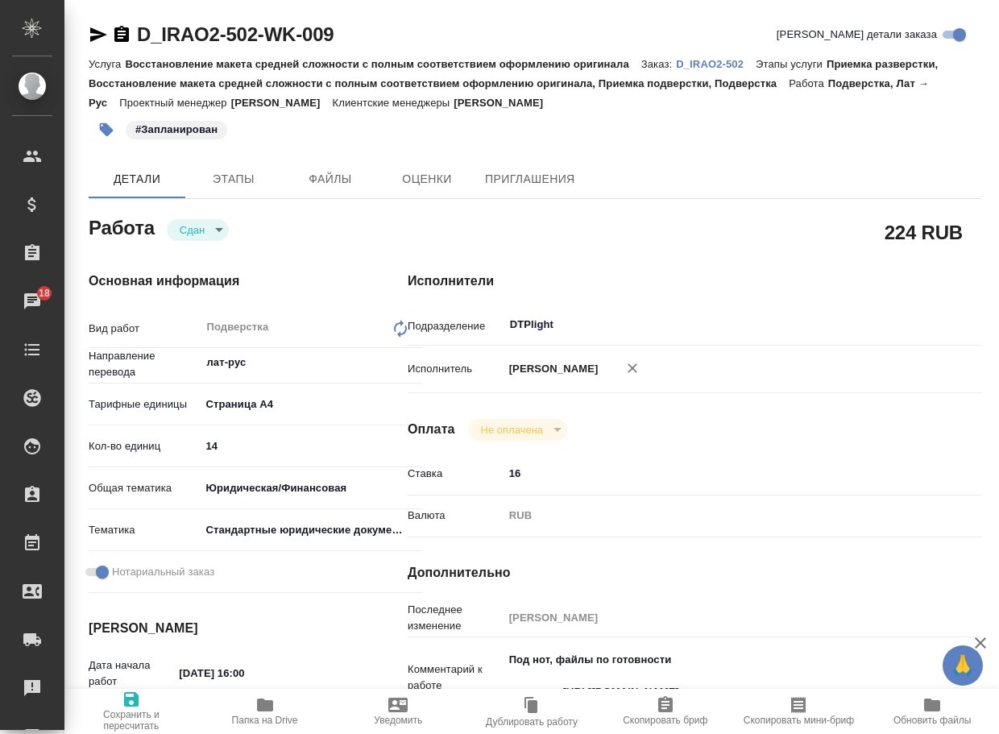
type textarea "x"
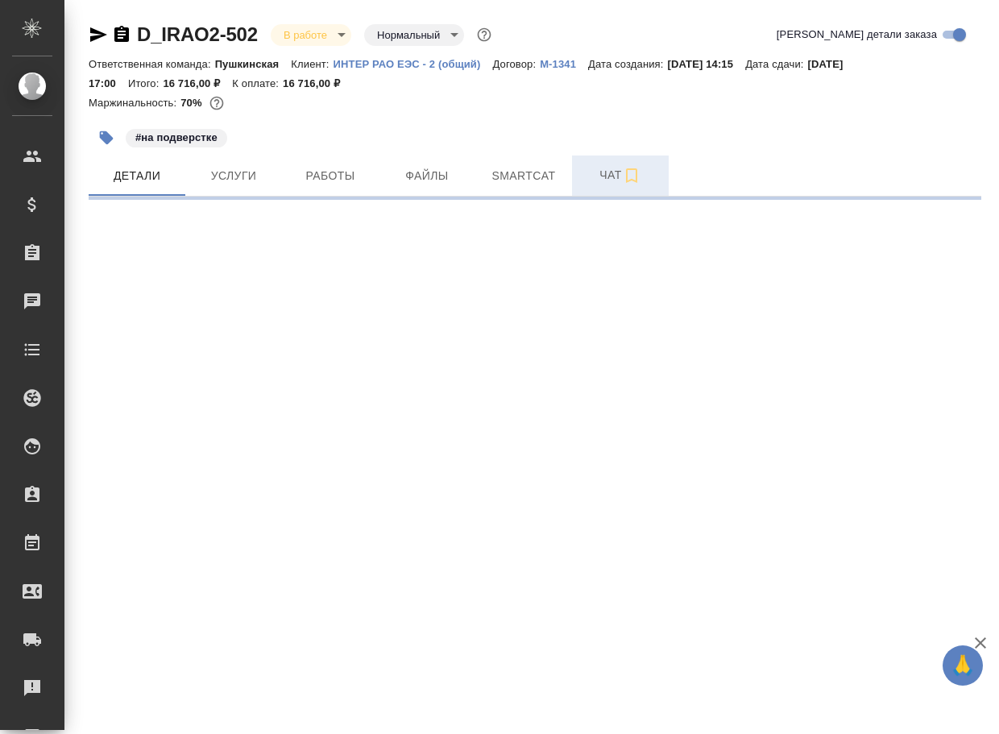
click at [603, 175] on span "Чат" at bounding box center [620, 175] width 77 height 20
select select "RU"
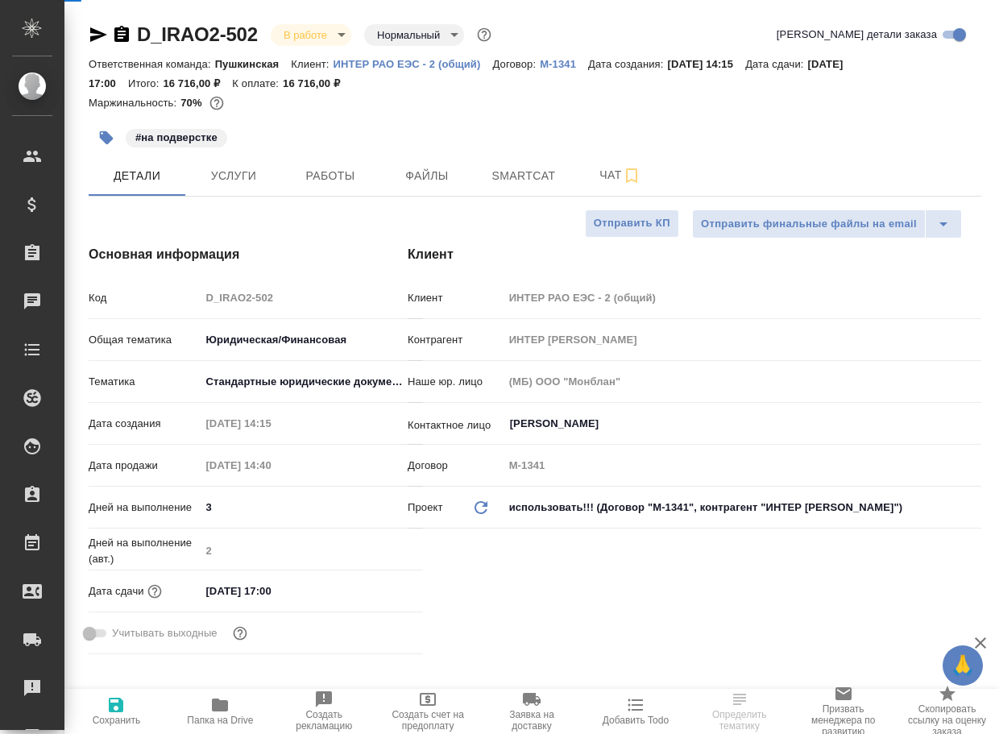
type textarea "x"
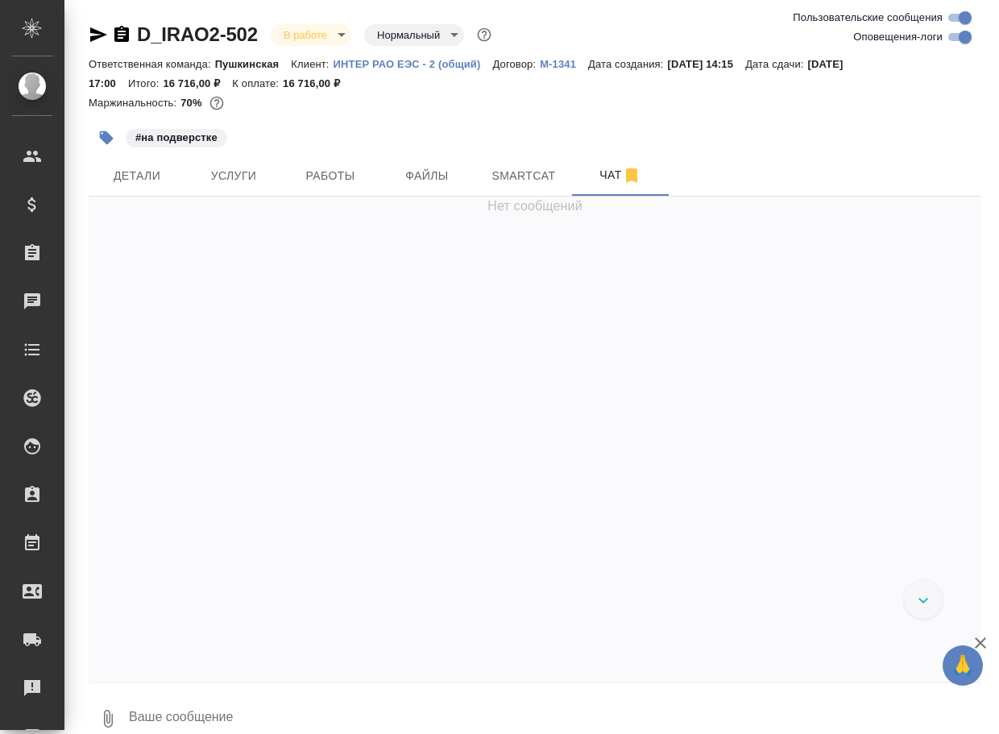
click at [241, 711] on textarea at bounding box center [554, 718] width 854 height 55
paste textarea "https://drive.awatera.com/apps/files/files/10648015?dir=/Shares/INTER%20RAO%202…"
type textarea "https://drive.awatera.com/apps/files/files/10648015?dir=/Shares/INTER%20RAO%202…"
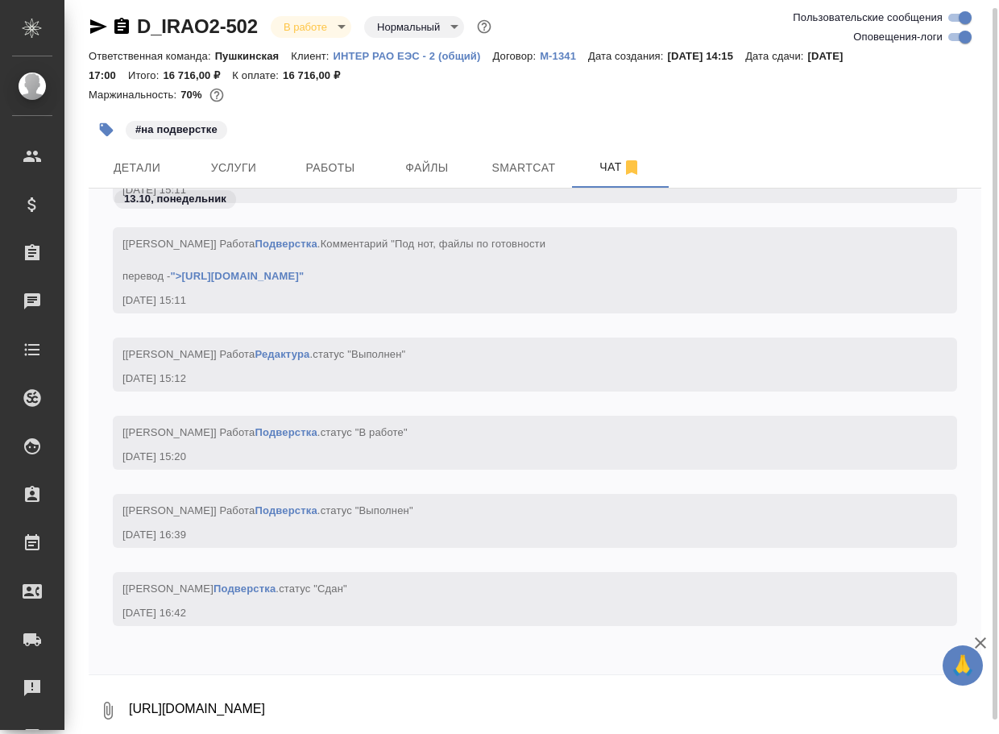
scroll to position [7729, 0]
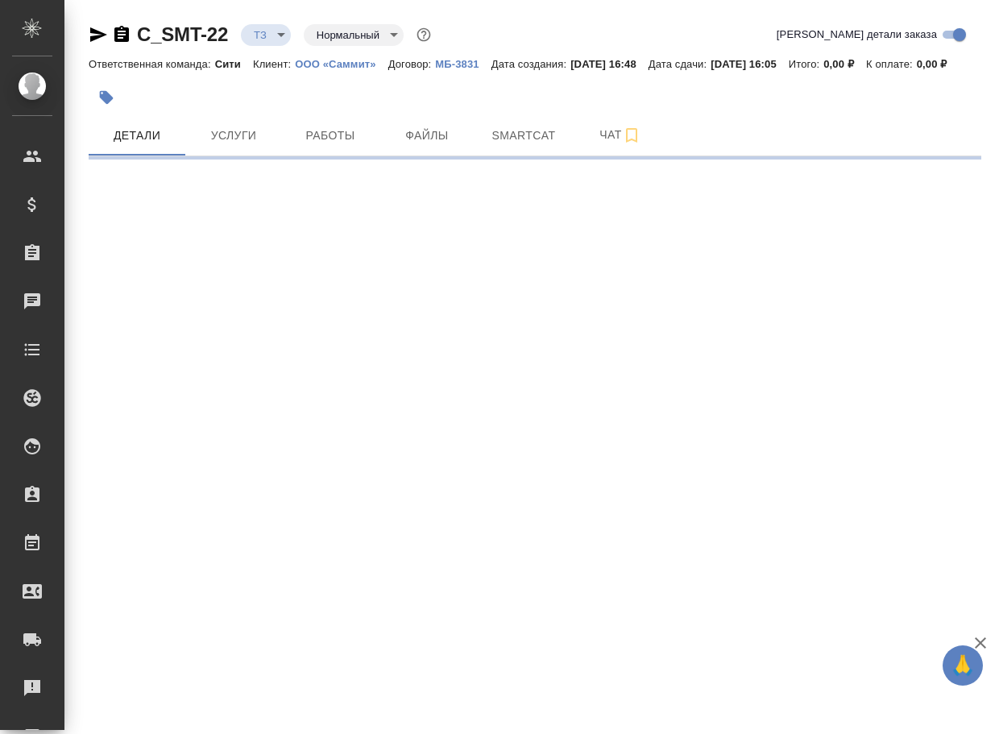
select select "RU"
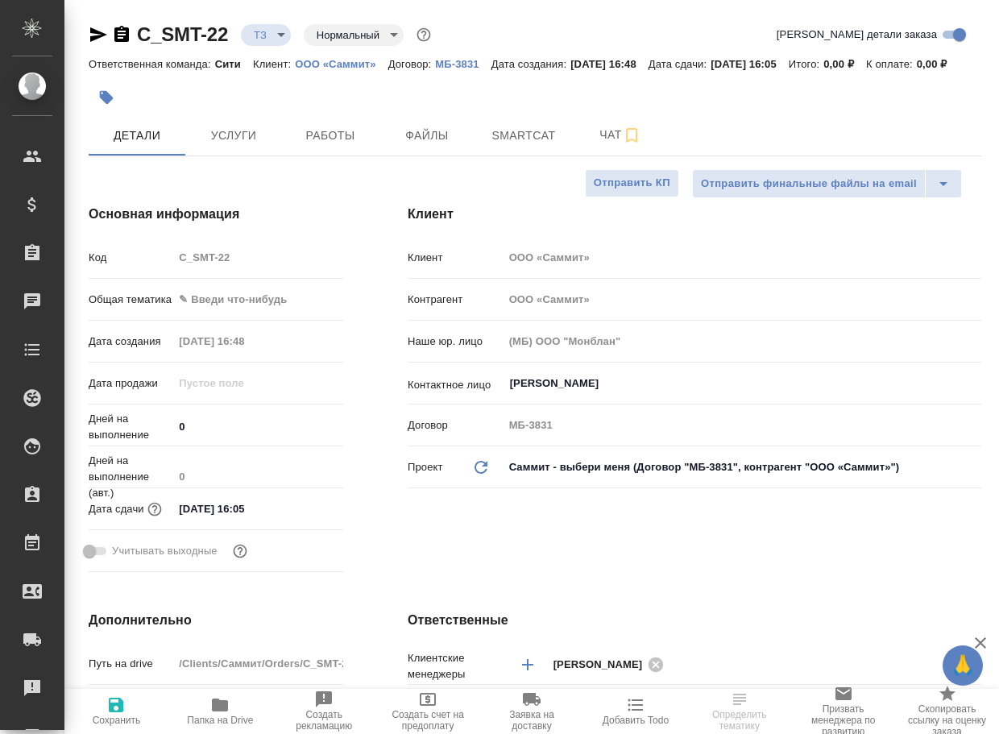
type textarea "x"
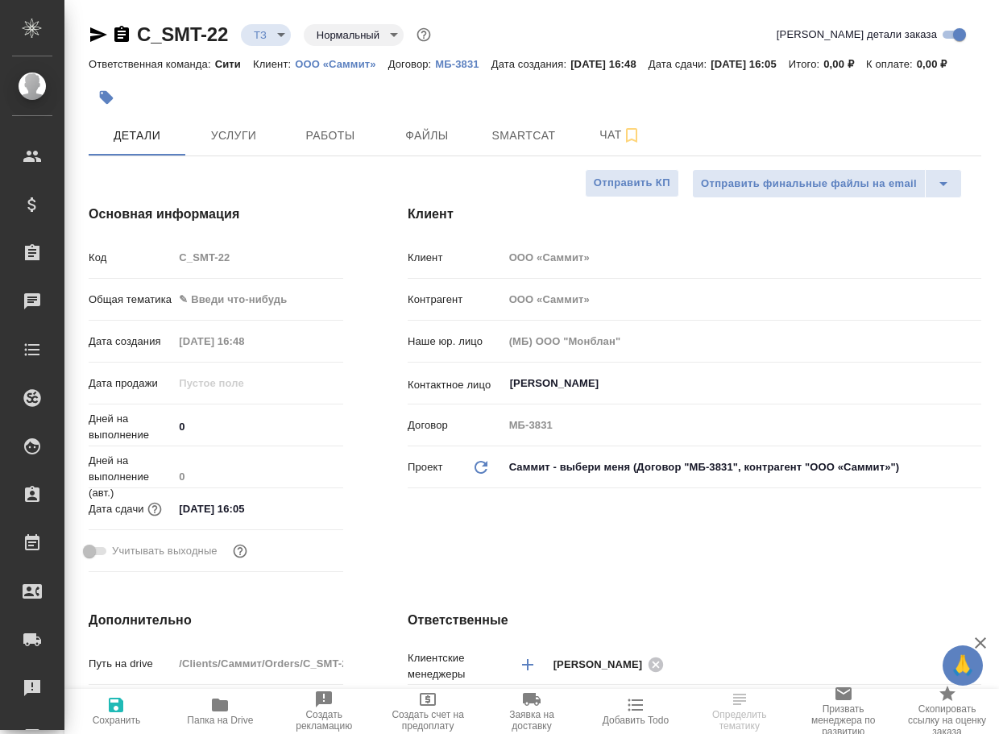
type textarea "x"
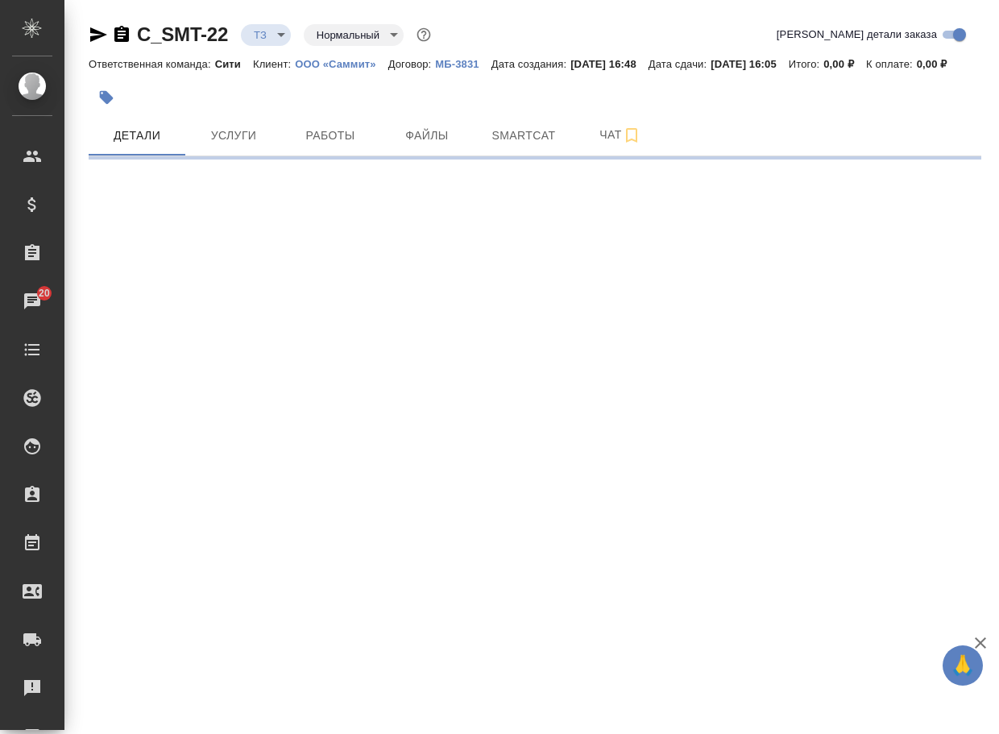
select select "RU"
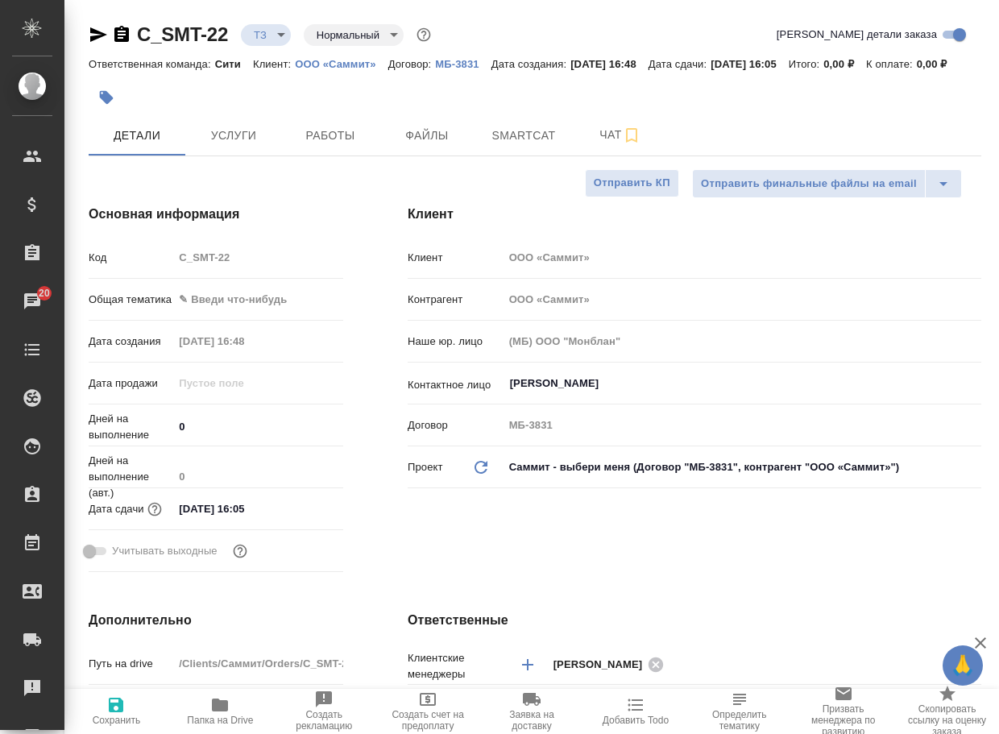
type textarea "x"
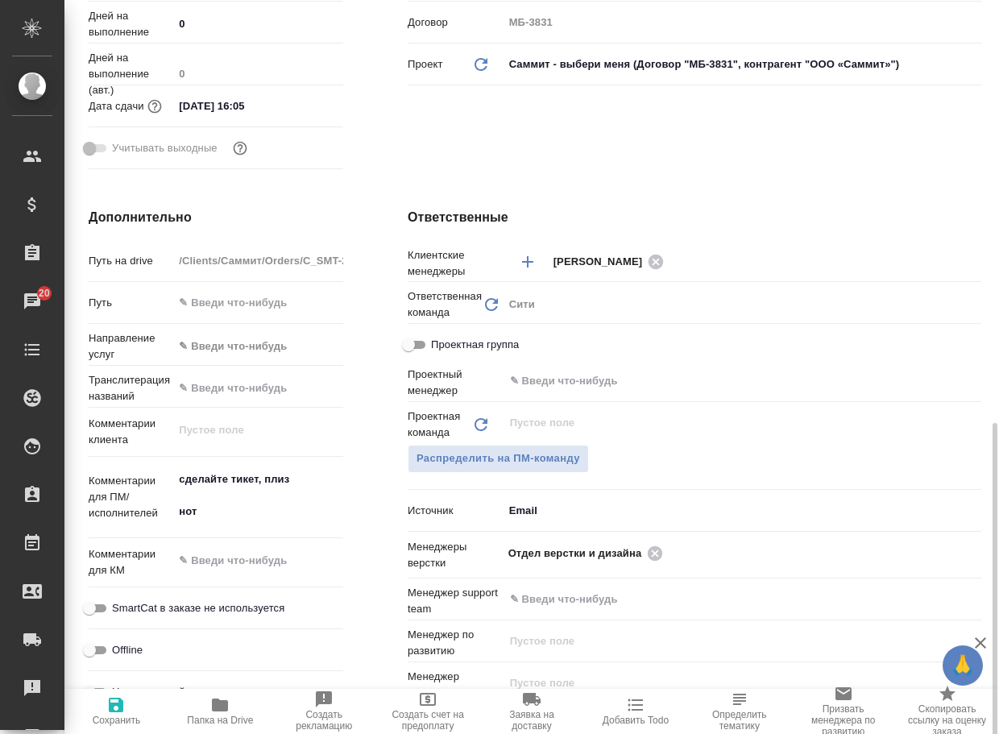
scroll to position [564, 0]
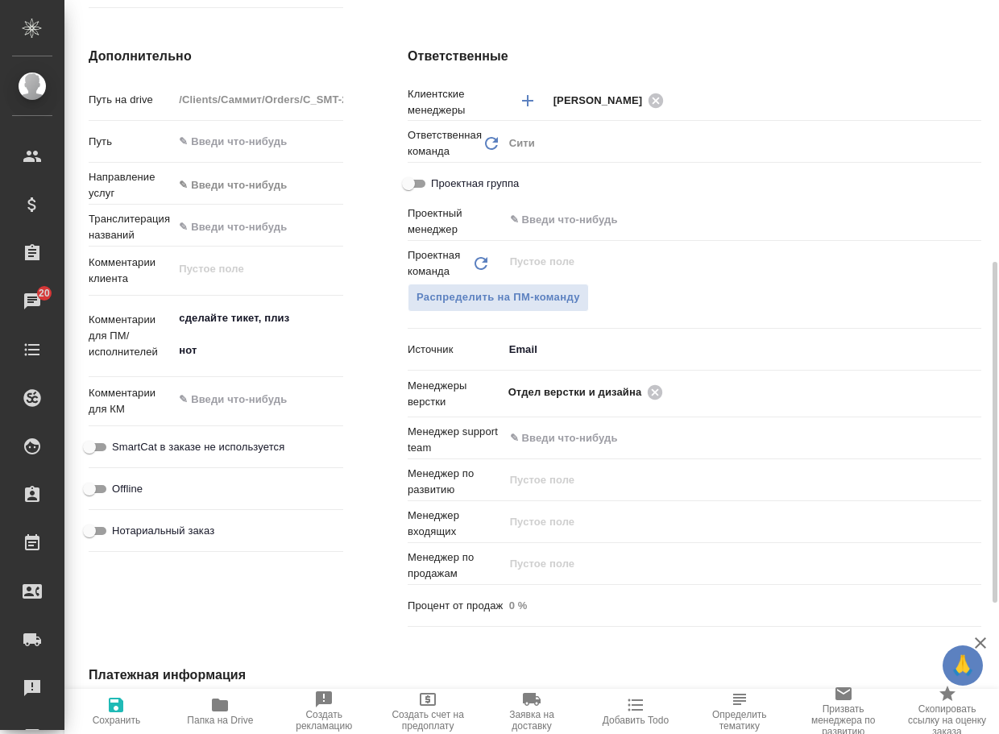
click at [214, 709] on icon "button" at bounding box center [220, 705] width 16 height 13
type textarea "x"
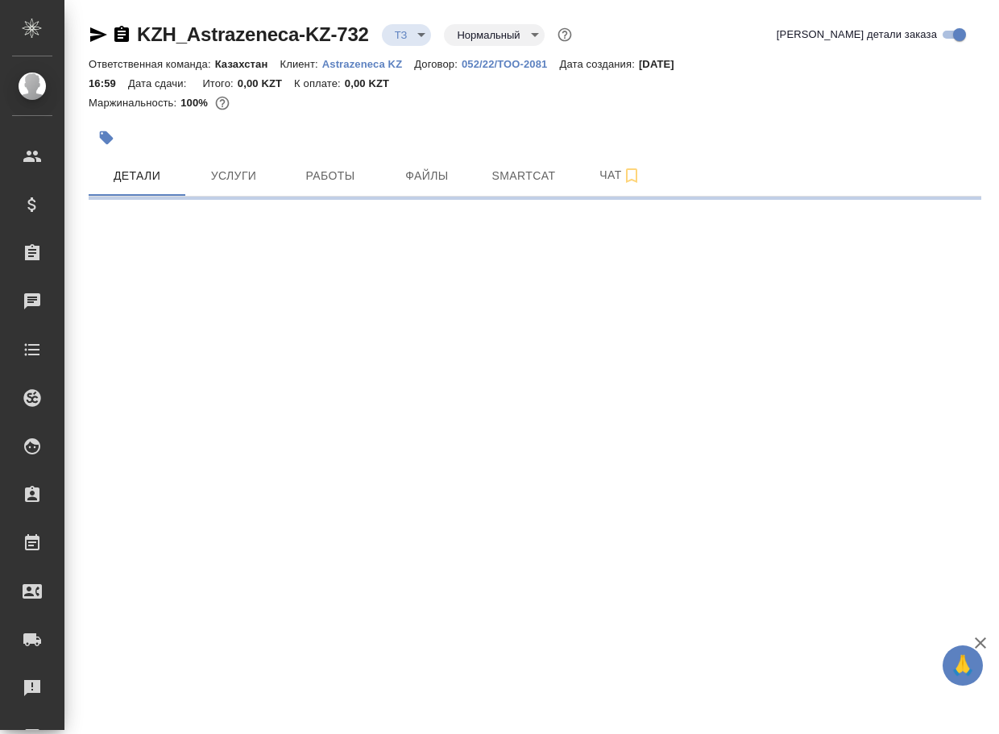
select select "RU"
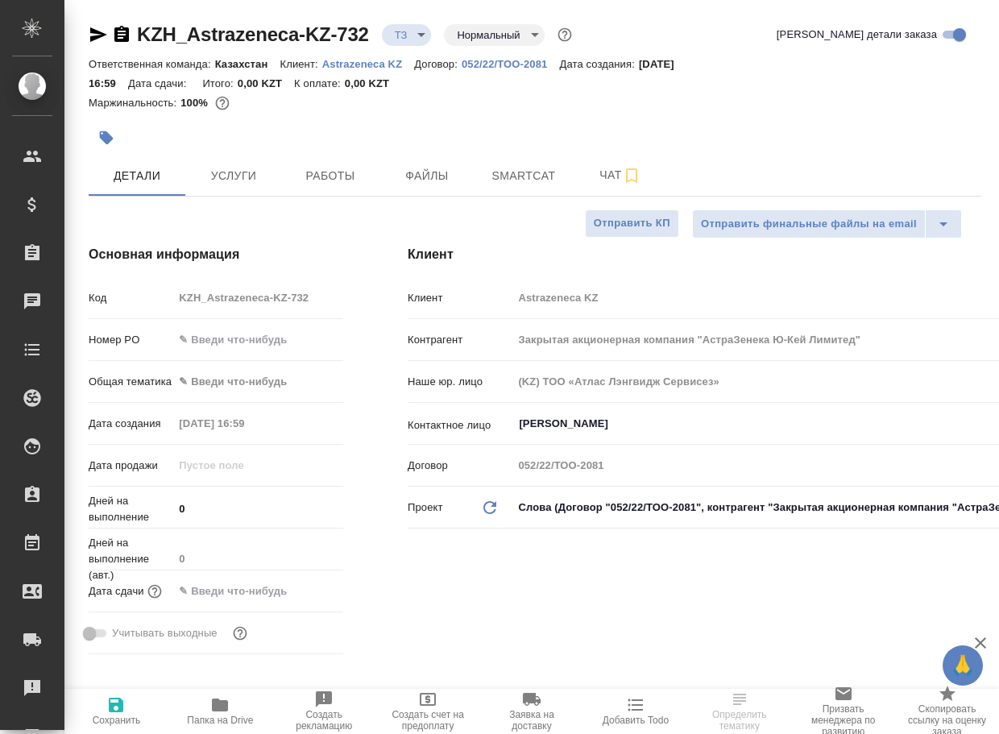
type textarea "x"
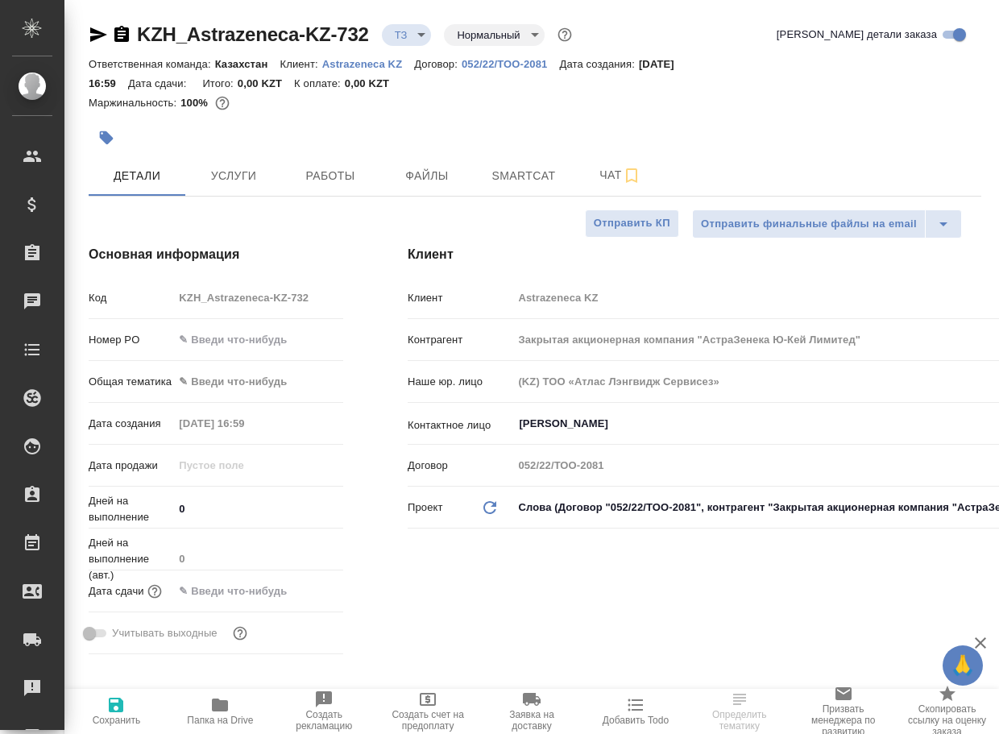
type textarea "x"
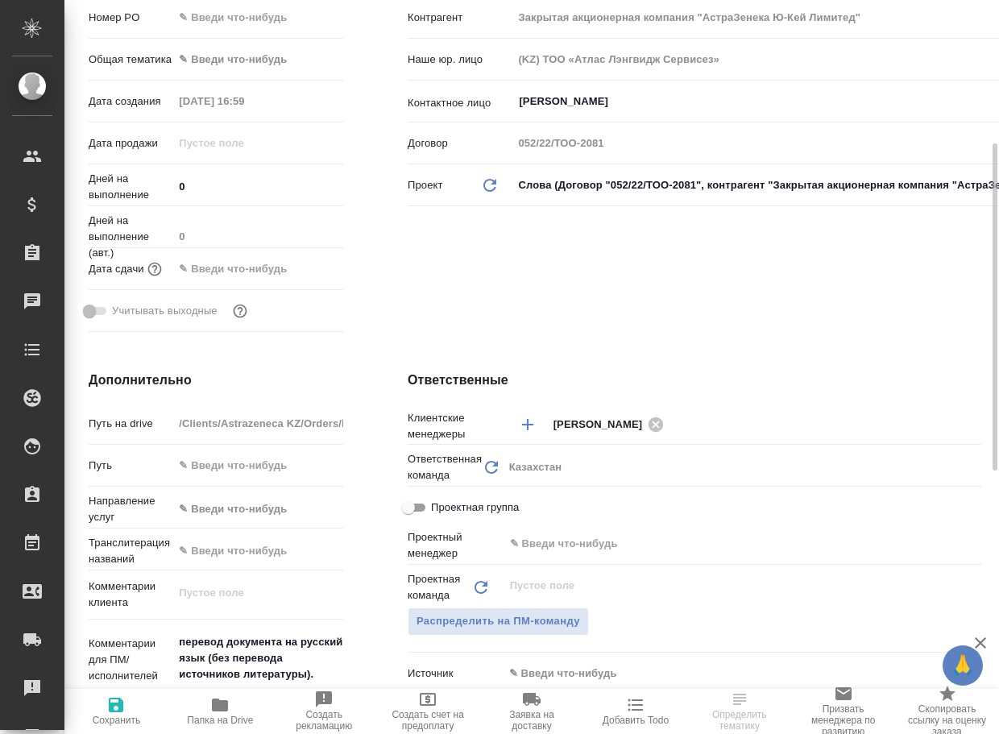
scroll to position [564, 0]
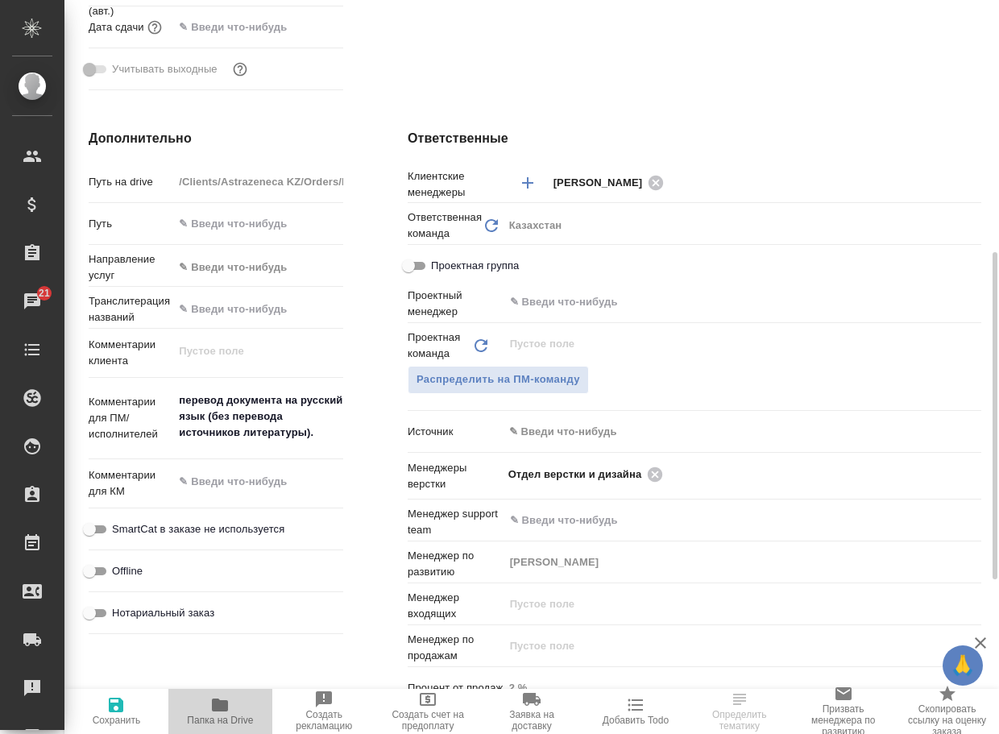
click at [222, 711] on icon "button" at bounding box center [220, 705] width 16 height 13
type textarea "x"
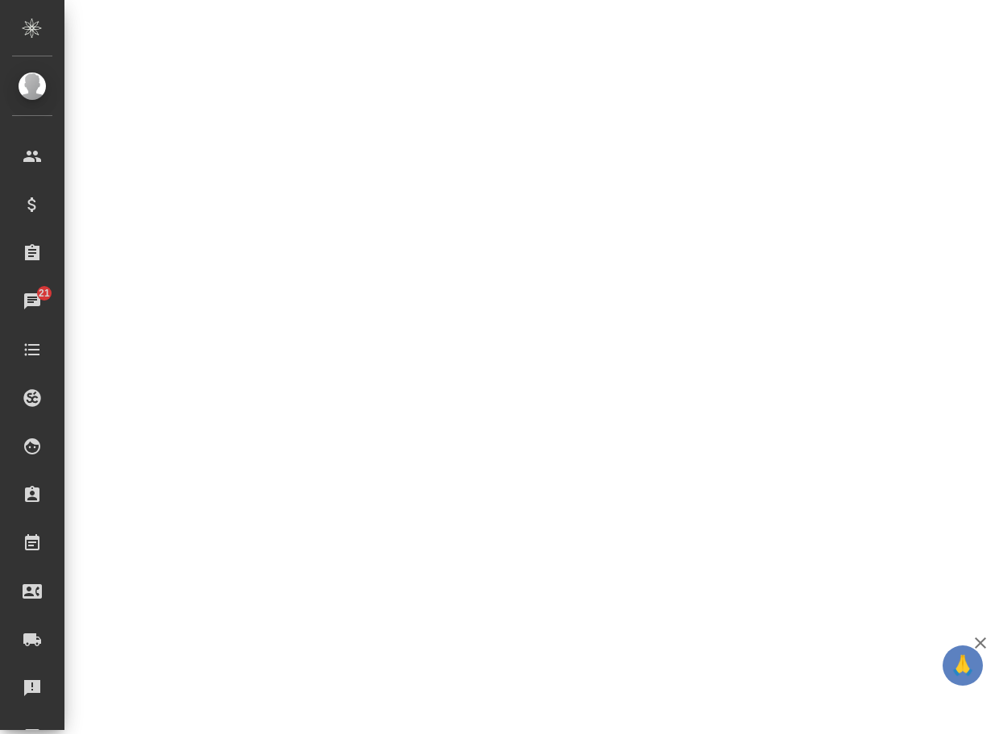
select select "RU"
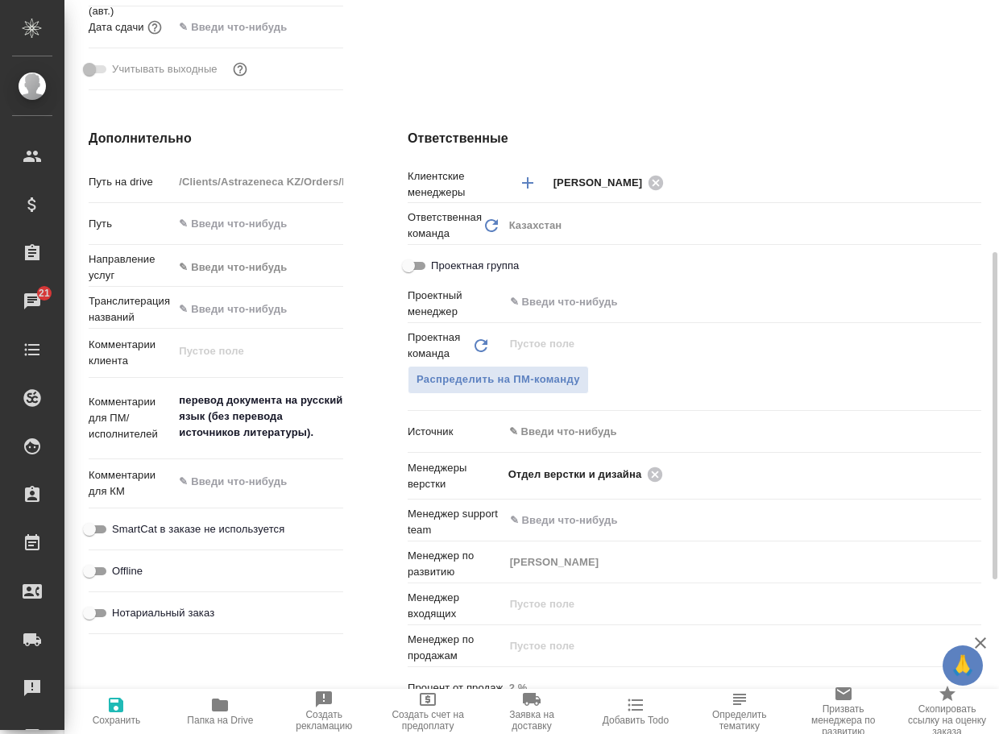
type textarea "x"
click at [656, 476] on icon at bounding box center [655, 475] width 18 height 18
type textarea "x"
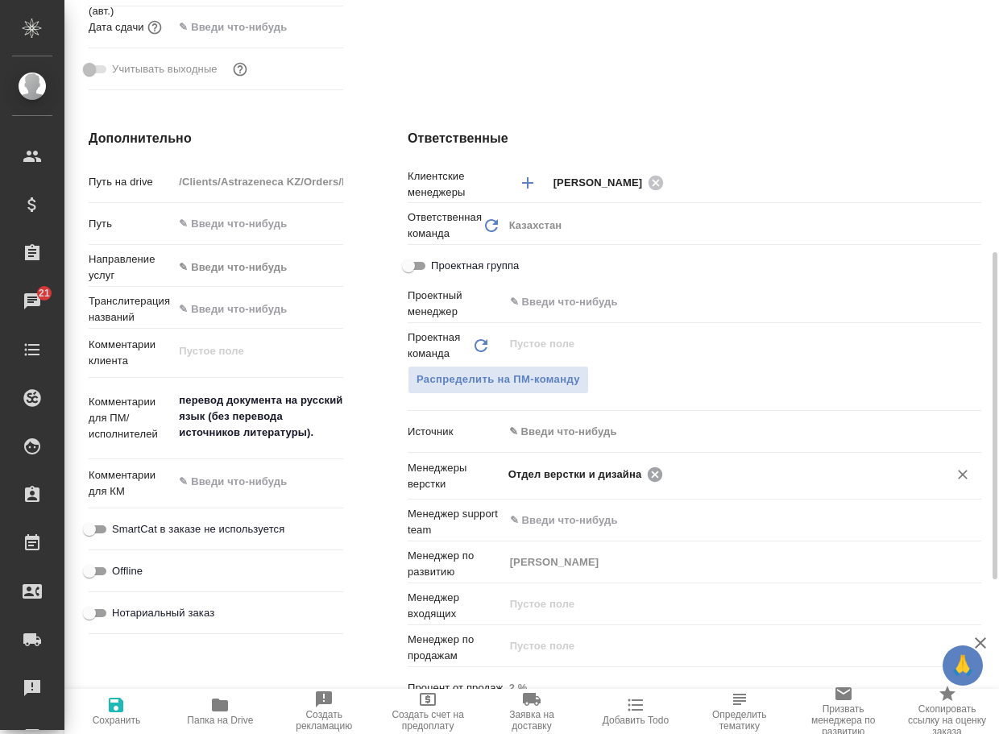
type textarea "x"
click at [668, 476] on input "text" at bounding box center [795, 473] width 255 height 19
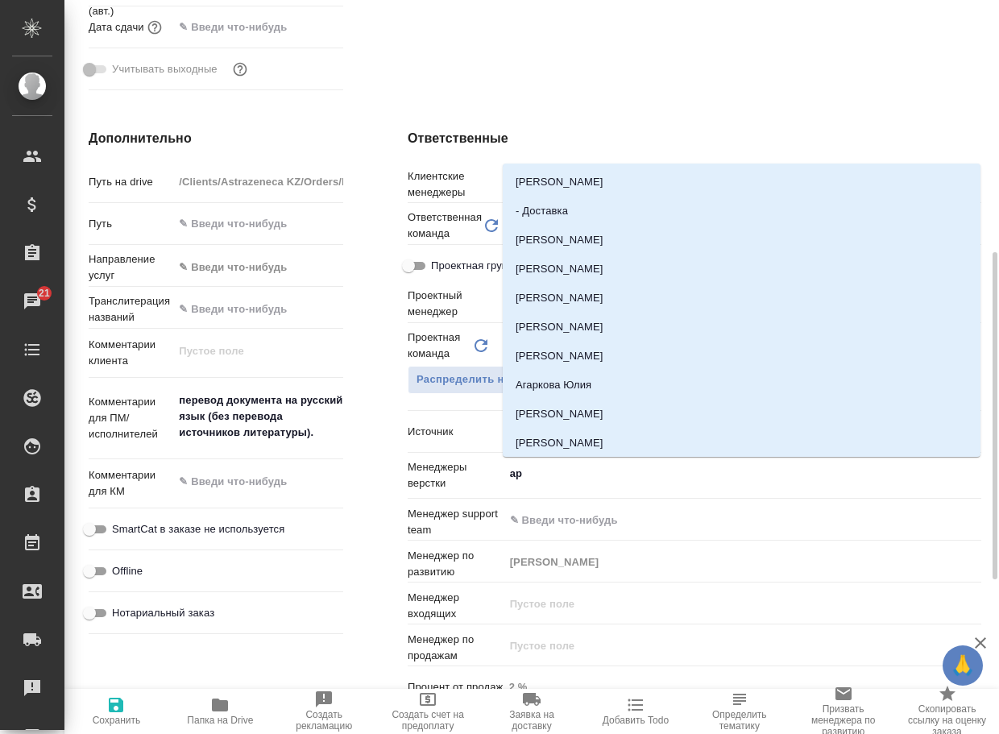
type input "арс"
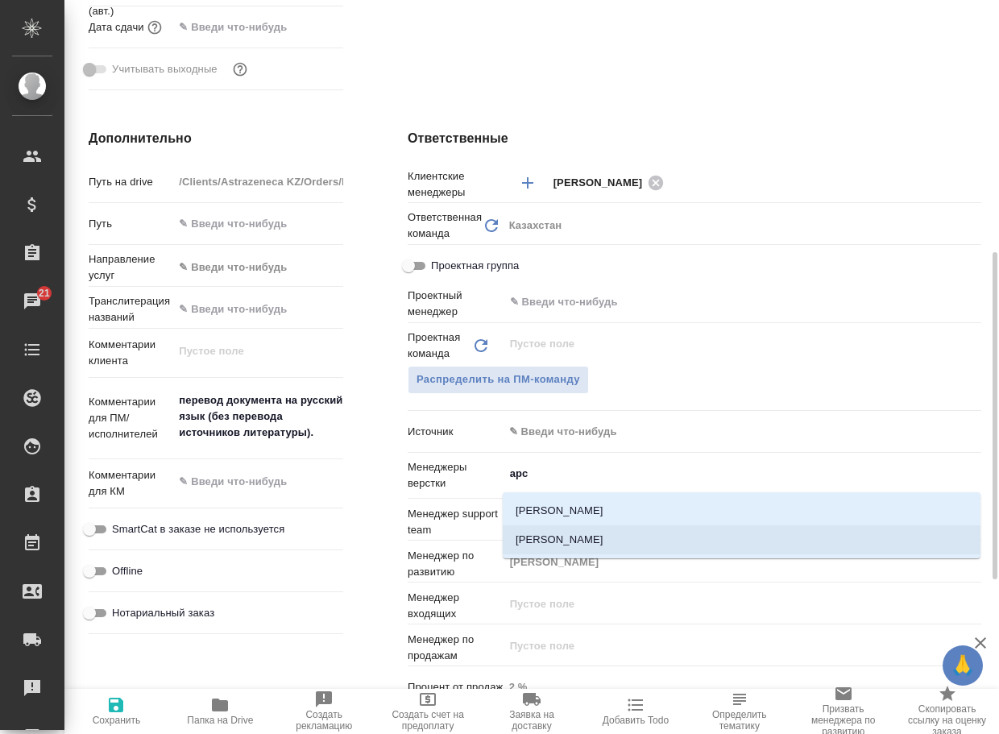
drag, startPoint x: 620, startPoint y: 537, endPoint x: 304, endPoint y: 619, distance: 326.4
click at [620, 536] on li "Арсеньева Вера" at bounding box center [742, 539] width 478 height 29
type textarea "x"
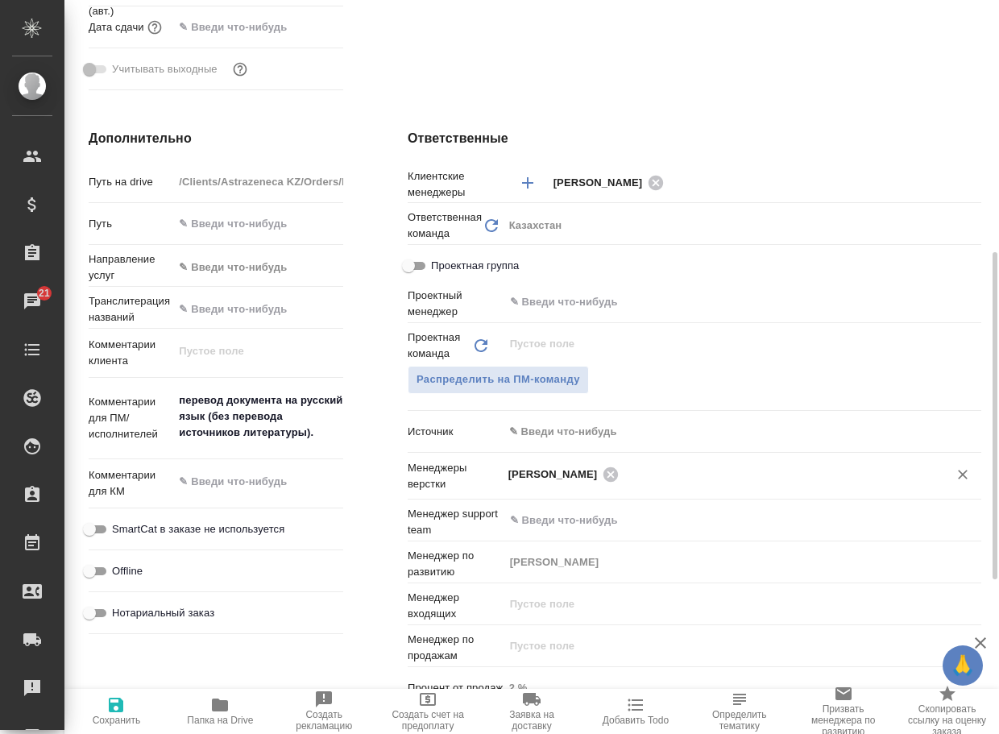
click at [110, 713] on icon "button" at bounding box center [115, 704] width 19 height 19
type textarea "x"
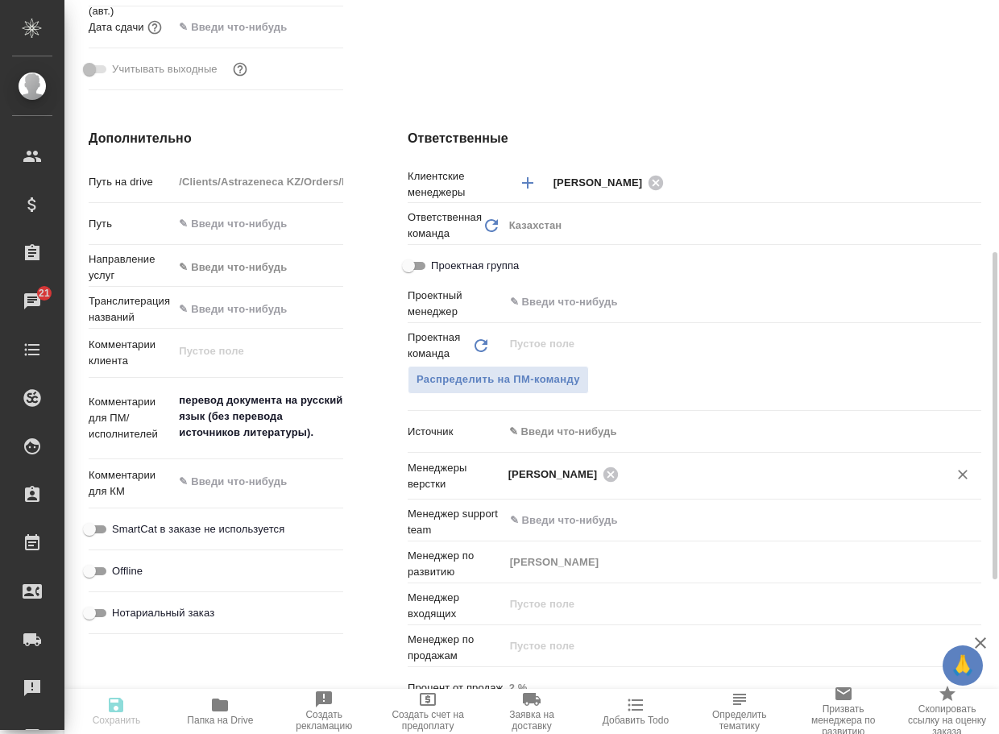
type textarea "x"
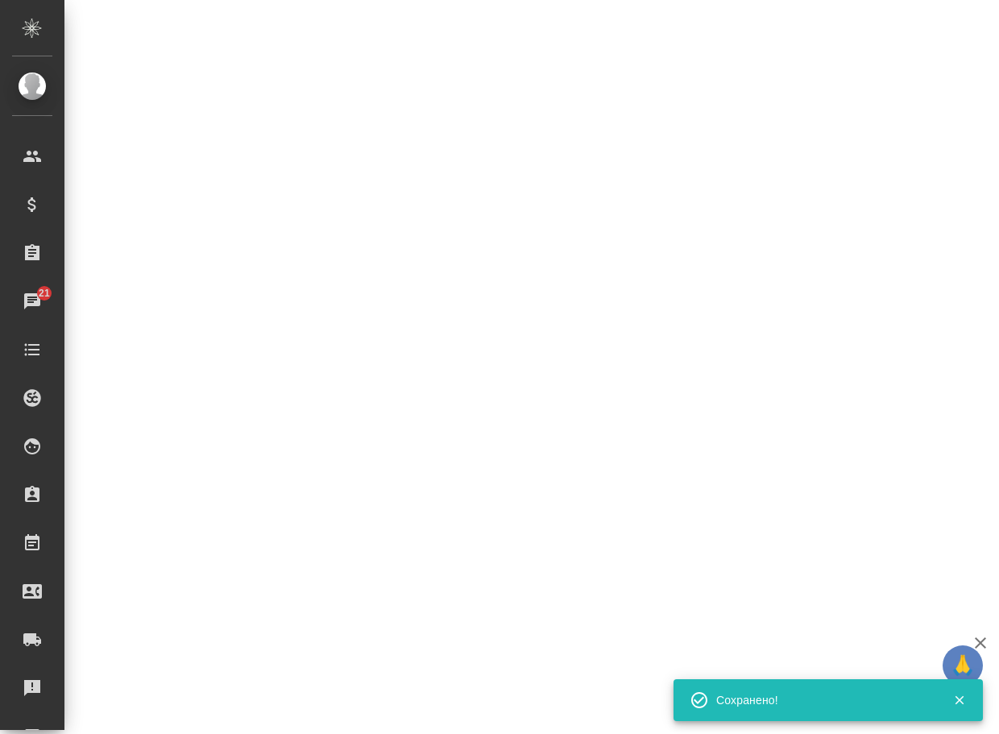
select select "RU"
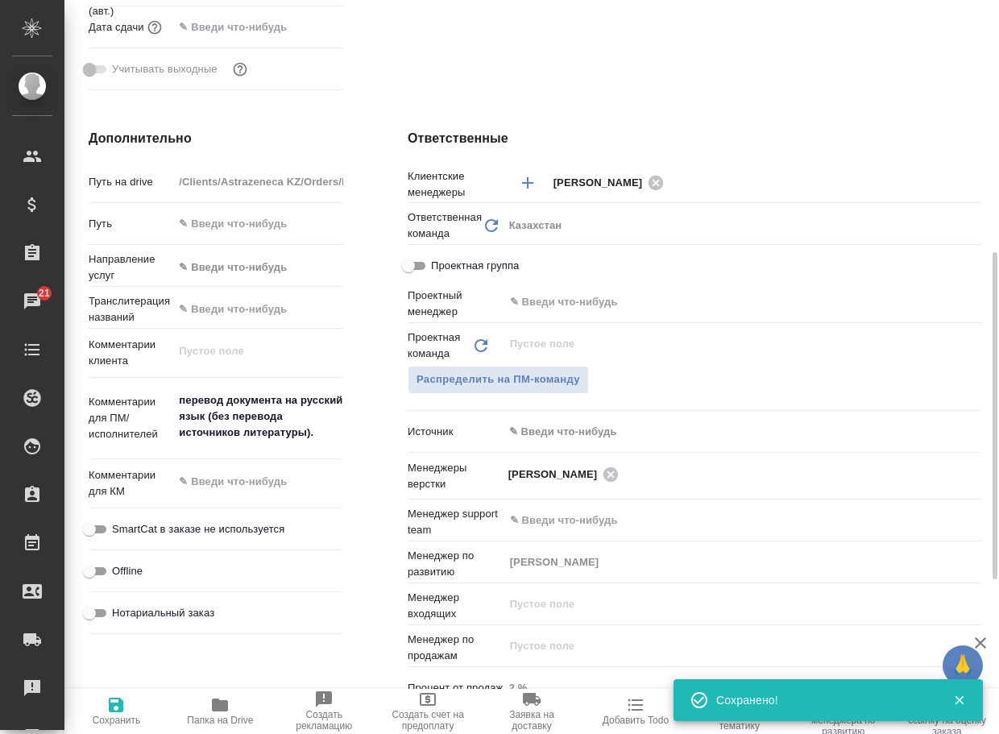
type textarea "x"
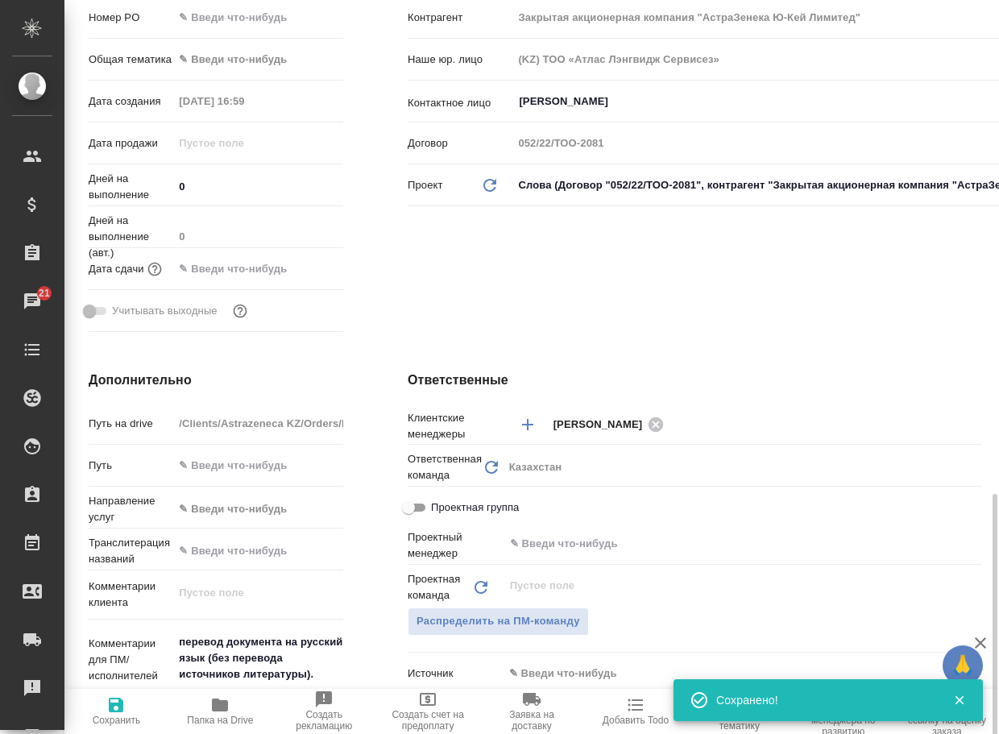
scroll to position [0, 0]
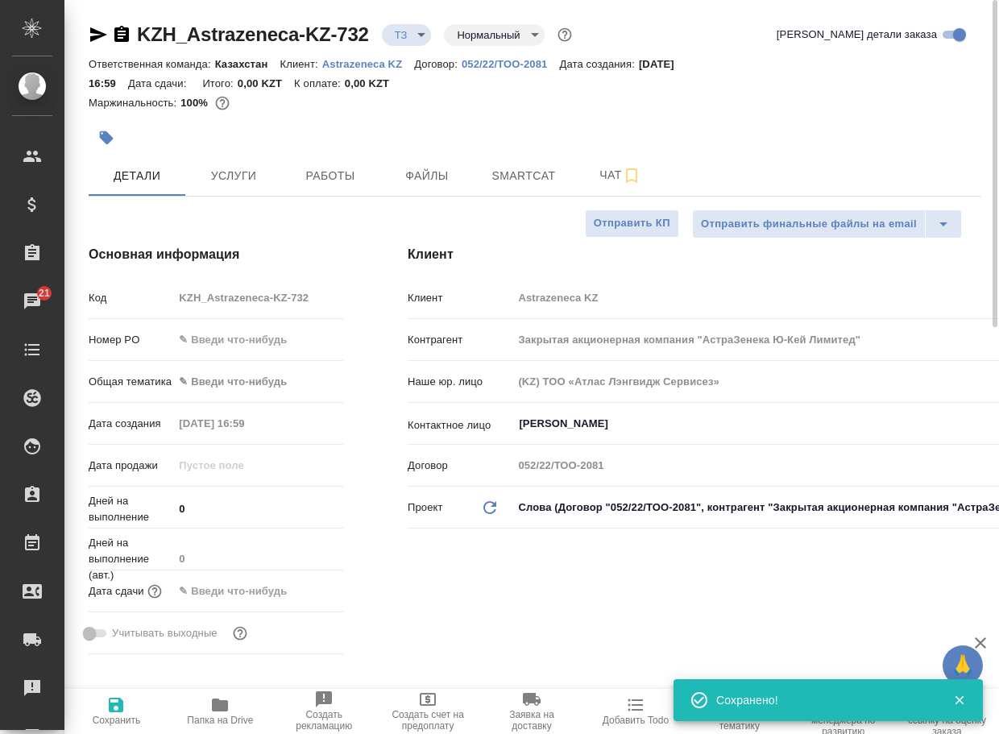
click at [417, 38] on body "🙏 .cls-1 fill:#fff; AWATERA Arsenyeva Vera Клиенты Спецификации Заказы 21 Чаты …" at bounding box center [499, 367] width 999 height 734
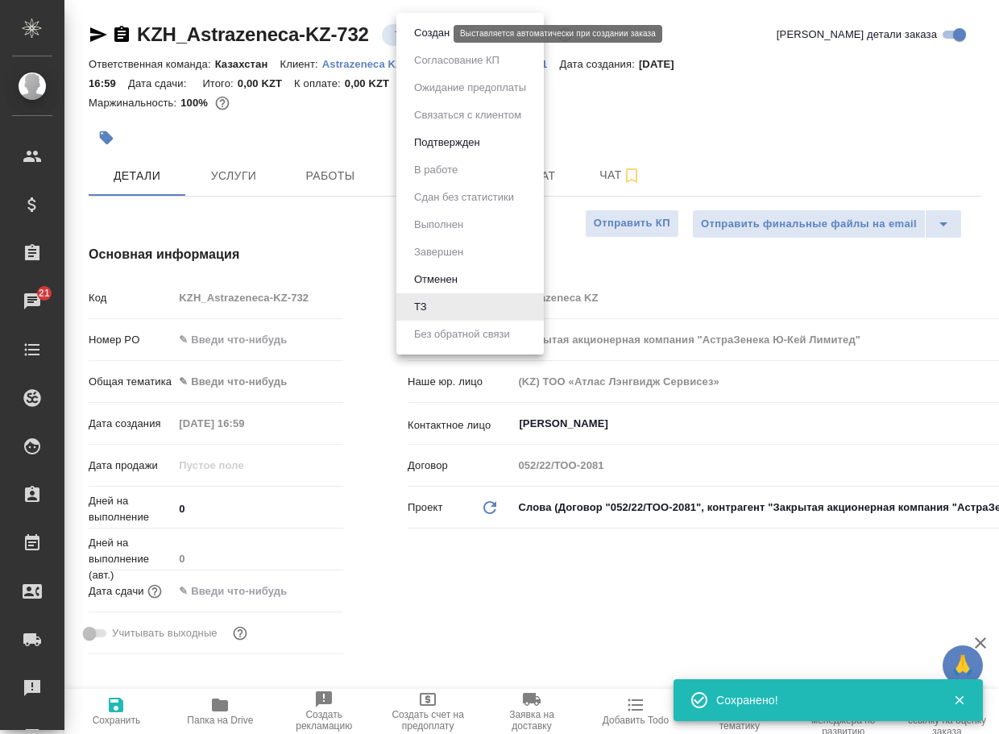
click at [425, 43] on li "Создан" at bounding box center [469, 32] width 147 height 27
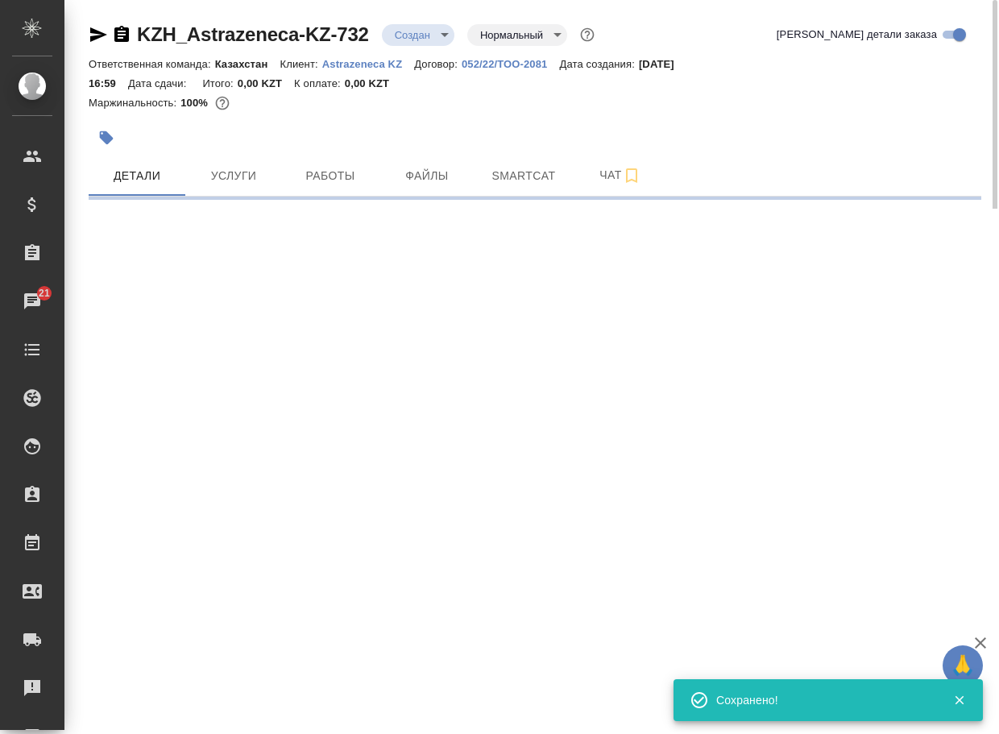
select select "RU"
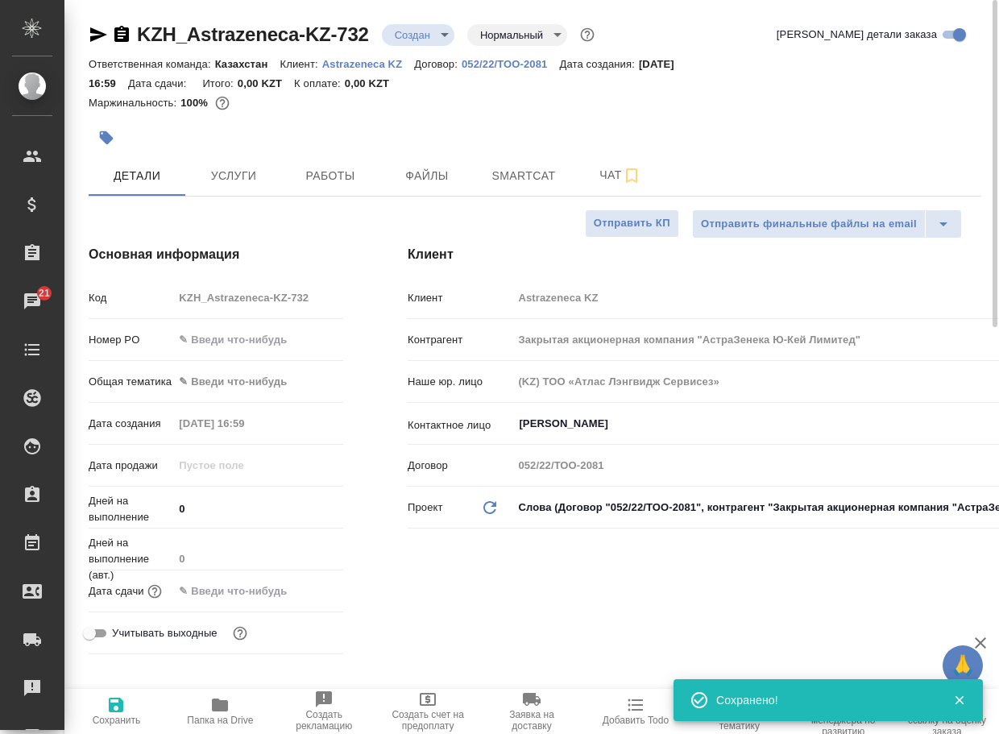
type textarea "x"
drag, startPoint x: 392, startPoint y: 48, endPoint x: 132, endPoint y: 40, distance: 260.3
click at [132, 40] on div "KZH_Astrazeneca-KZ-732 Создан new Нормальный normal Кратко детали заказа" at bounding box center [535, 38] width 893 height 32
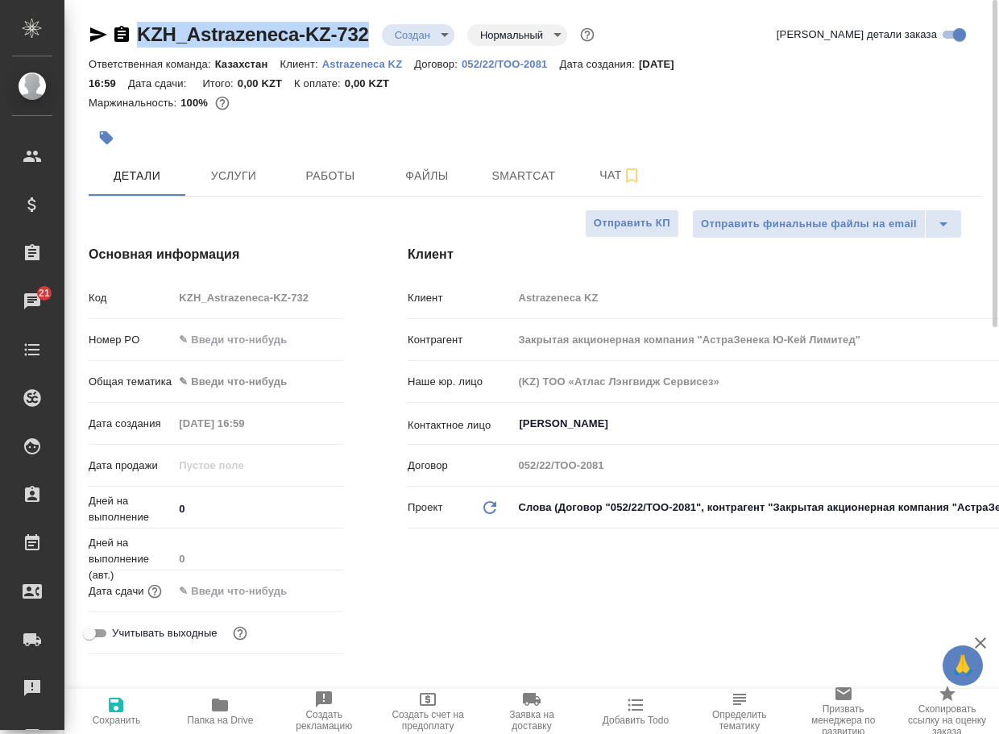
copy link "KZH_Astrazeneca-KZ-732"
type textarea "x"
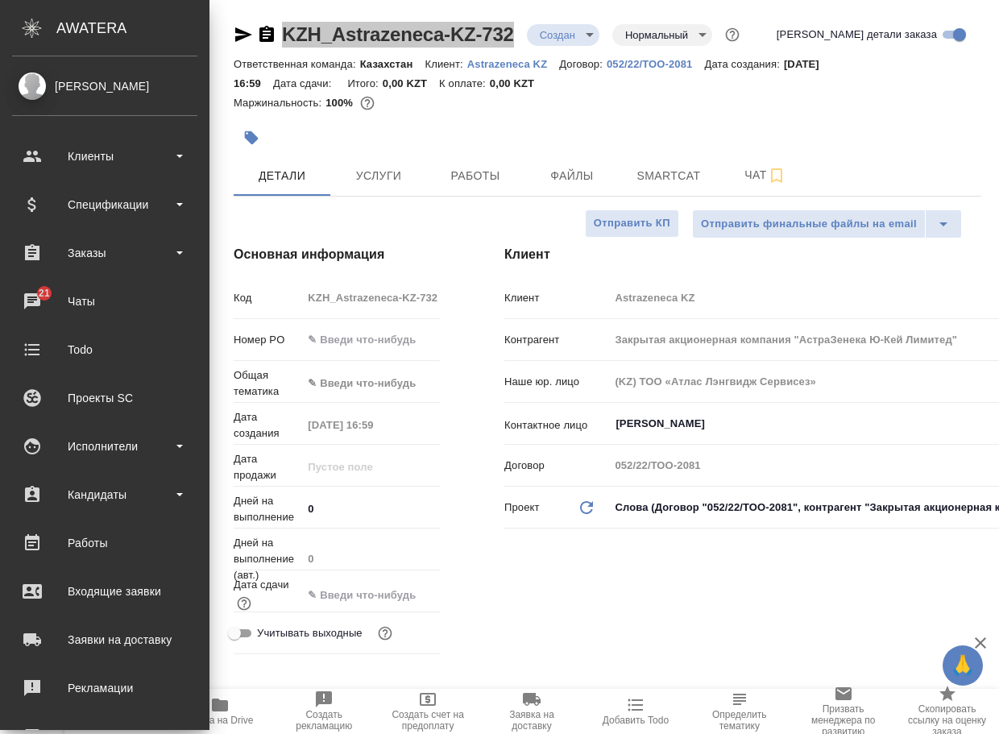
type textarea "x"
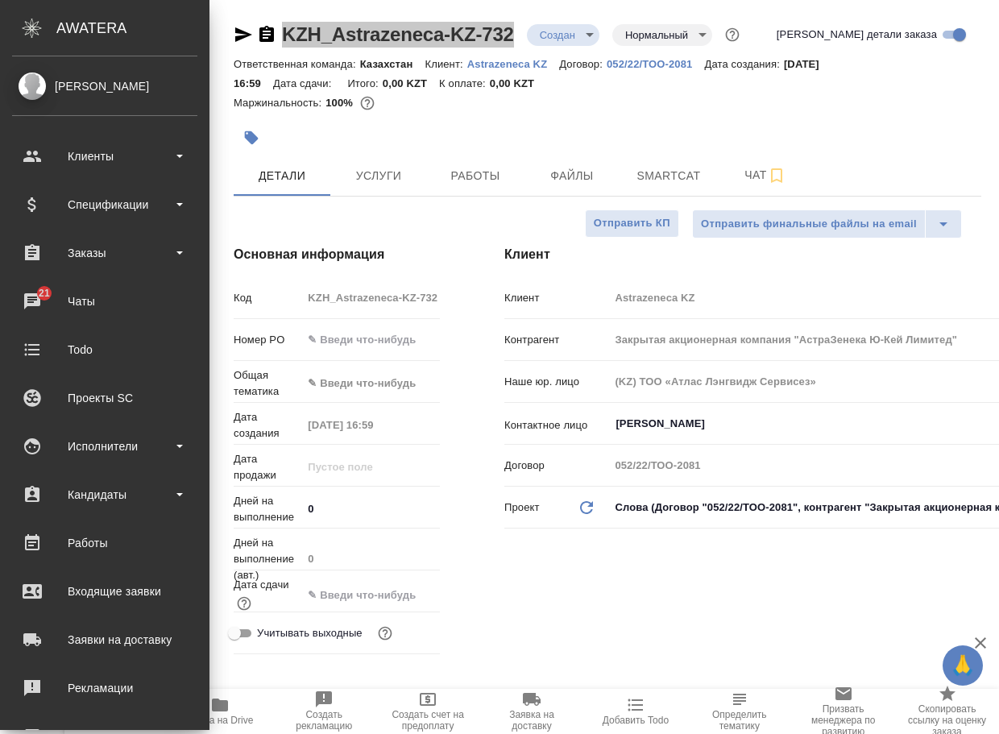
type textarea "x"
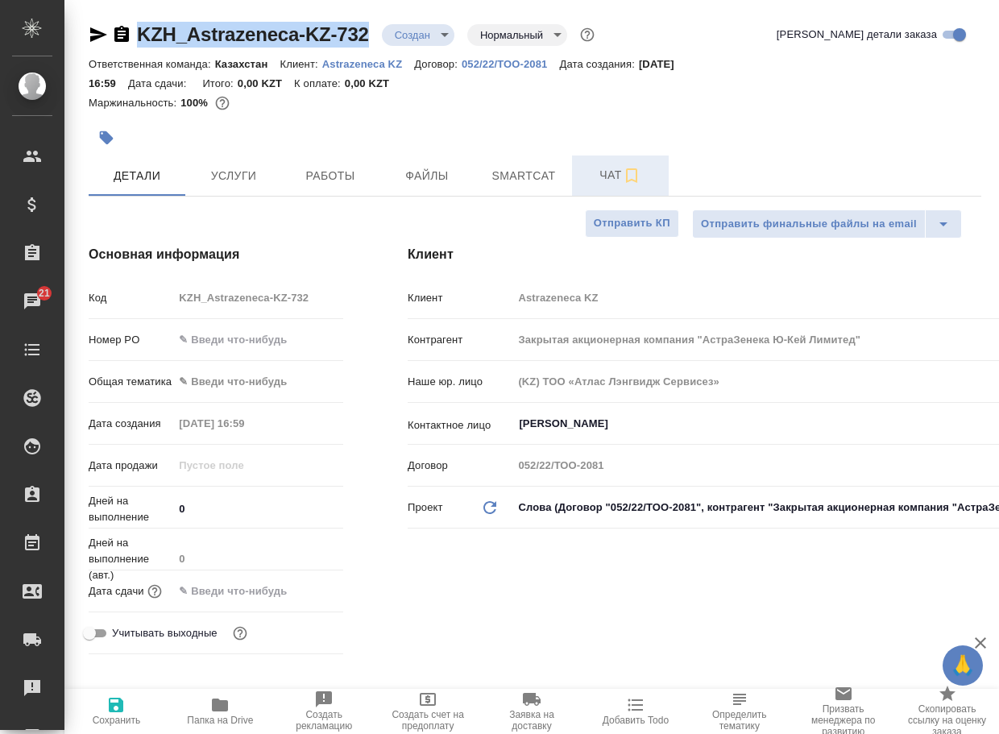
click at [594, 176] on span "Чат" at bounding box center [620, 175] width 77 height 20
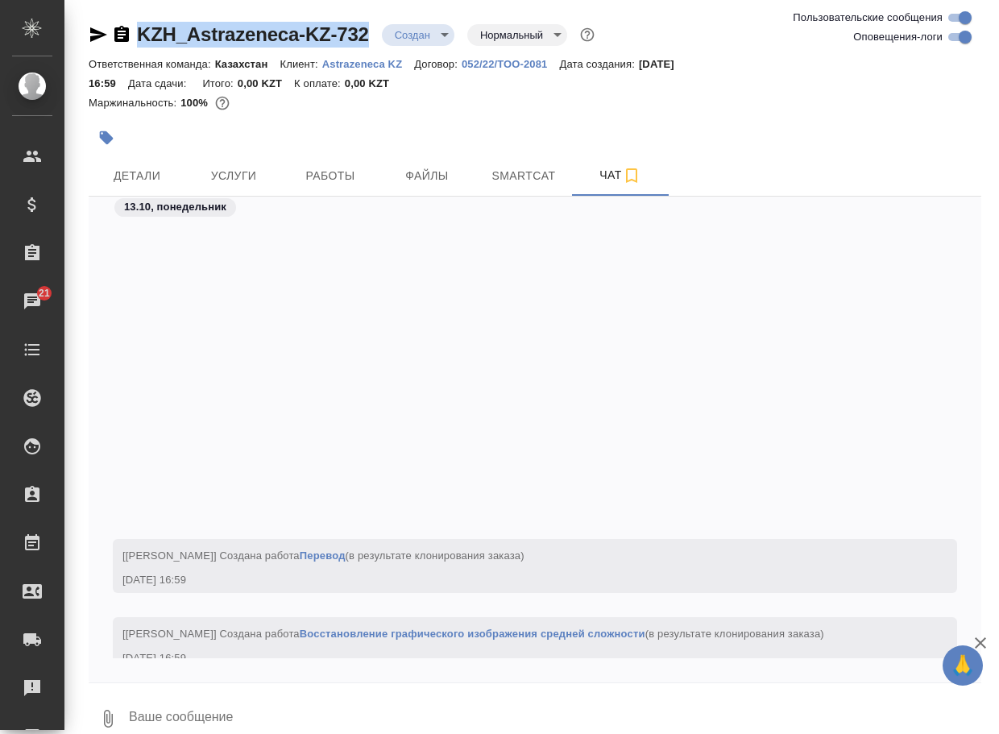
scroll to position [366, 0]
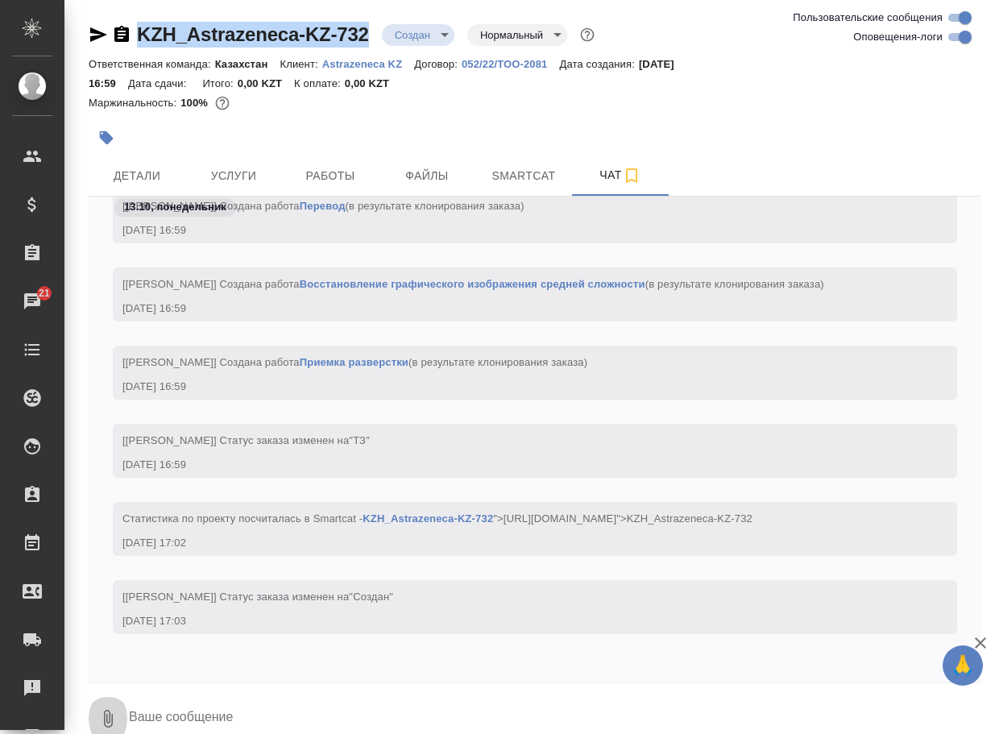
click at [102, 711] on icon "button" at bounding box center [107, 718] width 19 height 19
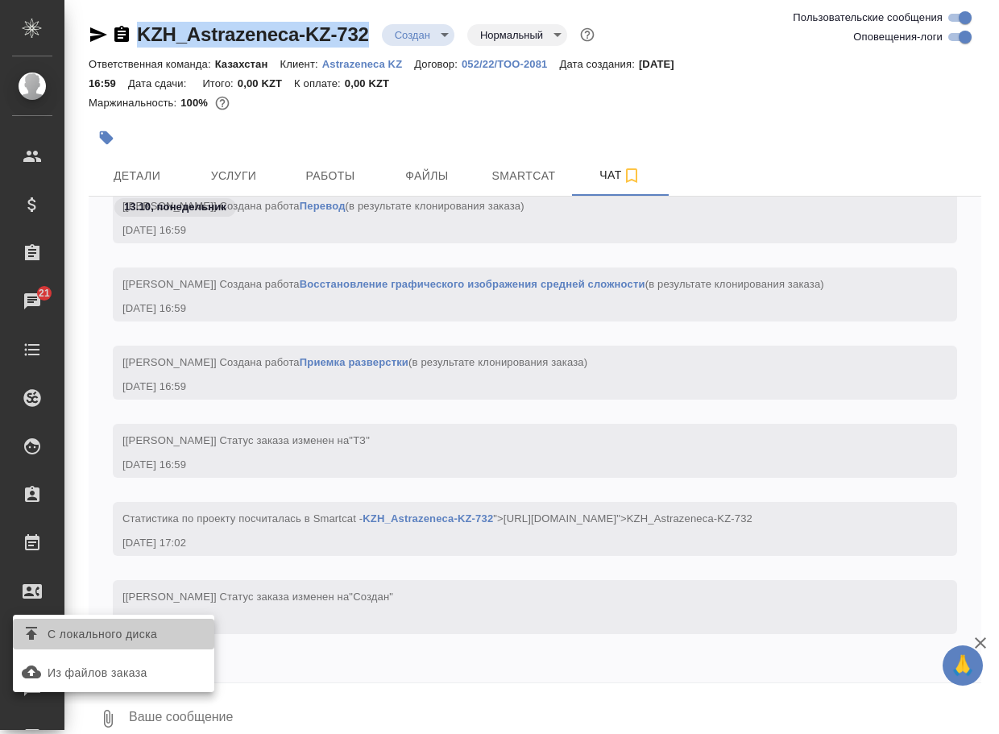
click at [146, 638] on span "С локального диска" at bounding box center [103, 634] width 110 height 20
click at [0, 0] on input "С локального диска" at bounding box center [0, 0] width 0 height 0
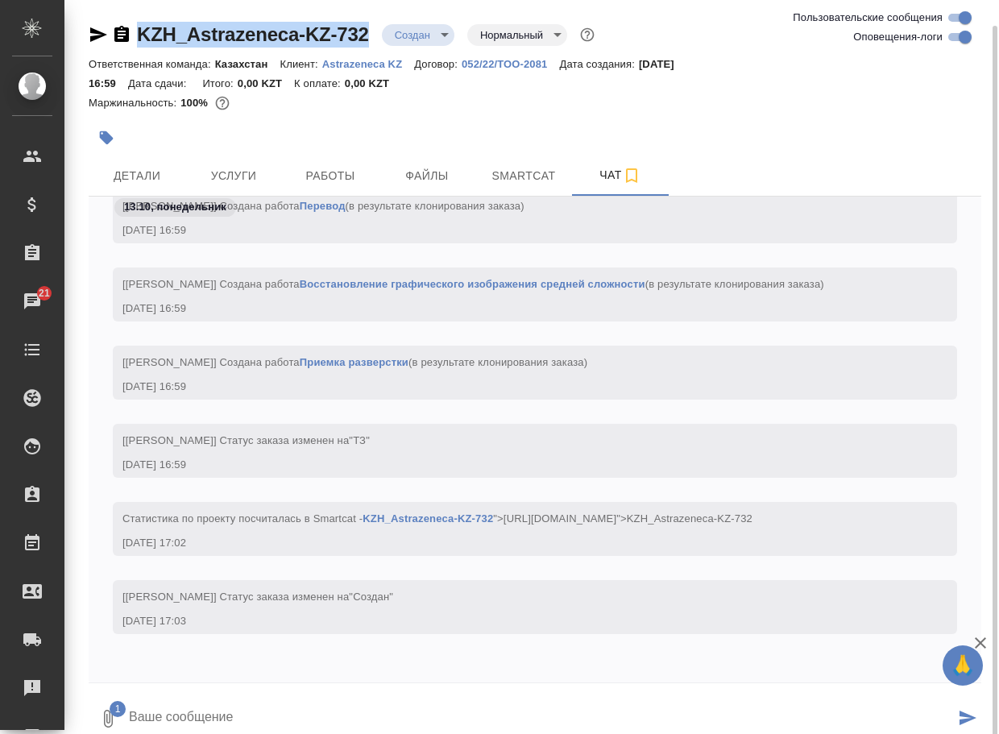
scroll to position [13, 0]
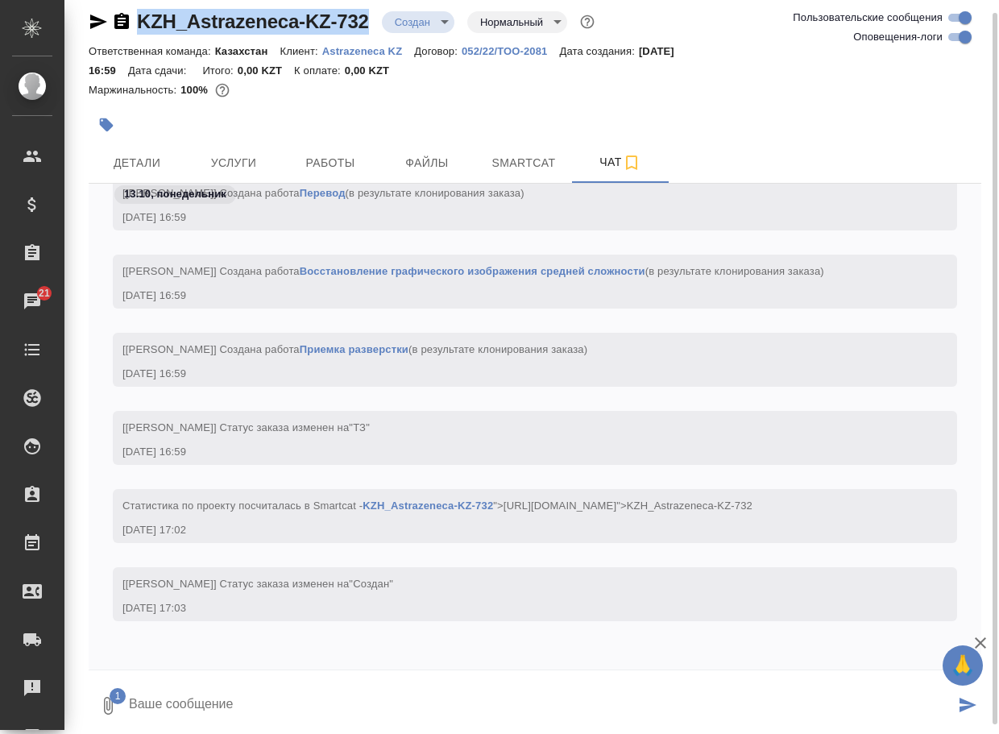
drag, startPoint x: 151, startPoint y: 712, endPoint x: 151, endPoint y: 694, distance: 18.5
click at [151, 711] on textarea at bounding box center [540, 705] width 827 height 55
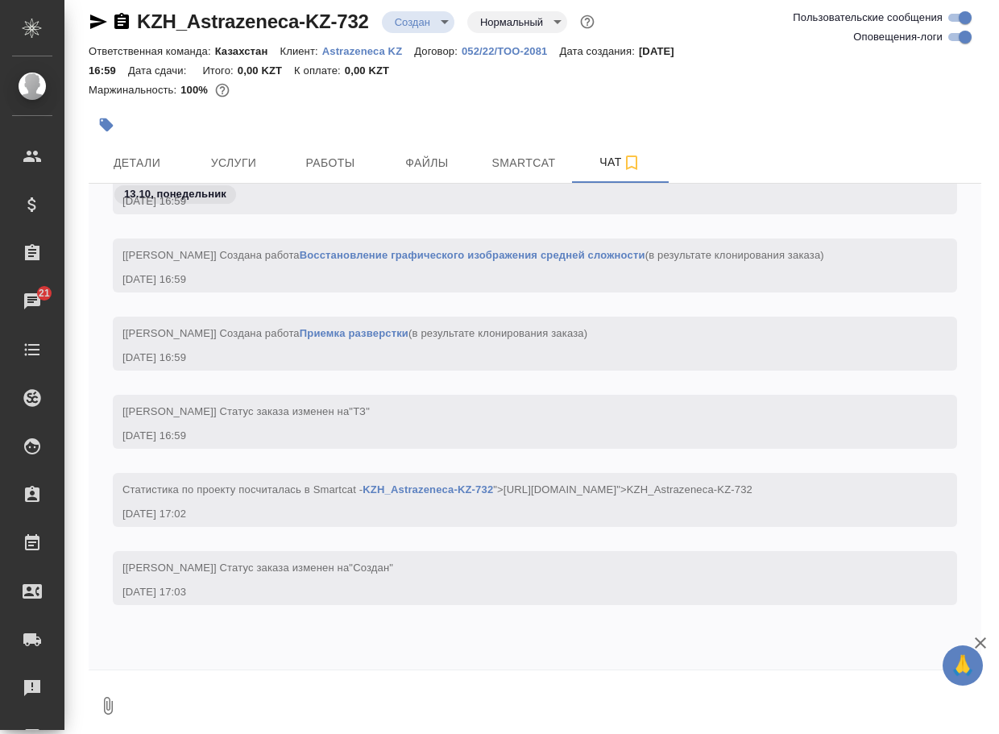
scroll to position [476, 0]
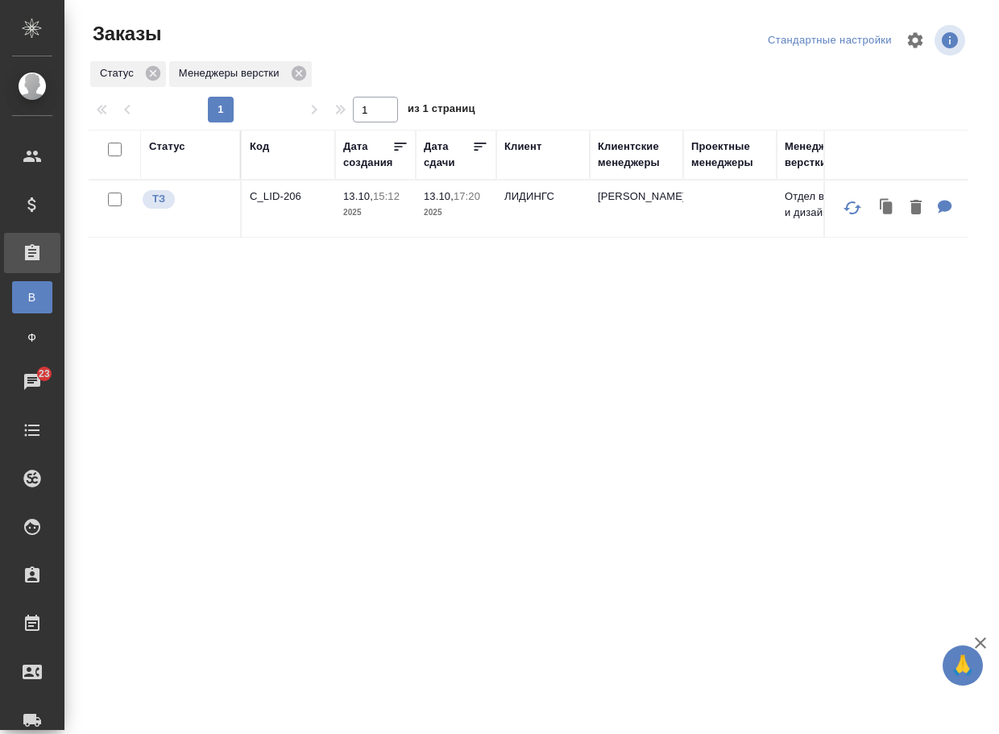
click at [272, 192] on td "C_LID-206" at bounding box center [288, 208] width 93 height 56
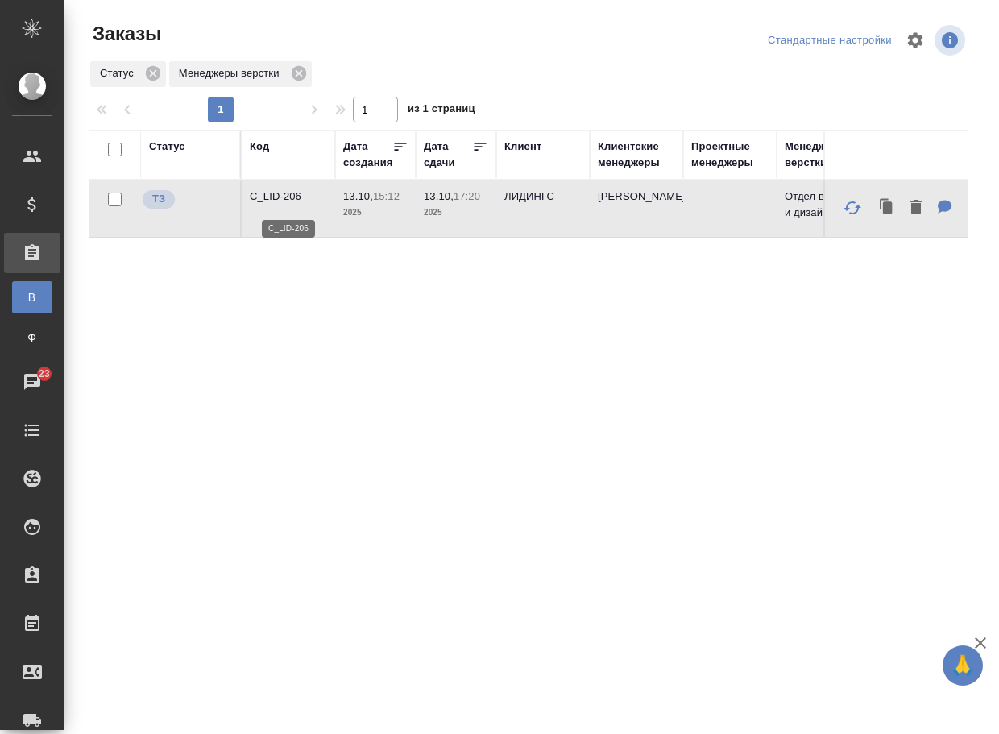
click at [272, 205] on p "C_LID-206" at bounding box center [288, 197] width 77 height 16
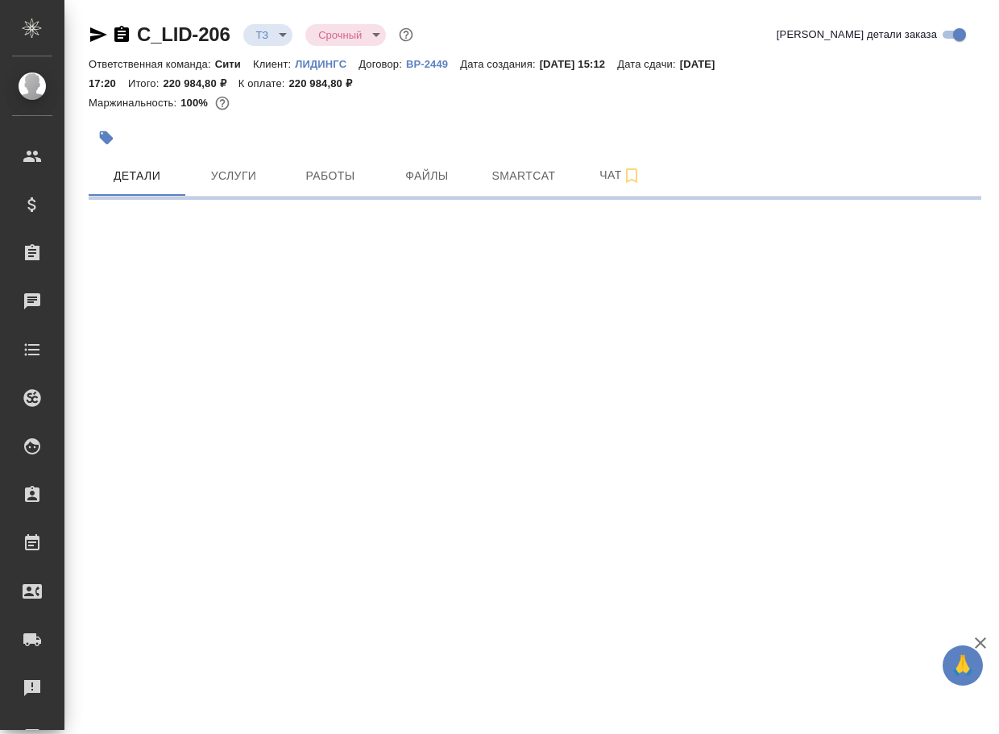
select select "RU"
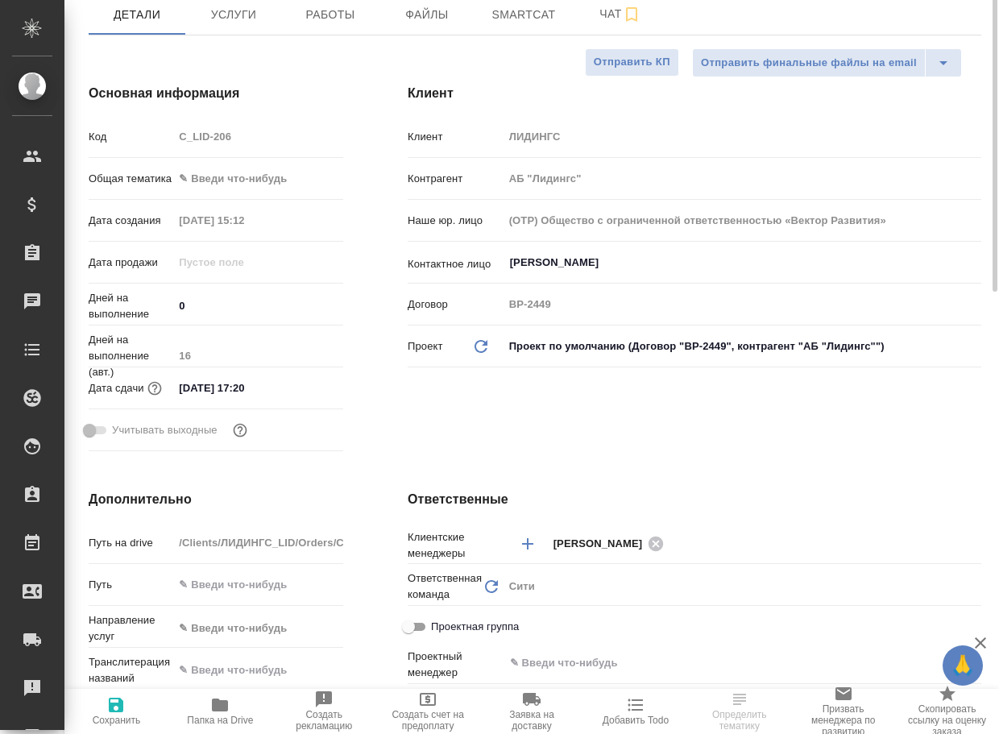
type textarea "x"
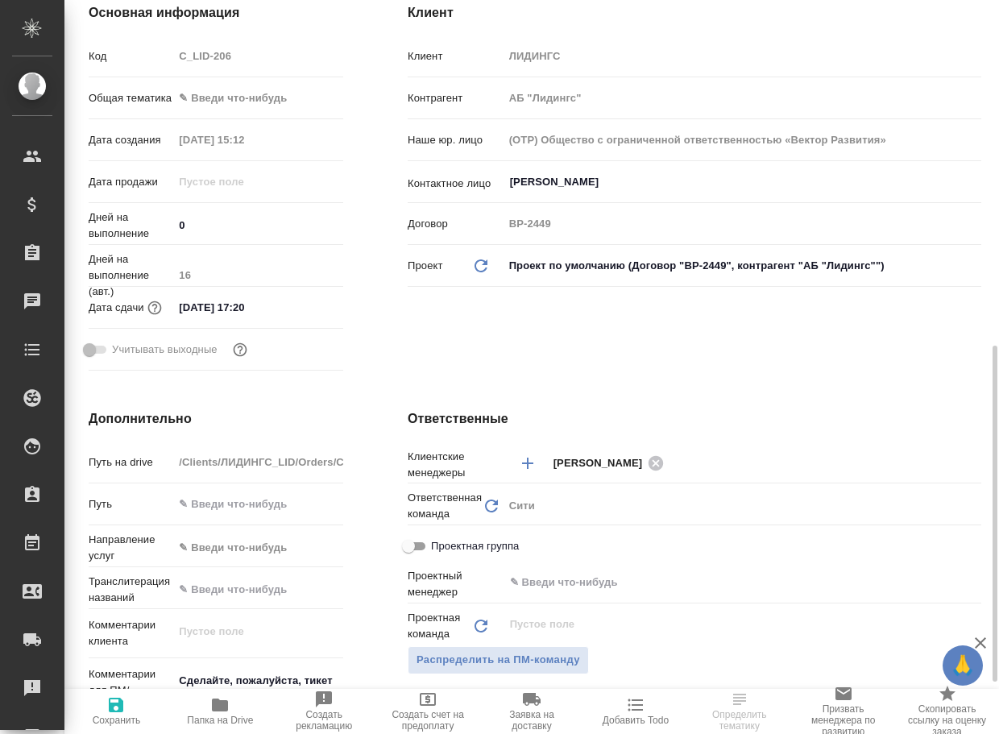
scroll to position [483, 0]
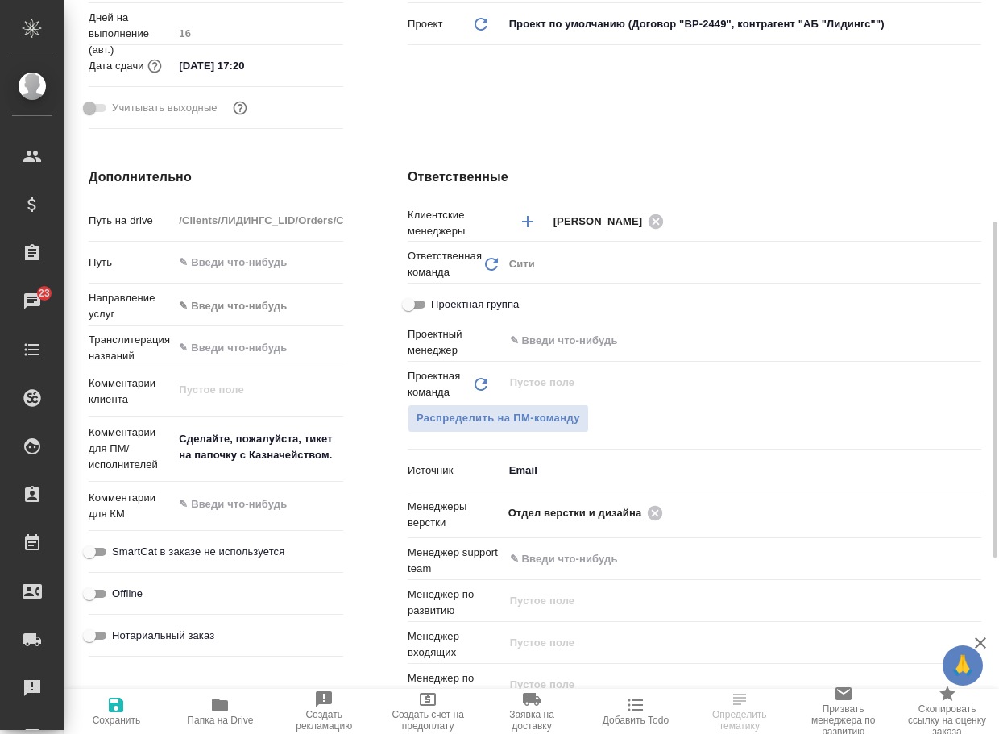
click at [214, 704] on icon "button" at bounding box center [220, 705] width 16 height 13
type textarea "x"
select select "RU"
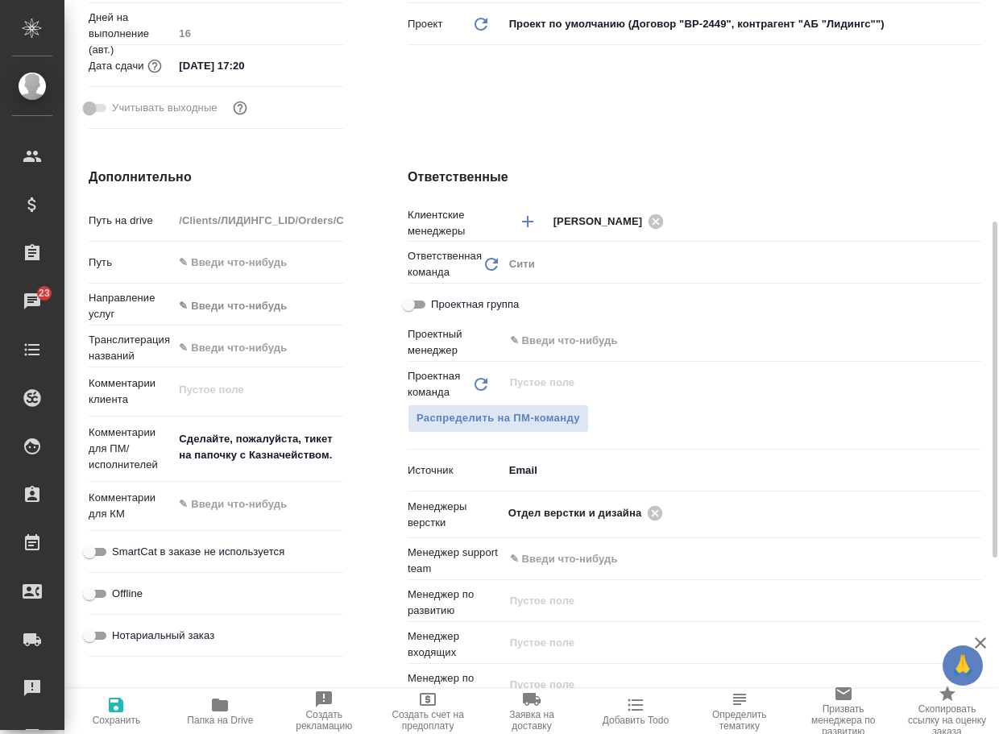
type textarea "x"
click at [219, 706] on icon "button" at bounding box center [220, 705] width 16 height 13
type textarea "x"
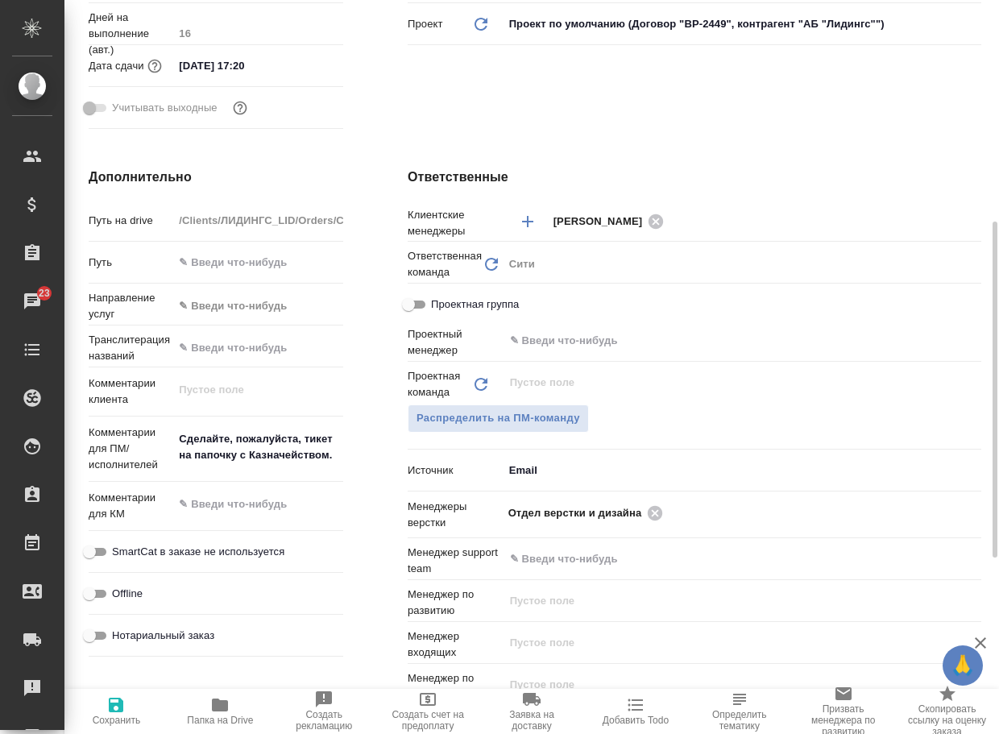
type textarea "x"
